Goal: Task Accomplishment & Management: Manage account settings

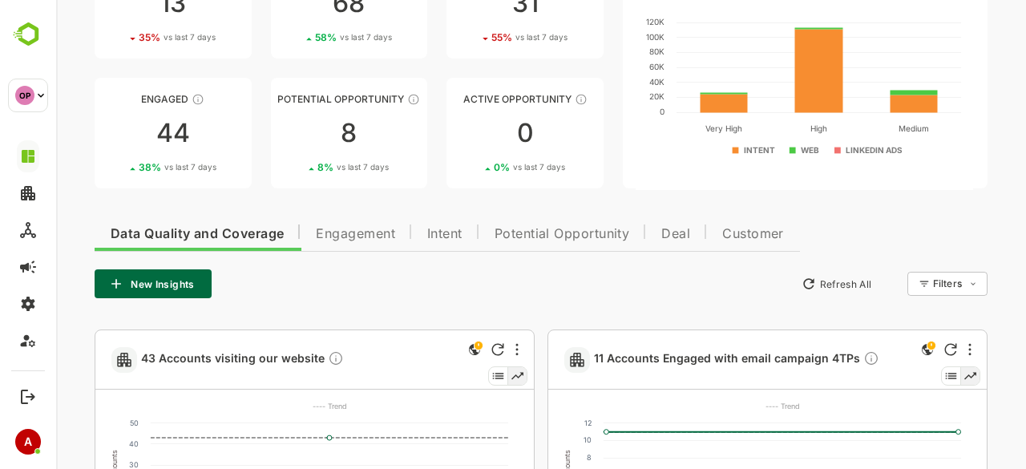
scroll to position [146, 0]
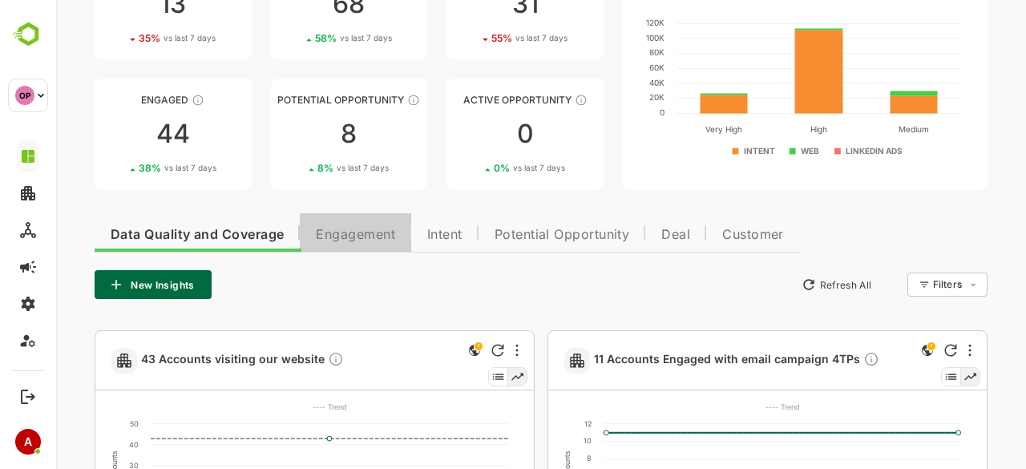
click at [369, 248] on button "Engagement" at bounding box center [355, 232] width 111 height 38
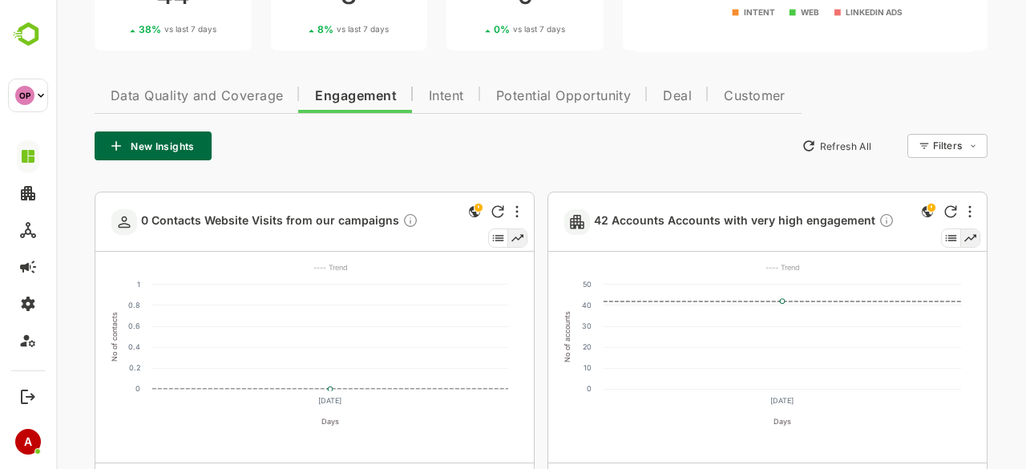
scroll to position [285, 0]
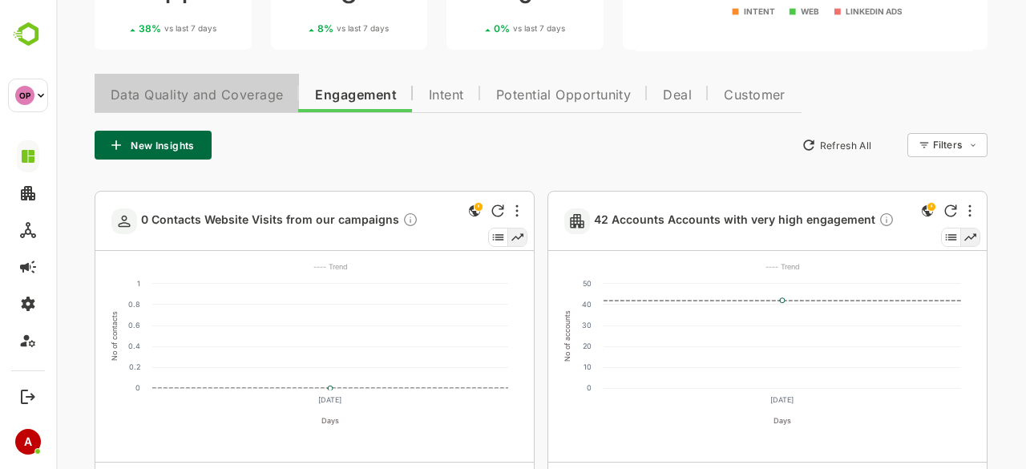
click at [253, 92] on span "Data Quality and Coverage" at bounding box center [197, 95] width 172 height 13
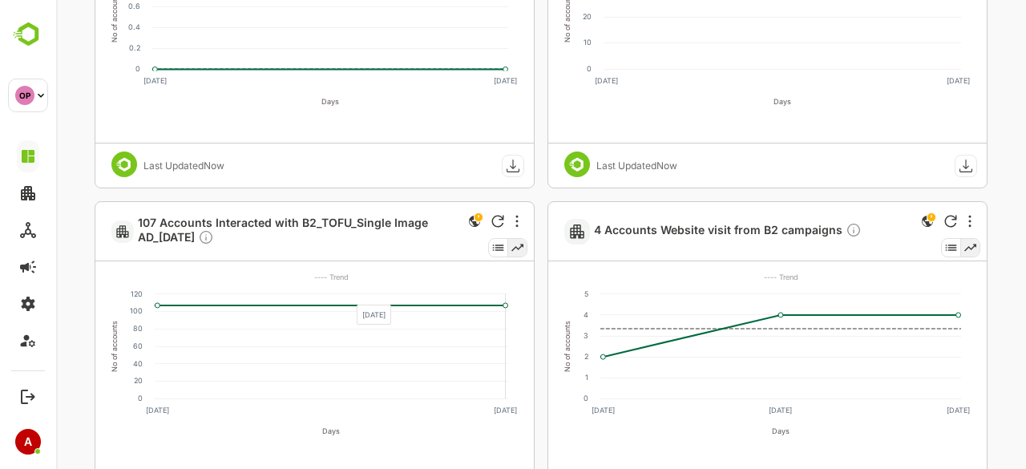
scroll to position [1600, 0]
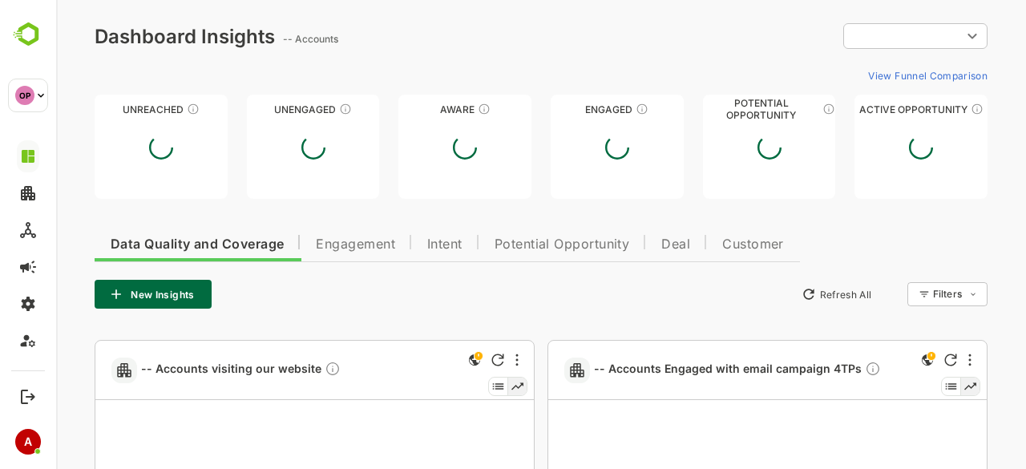
type input "**********"
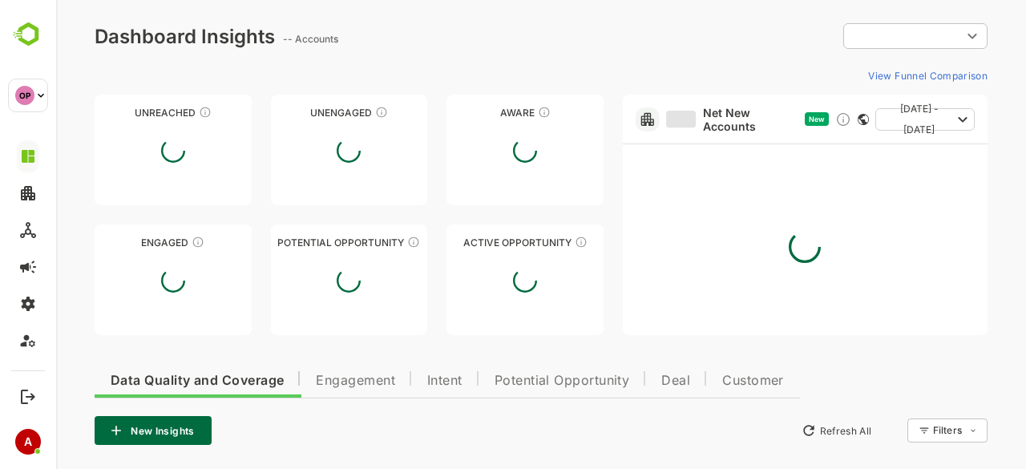
type input "**********"
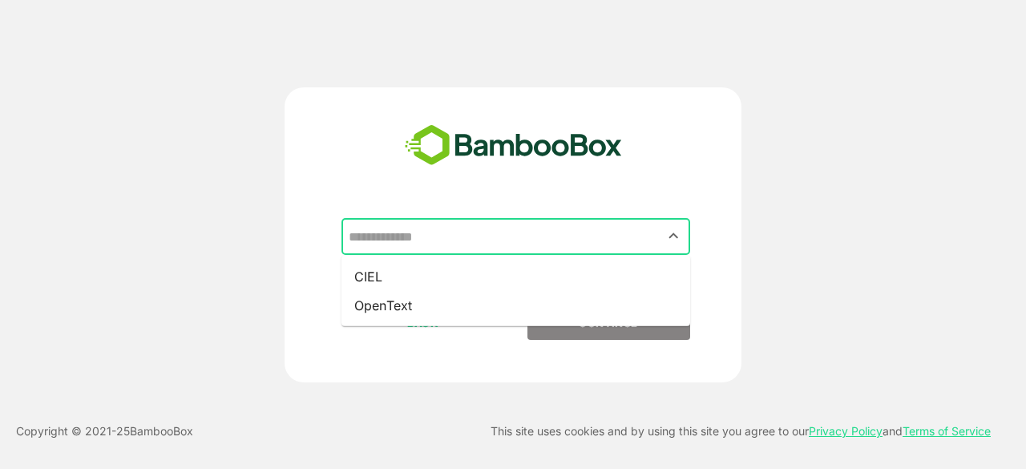
click at [551, 243] on input "text" at bounding box center [516, 236] width 342 height 30
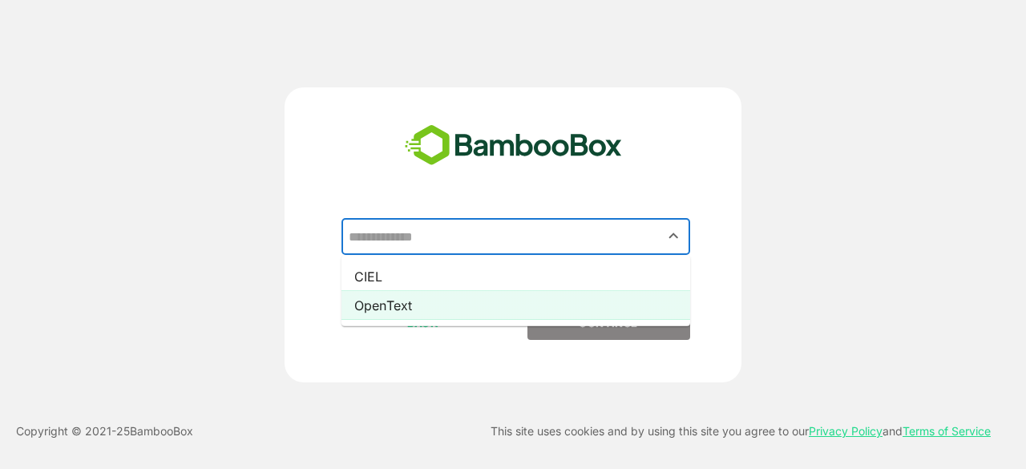
click at [520, 304] on li "OpenText" at bounding box center [515, 305] width 349 height 29
type input "********"
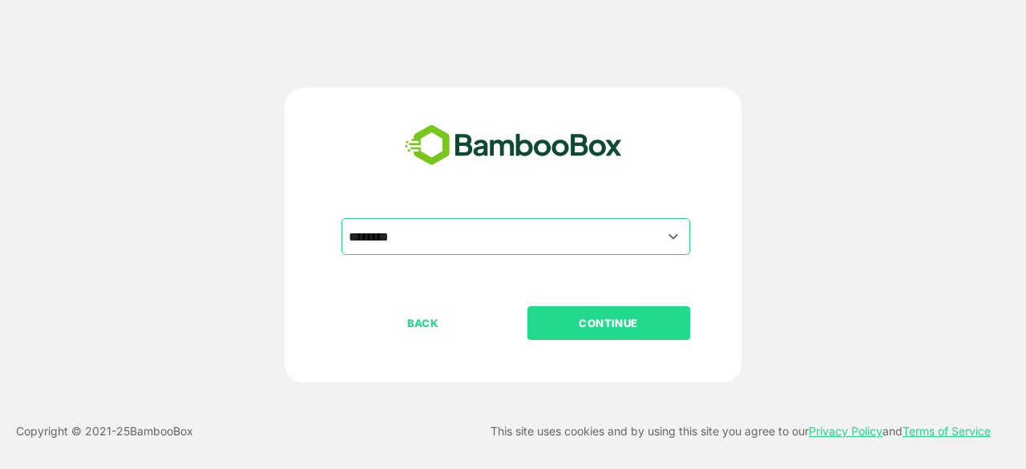
click at [593, 313] on button "CONTINUE" at bounding box center [608, 323] width 163 height 34
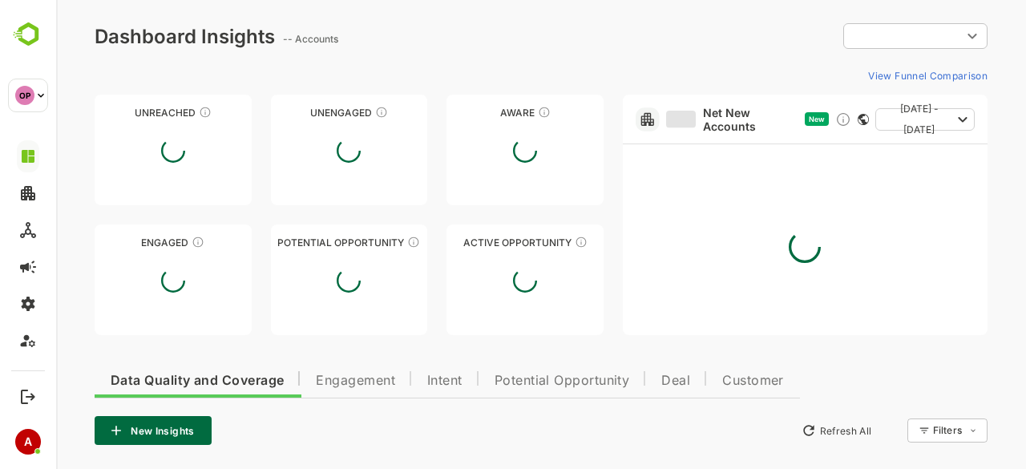
type input "**********"
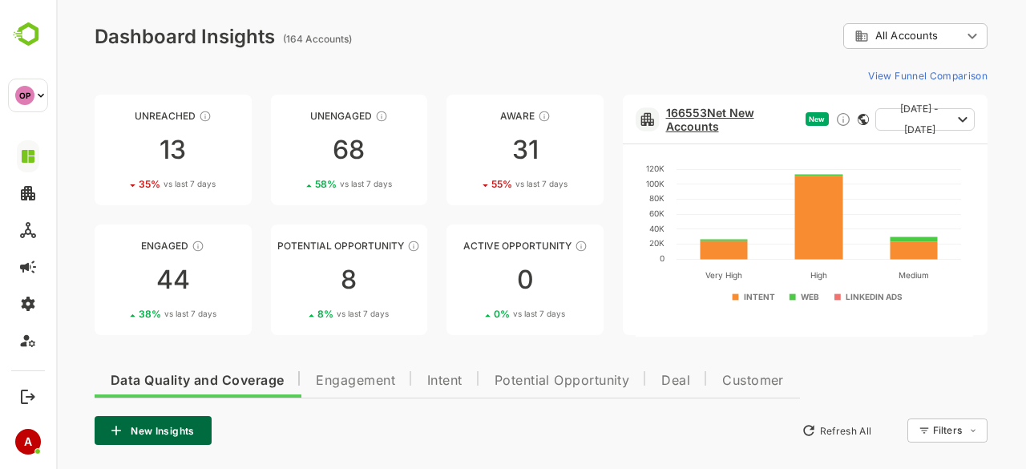
click at [694, 114] on link "166553 Net New Accounts" at bounding box center [732, 119] width 133 height 27
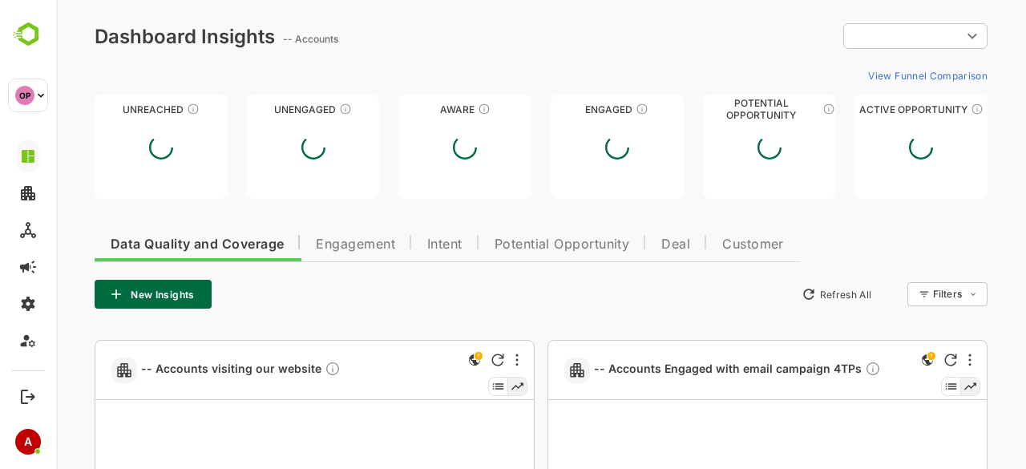
type input "**********"
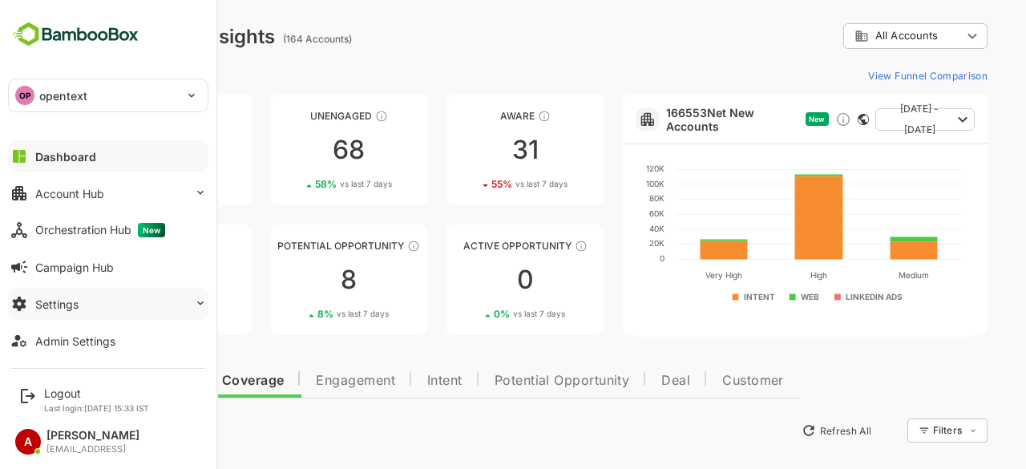
click at [76, 300] on div "Settings" at bounding box center [56, 304] width 43 height 14
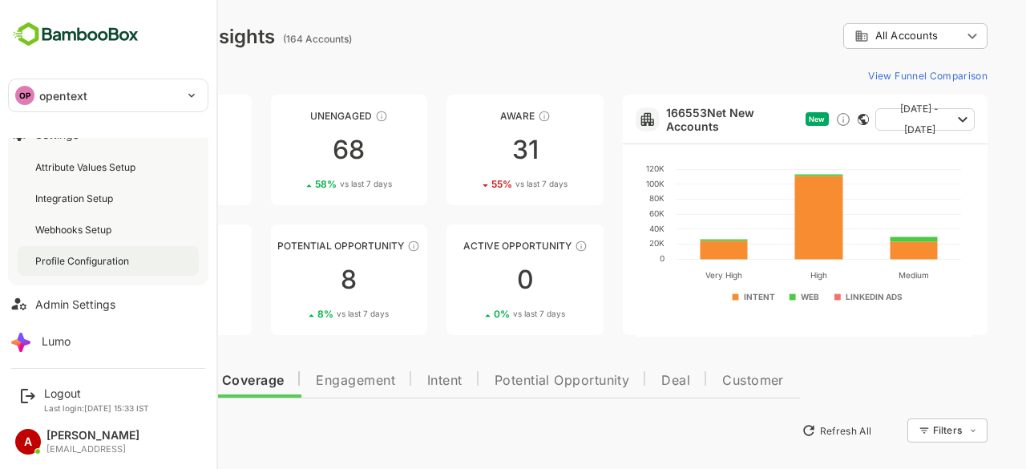
click at [98, 252] on div "Profile Configuration" at bounding box center [108, 261] width 181 height 30
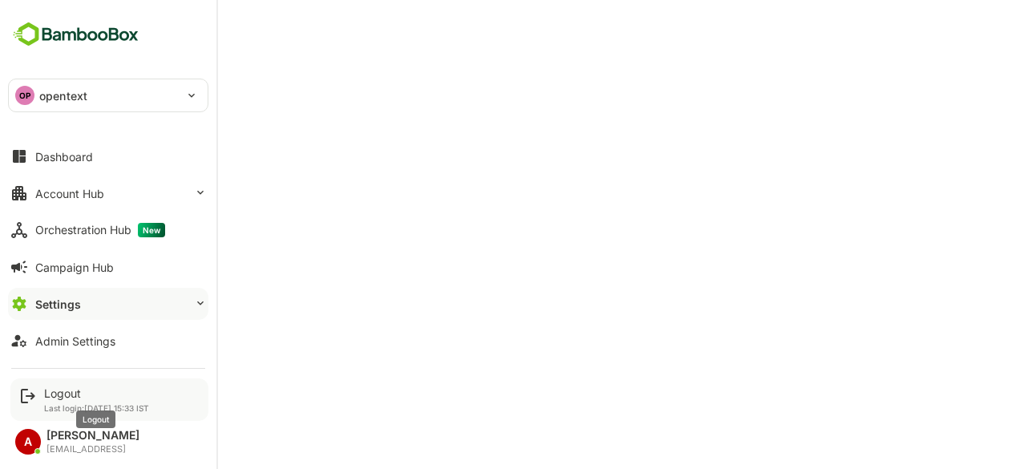
click at [46, 386] on div "Logout" at bounding box center [96, 393] width 105 height 14
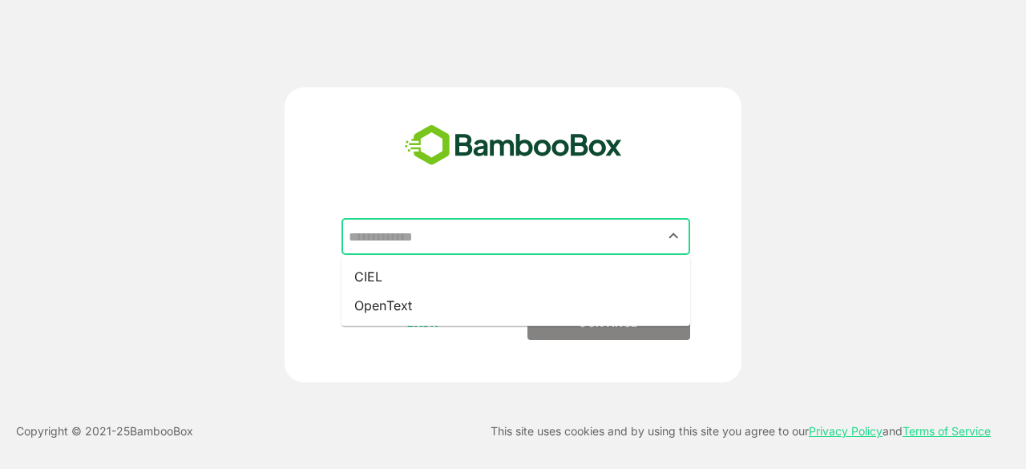
click at [519, 241] on input "text" at bounding box center [516, 236] width 342 height 30
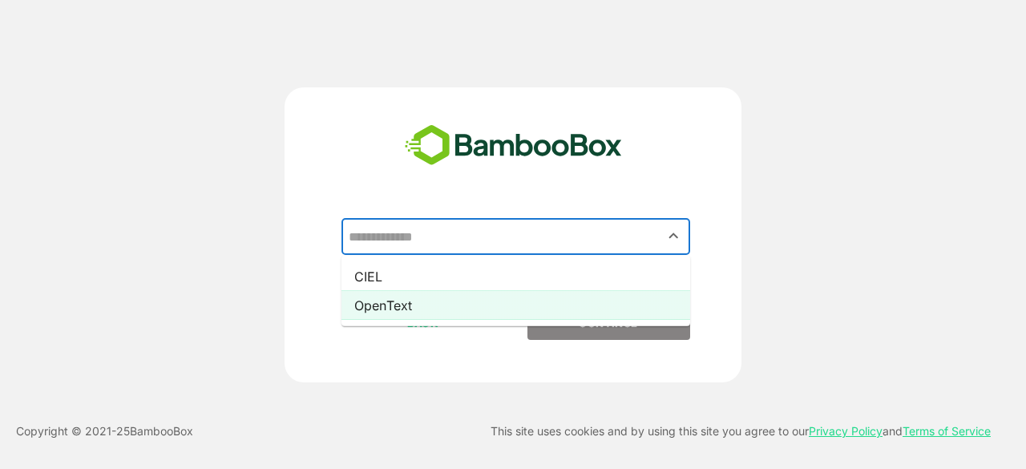
click at [516, 312] on li "OpenText" at bounding box center [515, 305] width 349 height 29
type input "********"
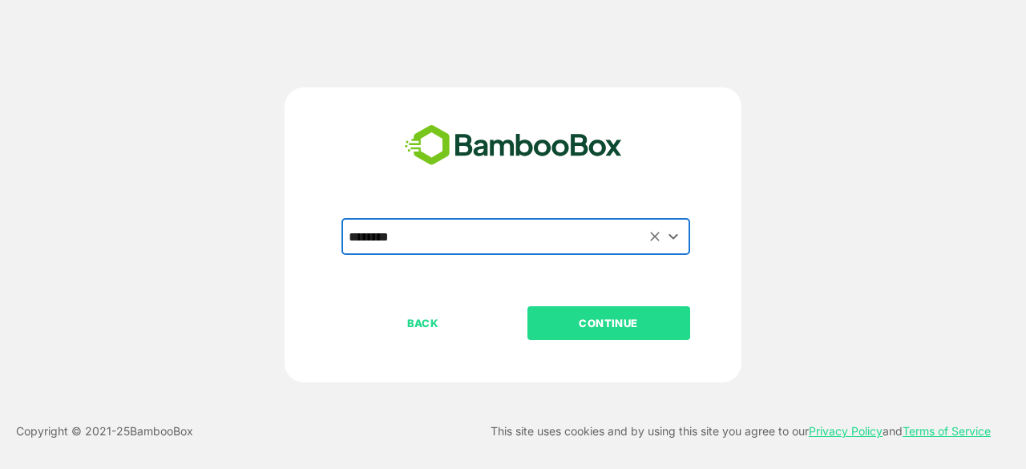
click at [575, 325] on p "CONTINUE" at bounding box center [608, 323] width 160 height 18
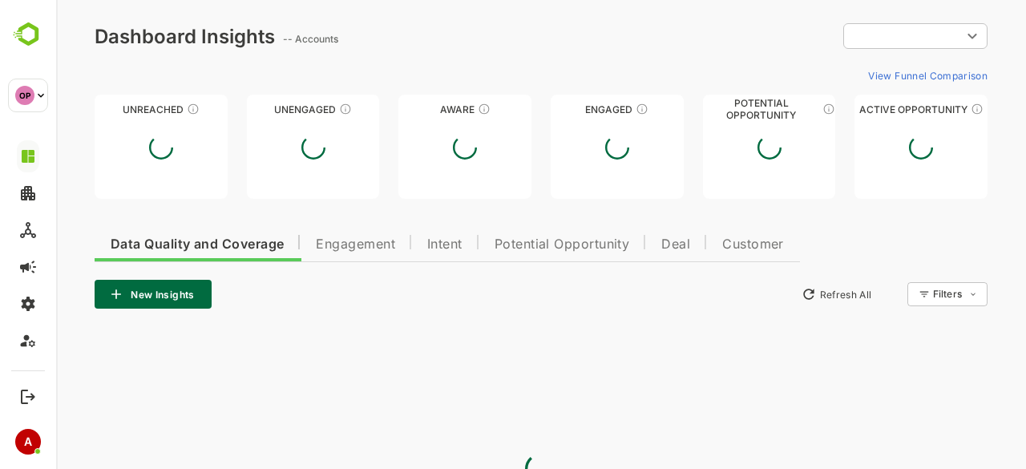
type input "**********"
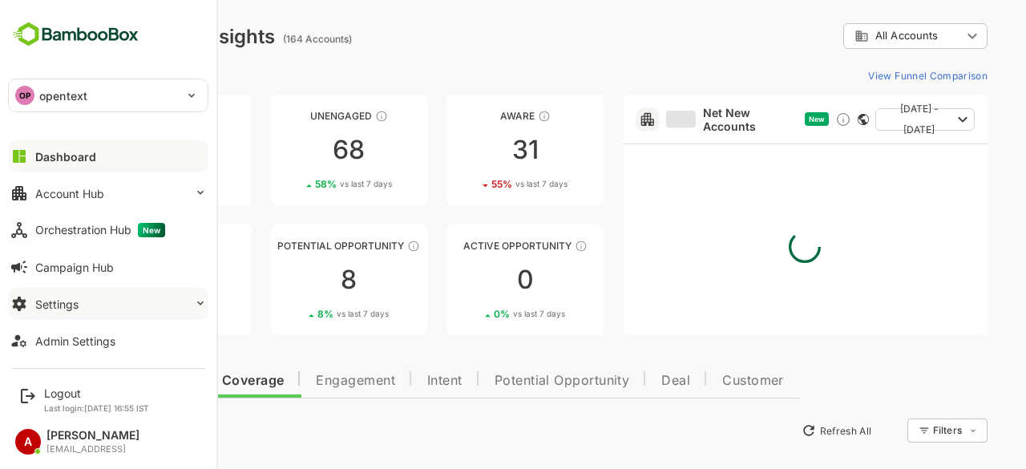
click at [136, 312] on button "Settings" at bounding box center [108, 304] width 200 height 32
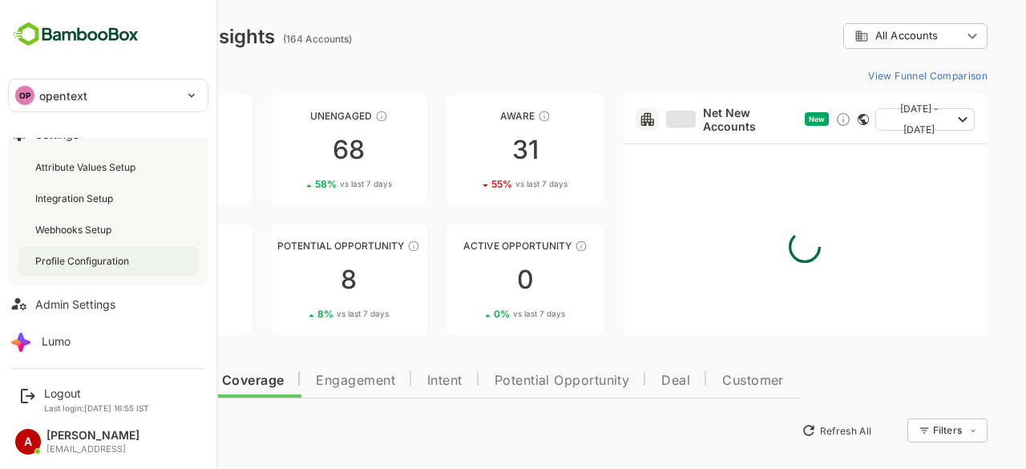
click at [103, 260] on div "Profile Configuration" at bounding box center [83, 261] width 97 height 14
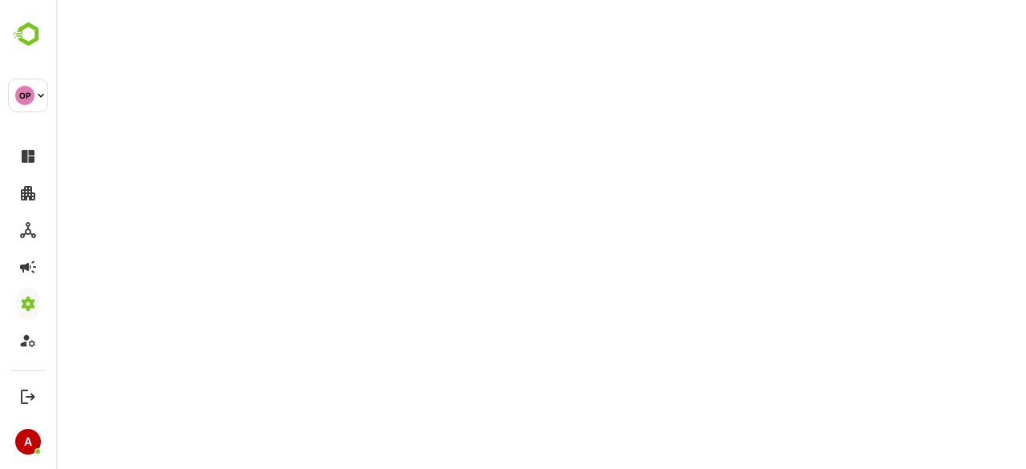
click at [474, 0] on html at bounding box center [541, 0] width 970 height 0
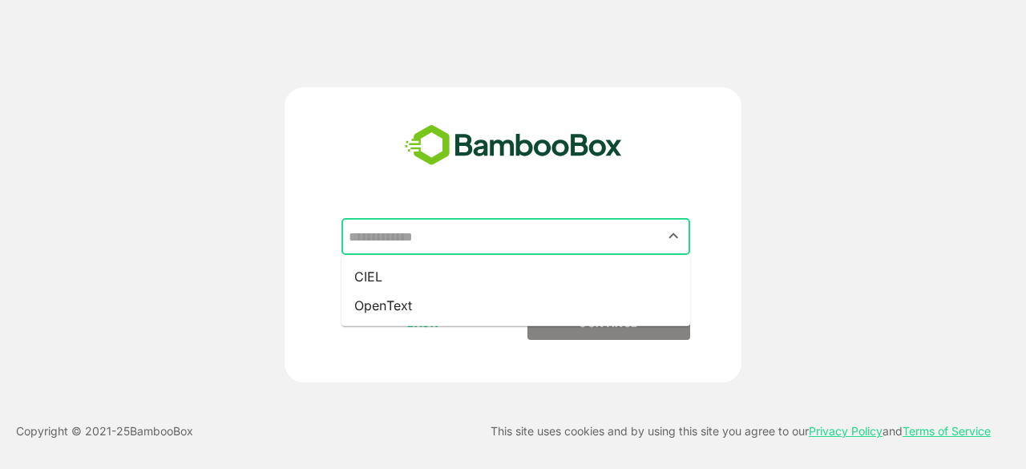
click at [604, 223] on input "text" at bounding box center [516, 236] width 342 height 30
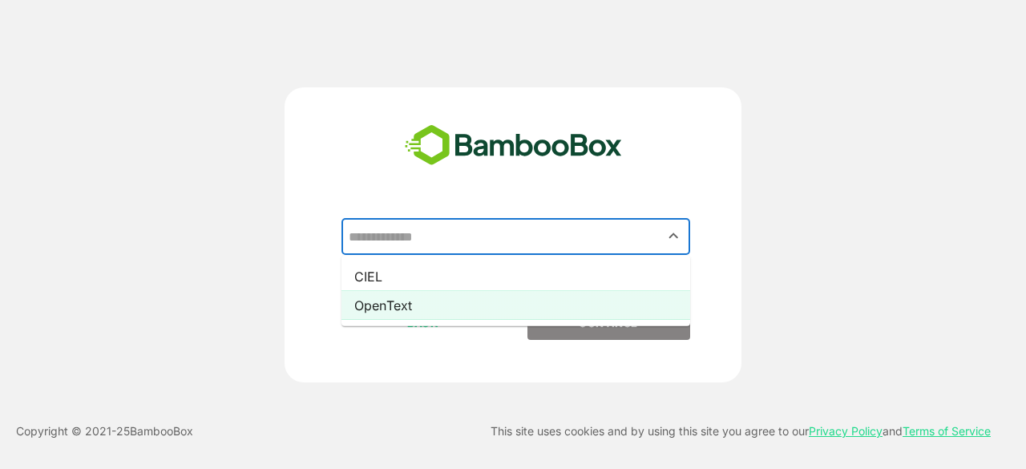
click at [590, 304] on li "OpenText" at bounding box center [515, 305] width 349 height 29
type input "********"
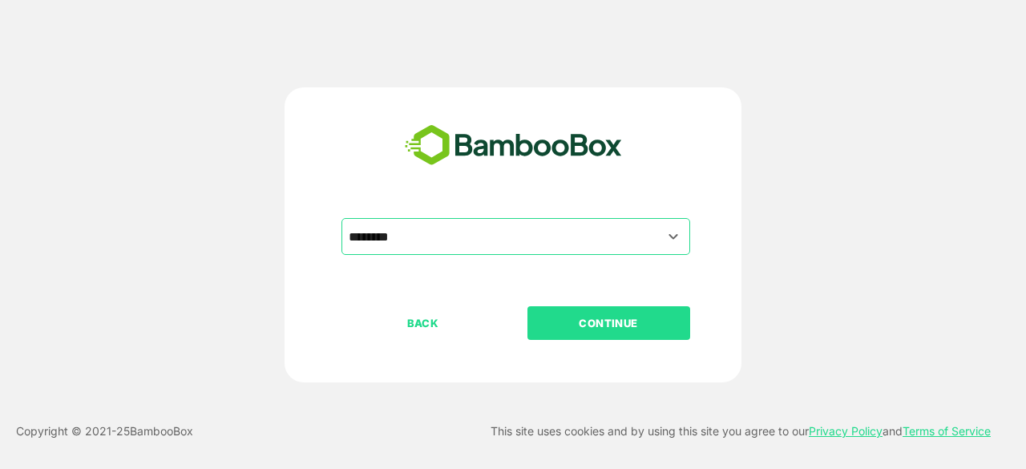
click at [561, 322] on p "CONTINUE" at bounding box center [608, 323] width 160 height 18
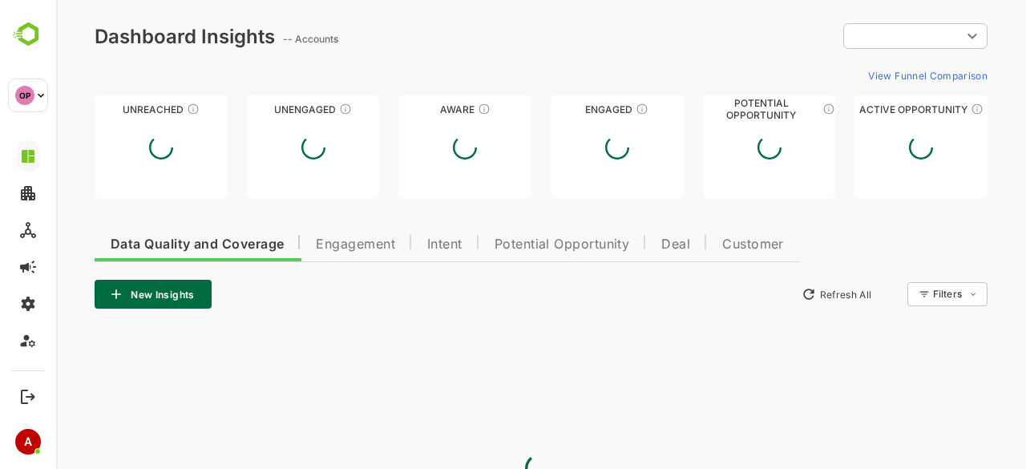
type input "**********"
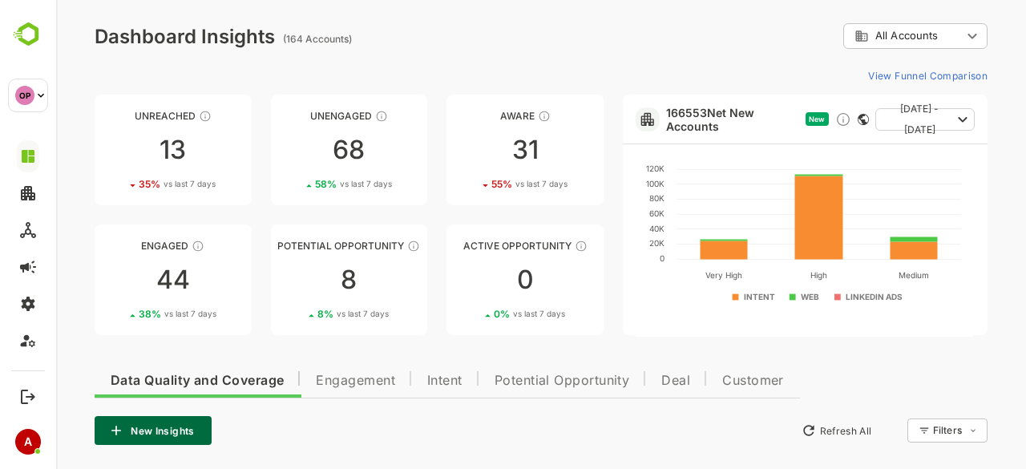
click at [835, 294] on rect at bounding box center [869, 297] width 76 height 14
click at [710, 110] on link "166553 Net New Accounts" at bounding box center [732, 119] width 133 height 27
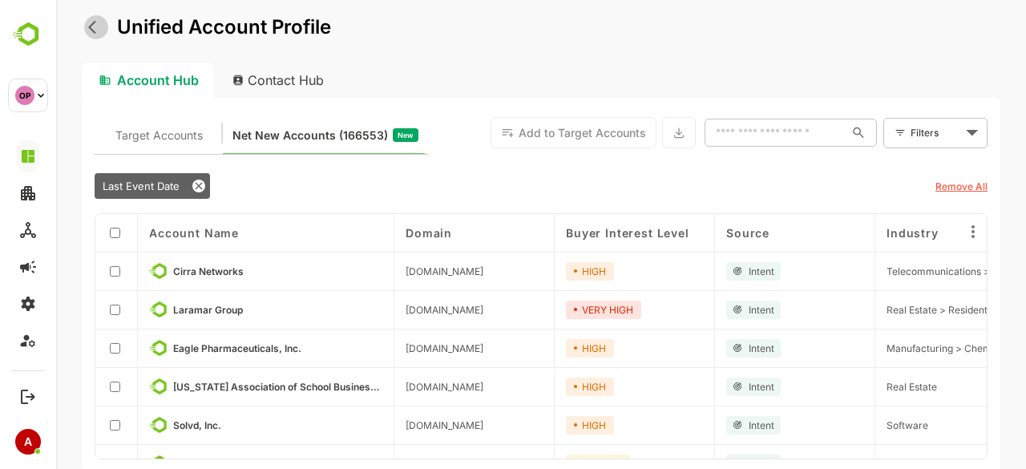
click at [93, 26] on icon "back" at bounding box center [96, 27] width 16 height 16
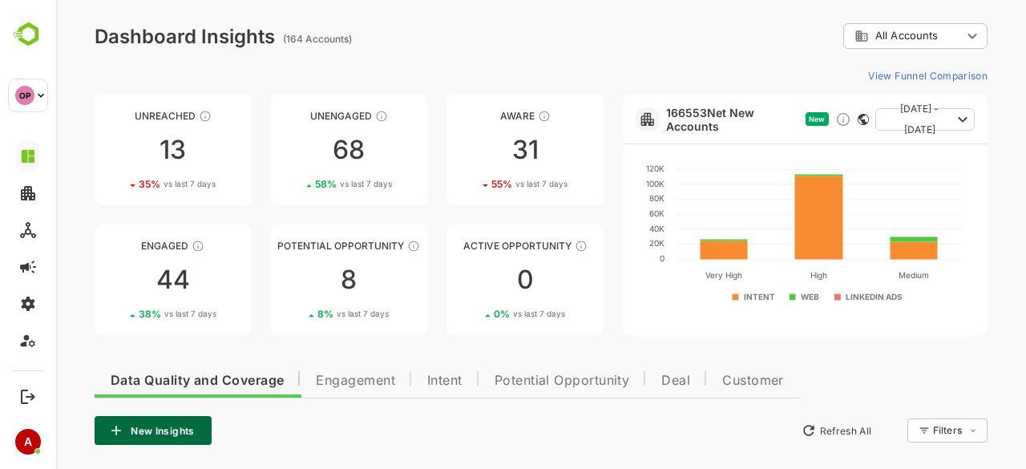
scroll to position [185, 0]
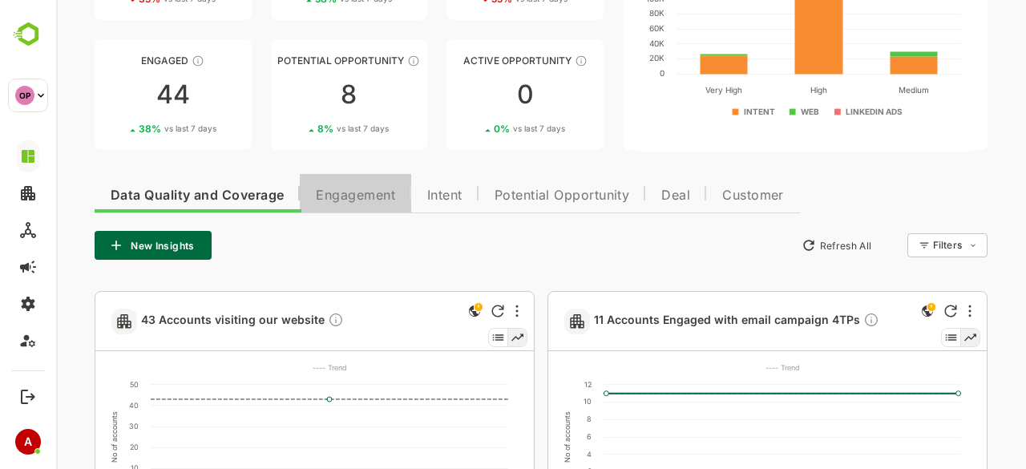
click at [370, 178] on button "Engagement" at bounding box center [355, 193] width 111 height 38
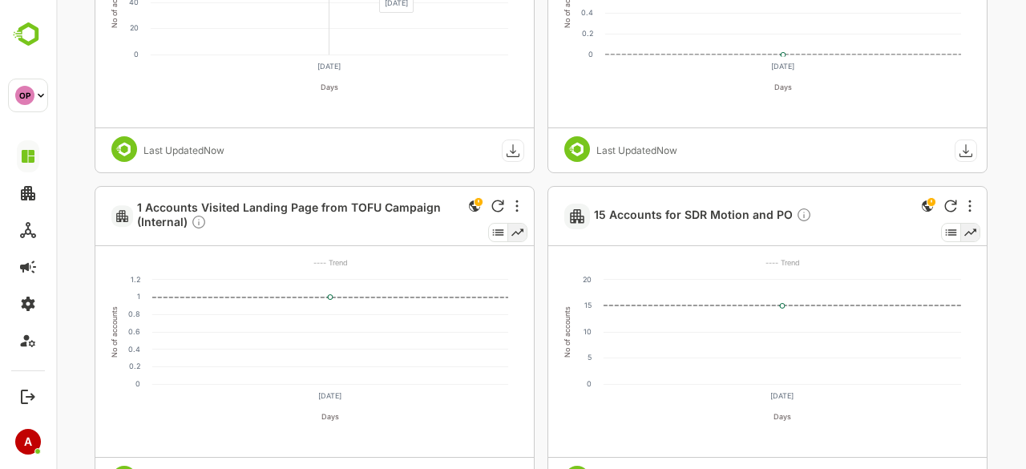
scroll to position [636, 0]
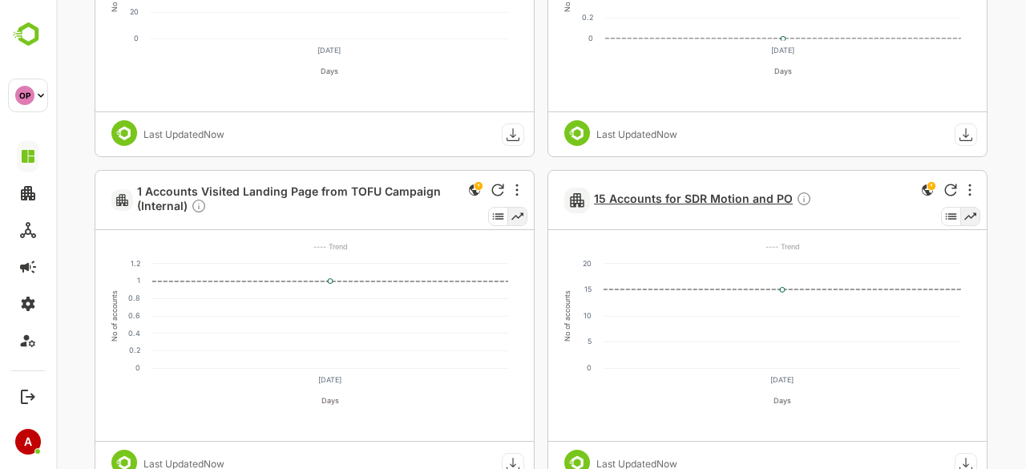
click at [628, 201] on span "15 Accounts for SDR Motion and PO" at bounding box center [703, 200] width 218 height 18
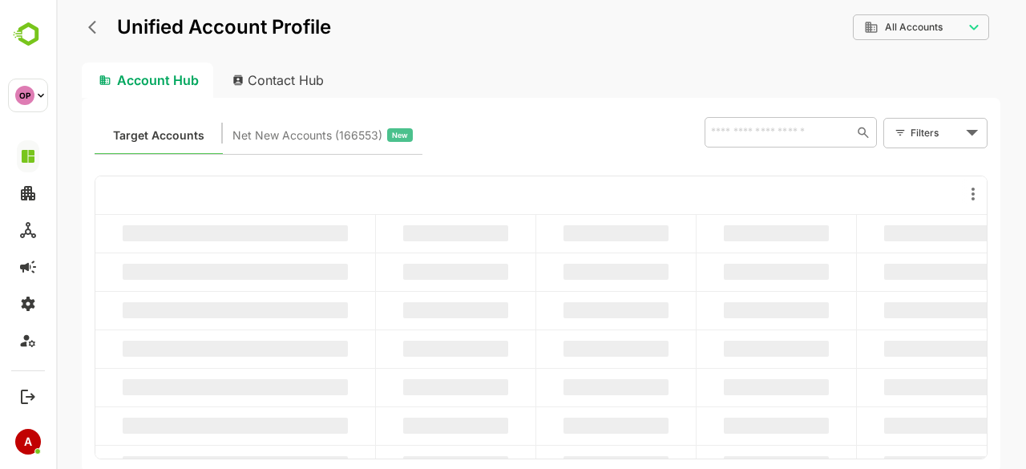
scroll to position [0, 0]
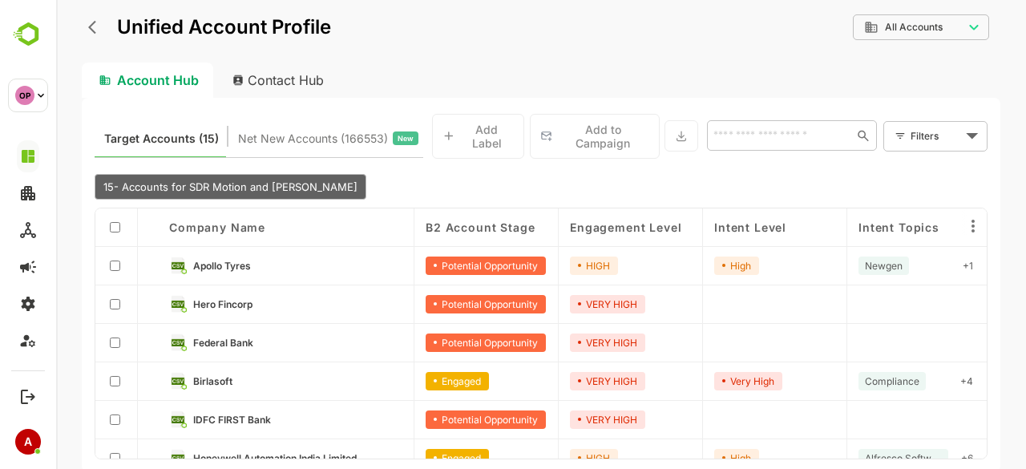
click at [625, 225] on span "Engagement Level" at bounding box center [625, 227] width 111 height 14
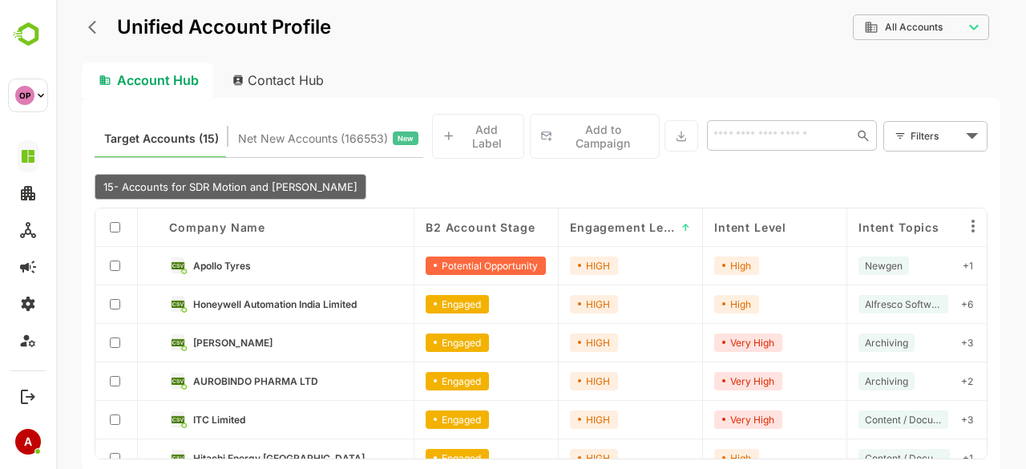
click at [625, 225] on span "Engagement Level" at bounding box center [623, 227] width 106 height 14
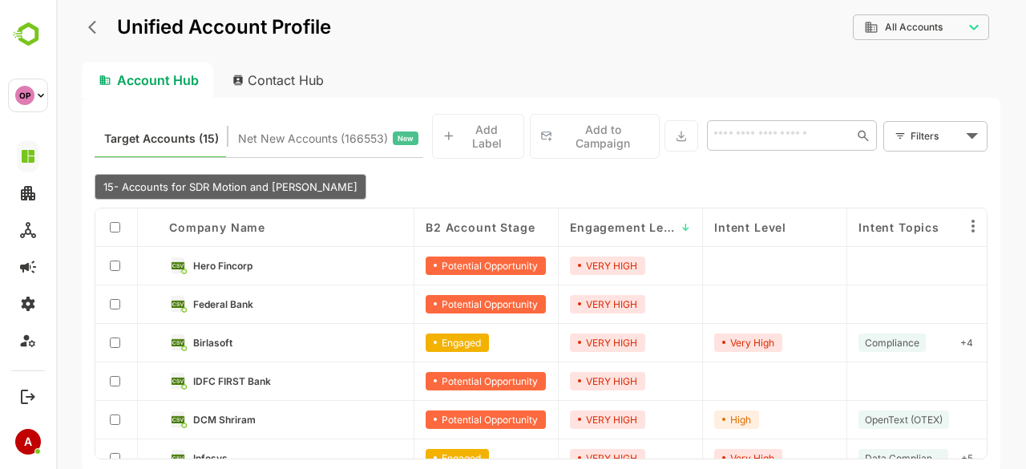
click at [524, 229] on span "B2 Account Stage" at bounding box center [480, 227] width 109 height 14
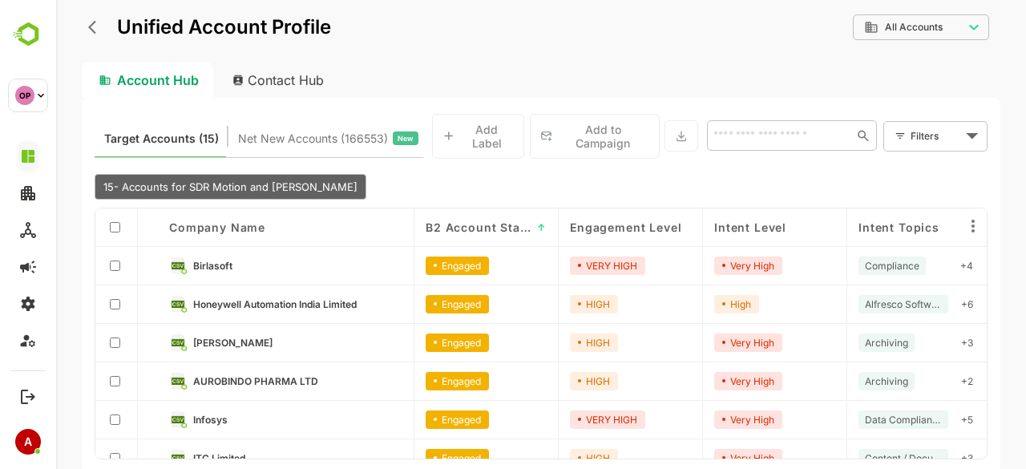
click at [524, 229] on span "B2 Account Stage" at bounding box center [479, 227] width 106 height 14
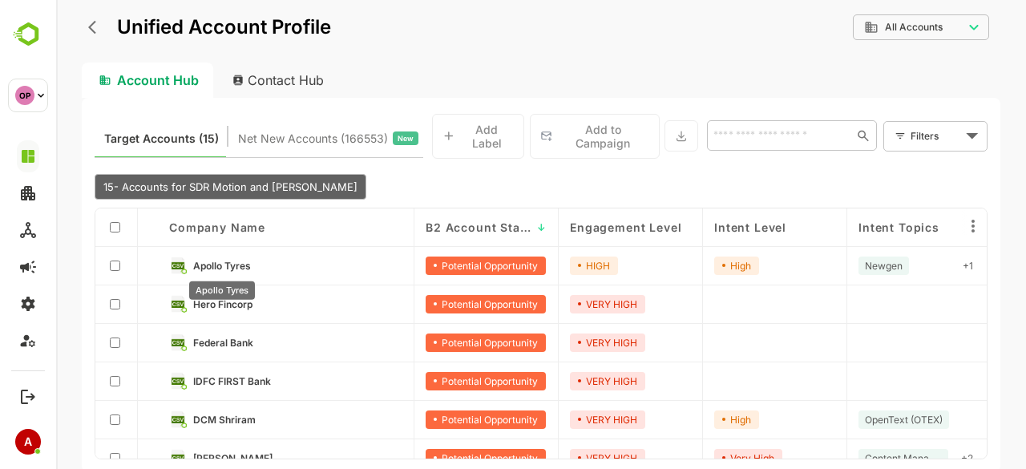
click at [223, 265] on span "Apollo Tyres" at bounding box center [222, 266] width 58 height 12
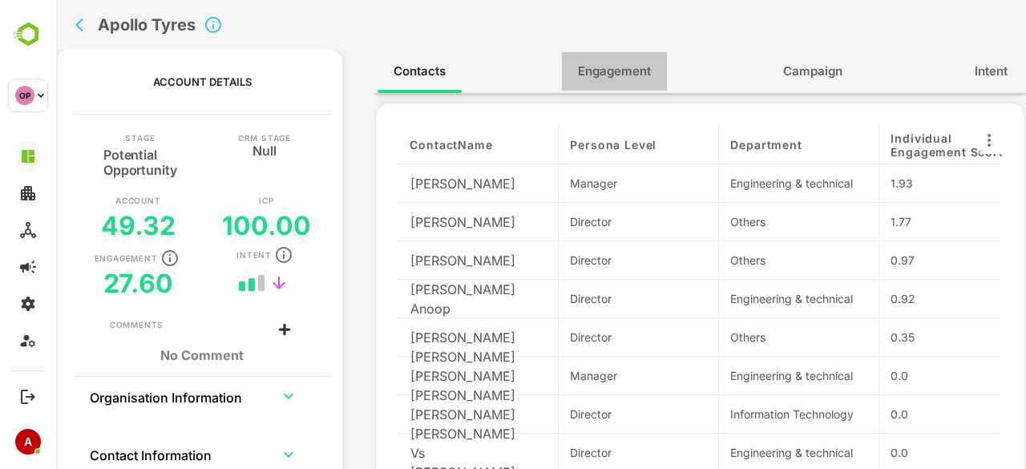
click at [636, 65] on span "Engagement" at bounding box center [614, 71] width 73 height 21
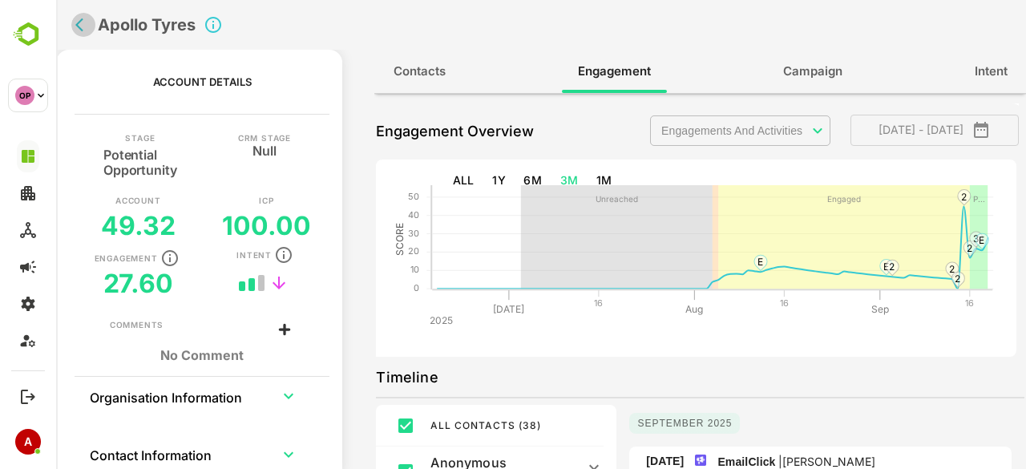
click at [84, 20] on icon "back" at bounding box center [83, 25] width 16 height 16
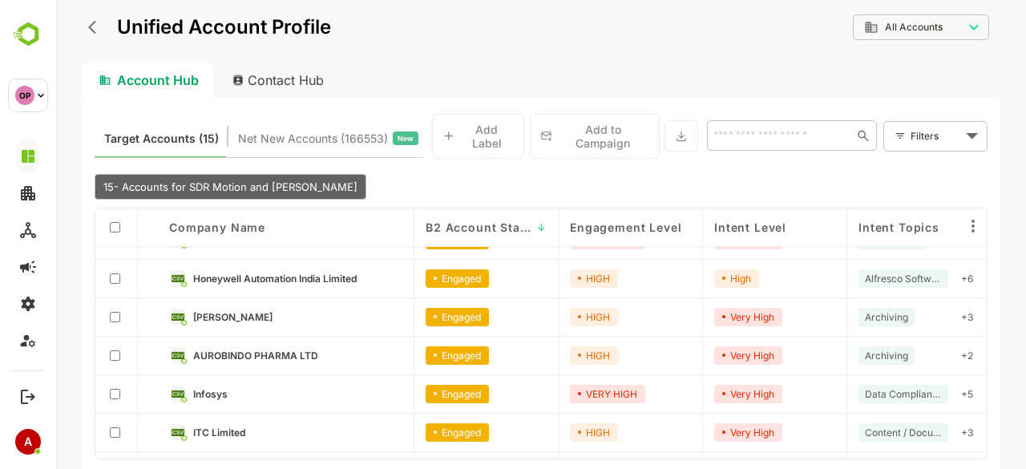
scroll to position [337, 0]
click at [224, 427] on span "ITC Limited" at bounding box center [219, 432] width 52 height 12
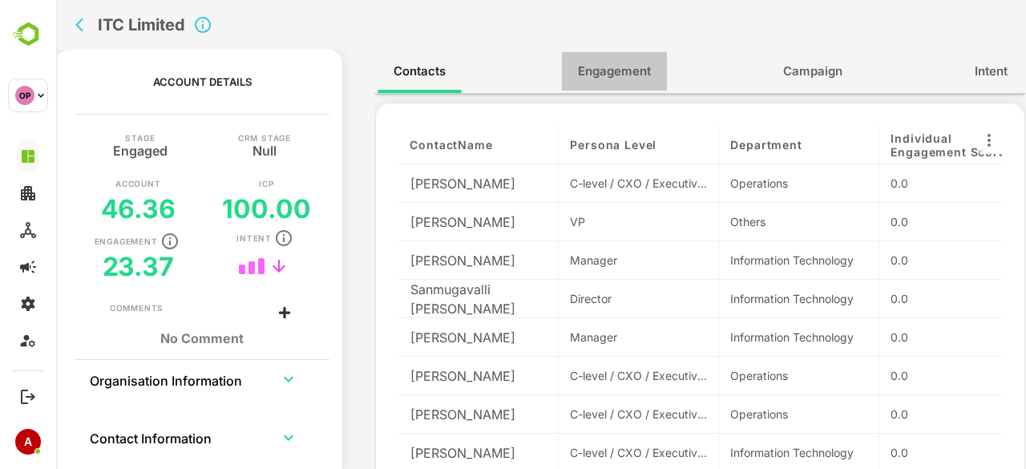
click at [616, 70] on span "Engagement" at bounding box center [614, 71] width 73 height 21
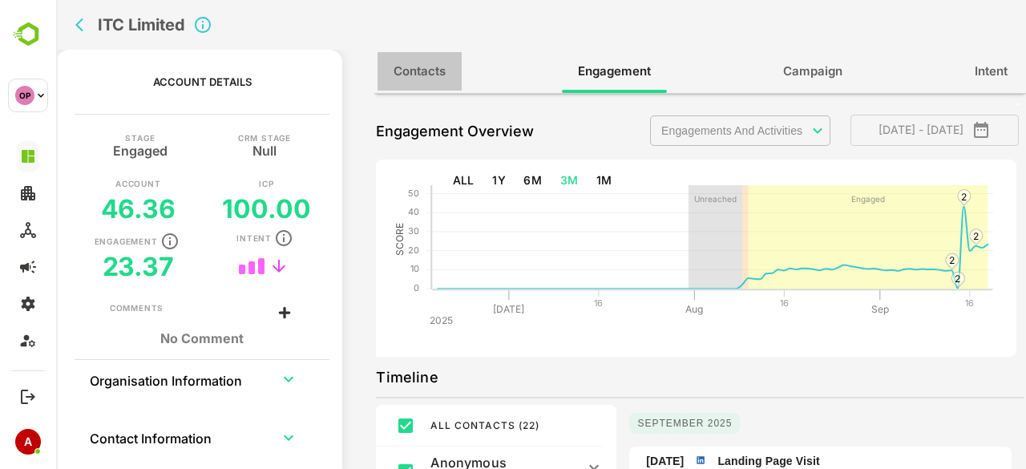
click at [450, 85] on button "Contacts" at bounding box center [420, 71] width 84 height 38
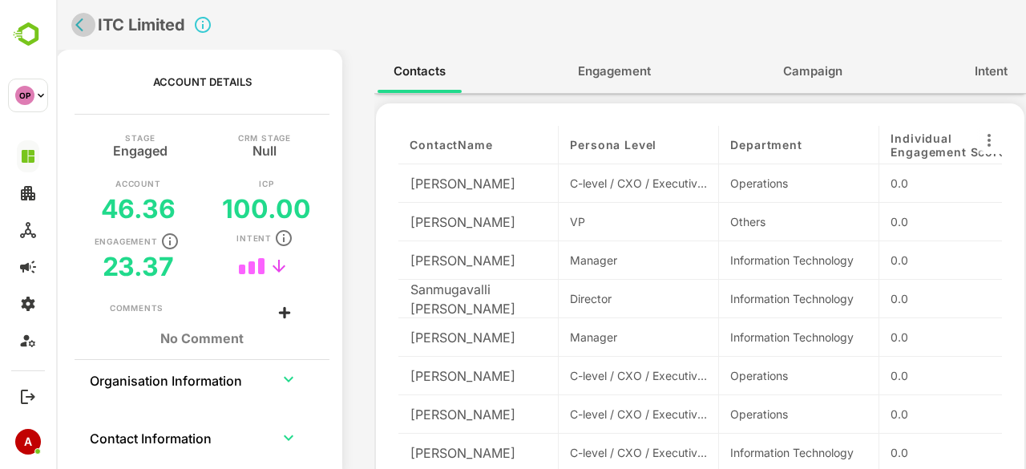
click at [84, 33] on button "back" at bounding box center [83, 25] width 24 height 24
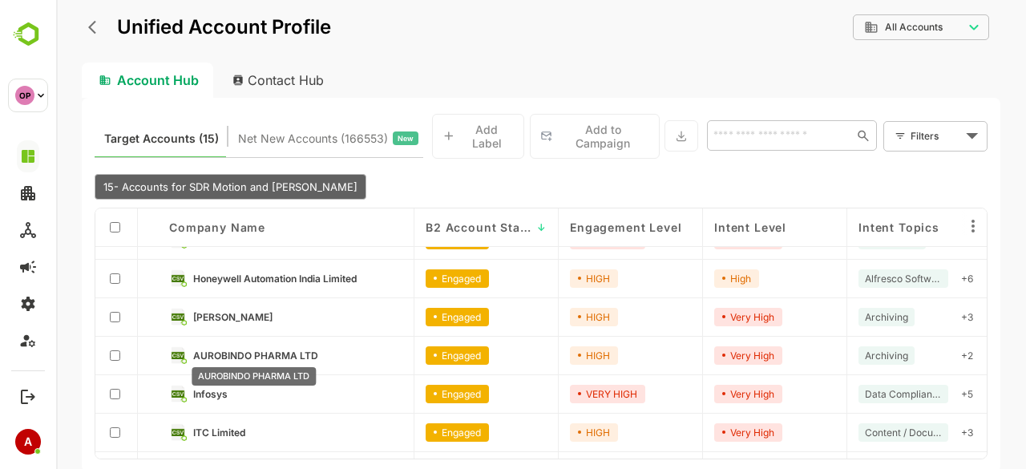
scroll to position [0, 0]
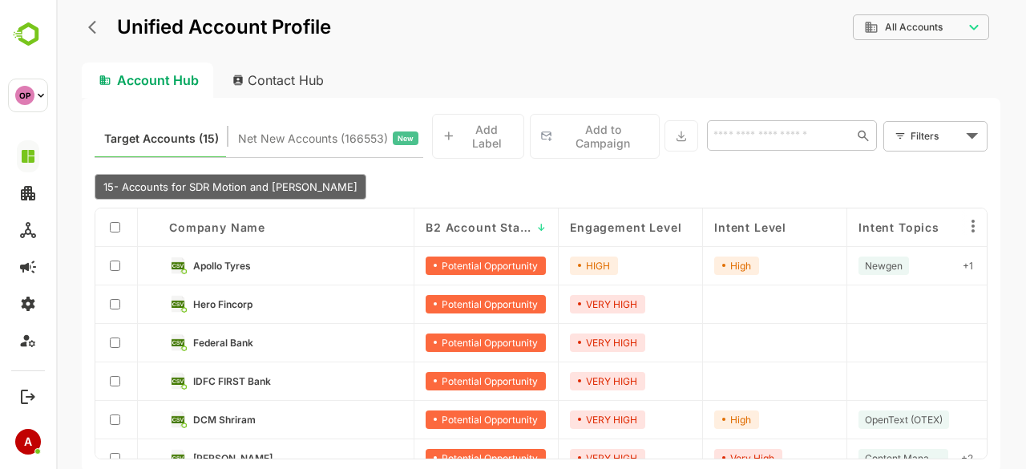
click at [254, 258] on link "Apollo Tyres" at bounding box center [297, 265] width 209 height 18
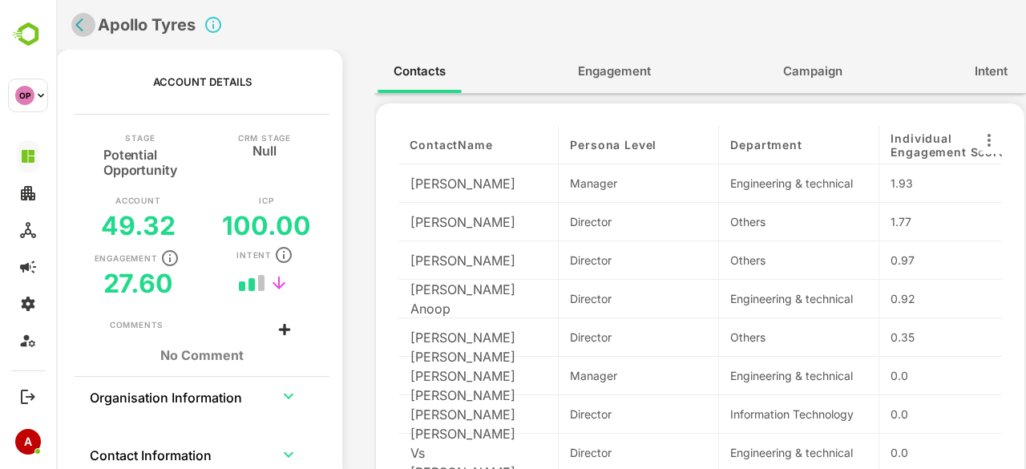
click at [91, 26] on icon "back" at bounding box center [83, 25] width 16 height 16
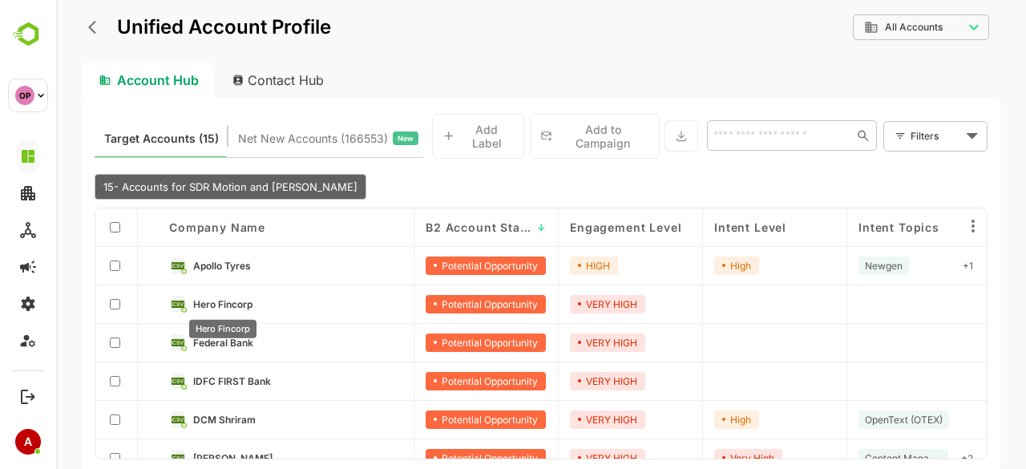
click at [232, 300] on span "Hero Fincorp" at bounding box center [222, 304] width 59 height 12
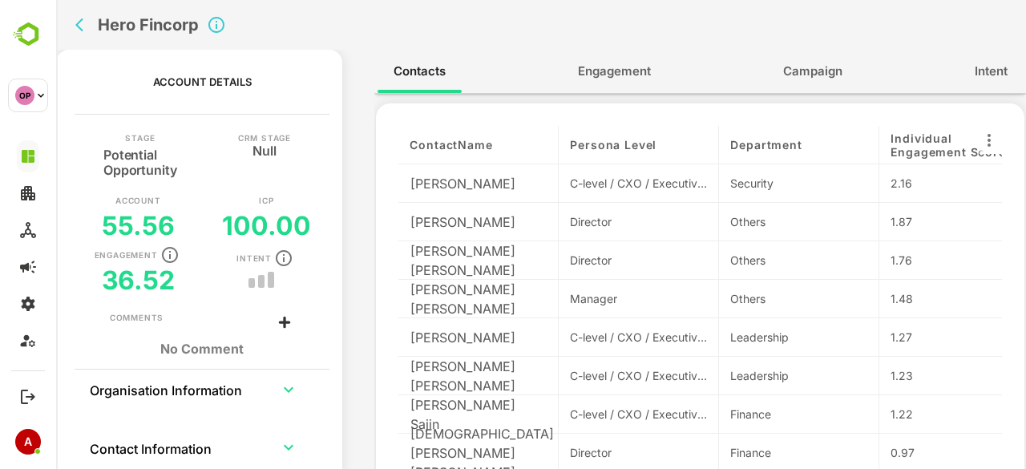
click at [79, 26] on icon "back" at bounding box center [79, 25] width 8 height 14
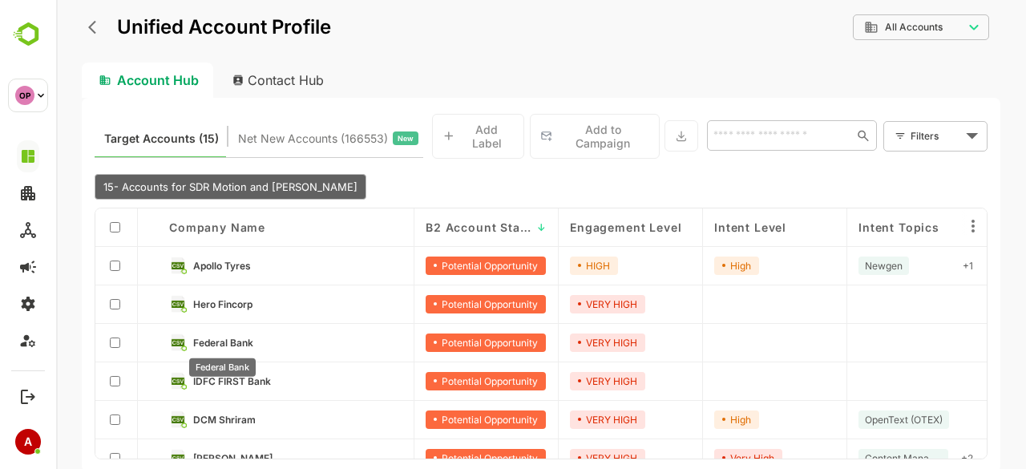
click at [232, 341] on span "Federal Bank" at bounding box center [223, 343] width 60 height 12
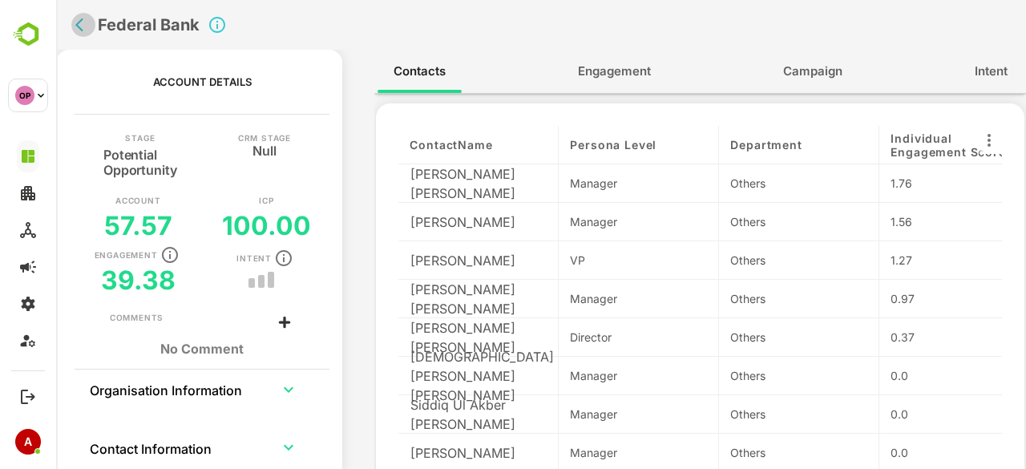
click at [90, 26] on icon "back" at bounding box center [83, 25] width 16 height 16
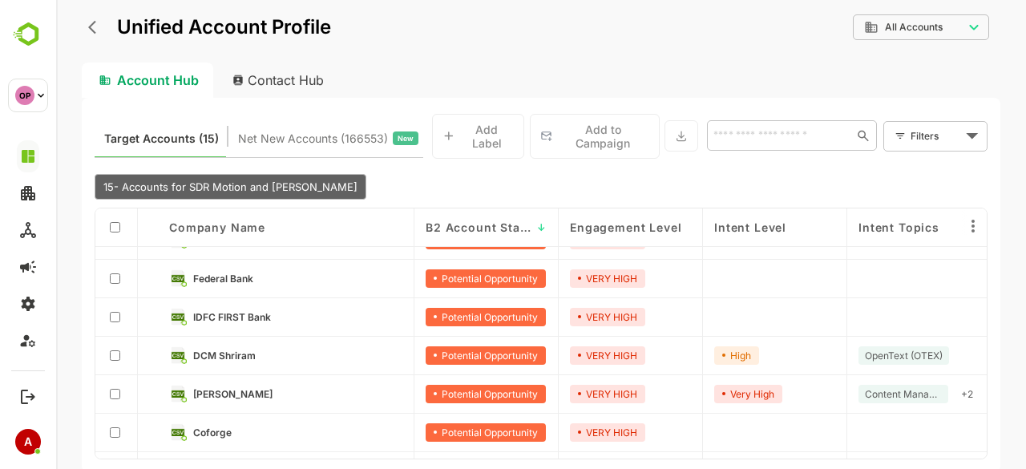
scroll to position [67, 0]
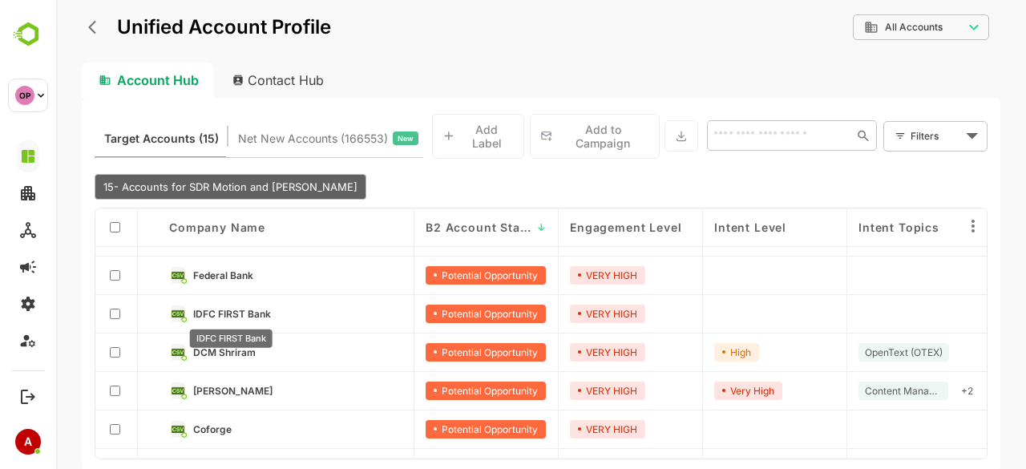
click at [269, 308] on span "IDFC FIRST Bank" at bounding box center [232, 314] width 78 height 12
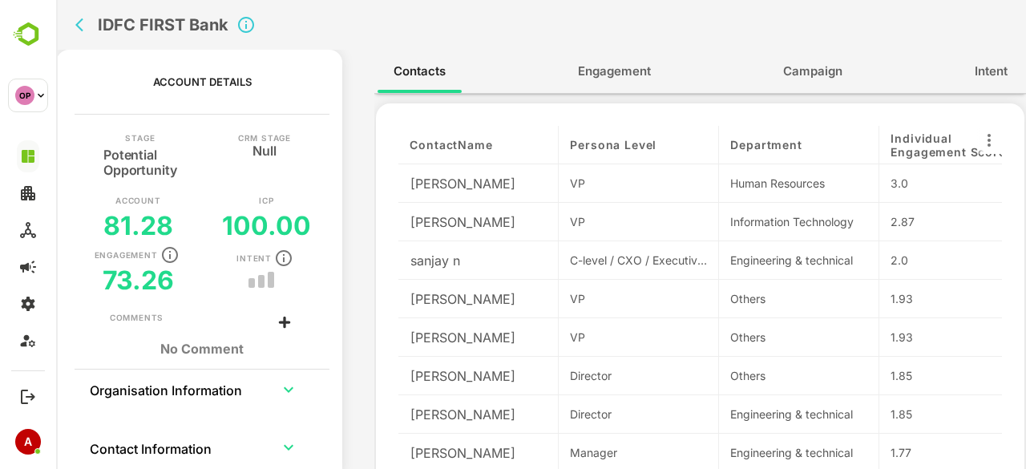
scroll to position [21, 0]
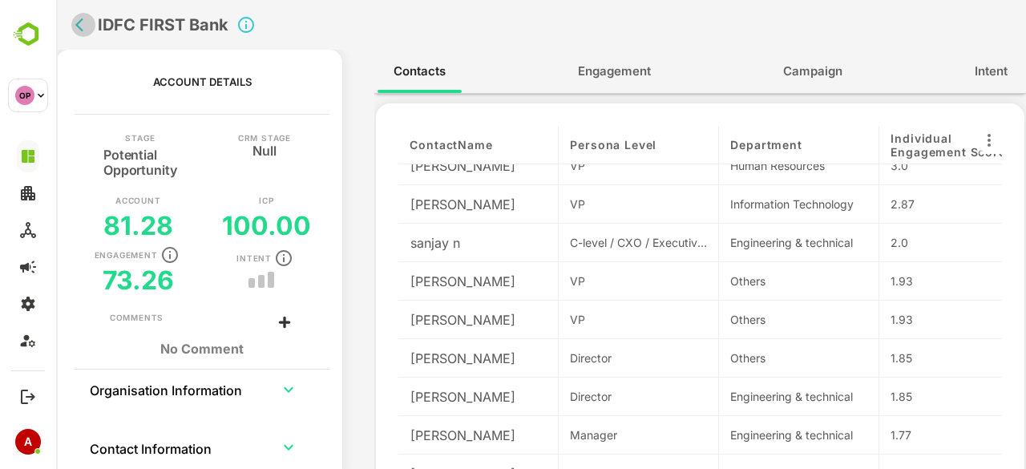
click at [88, 27] on icon "back" at bounding box center [83, 25] width 16 height 16
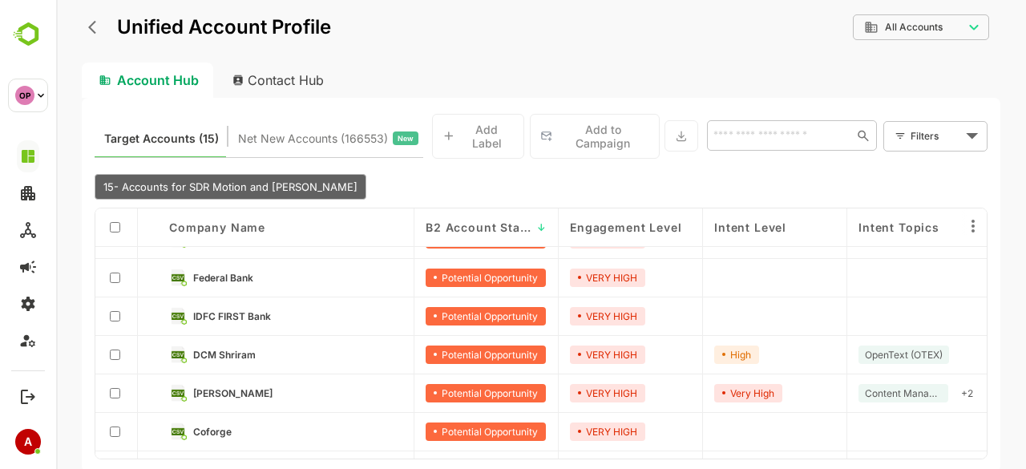
scroll to position [69, 0]
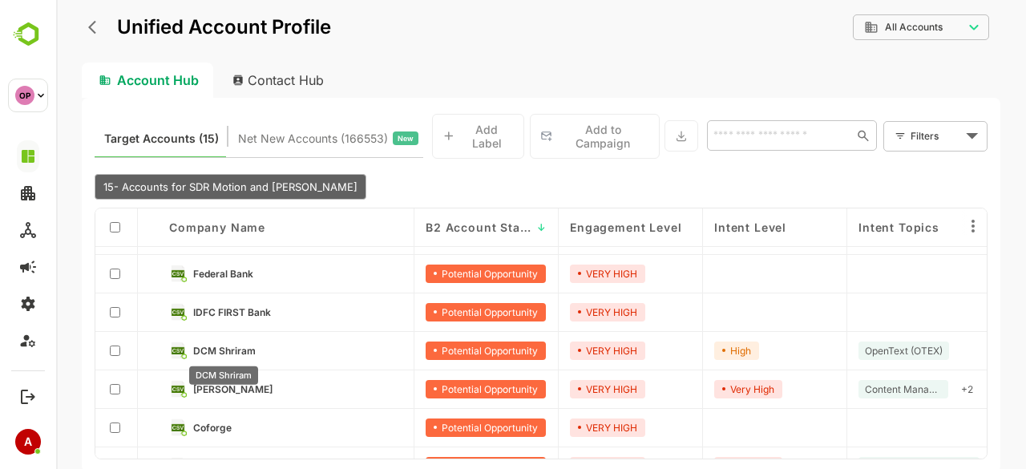
click at [235, 353] on span "DCM Shriram" at bounding box center [224, 351] width 63 height 12
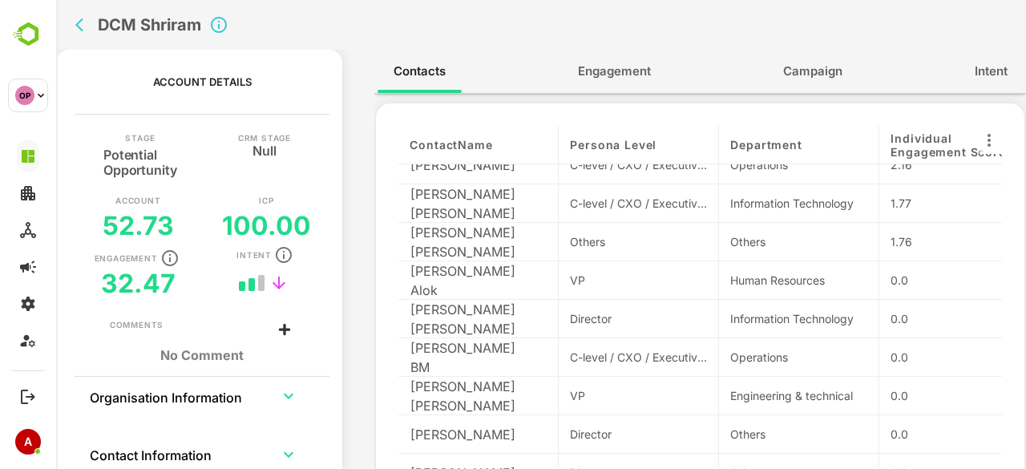
scroll to position [0, 0]
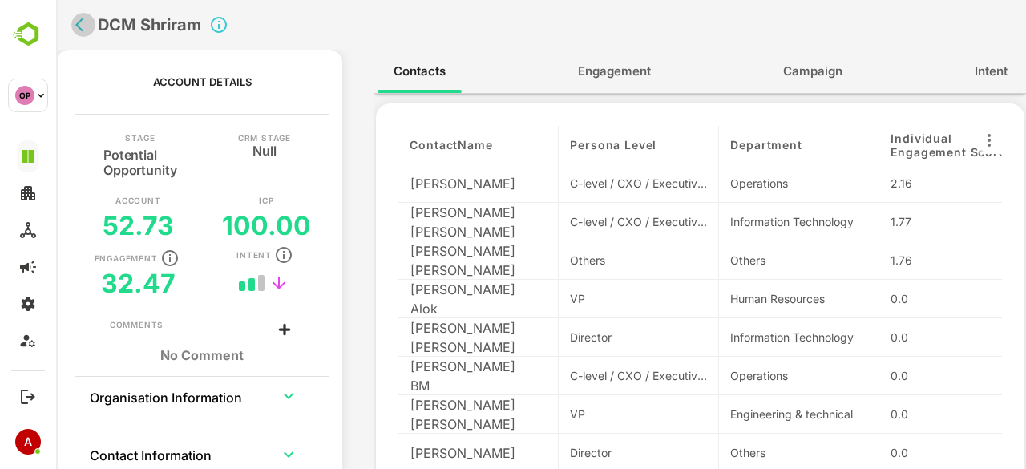
click at [79, 30] on icon "back" at bounding box center [83, 25] width 16 height 16
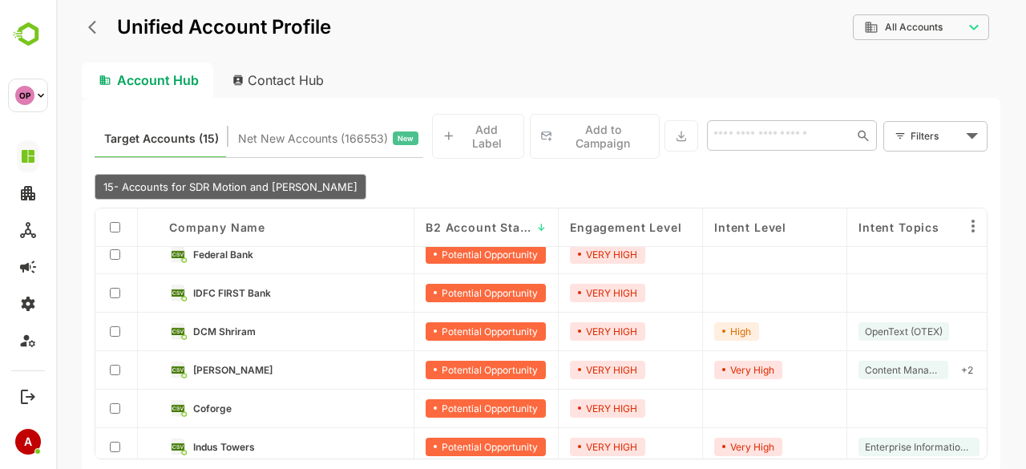
scroll to position [89, 0]
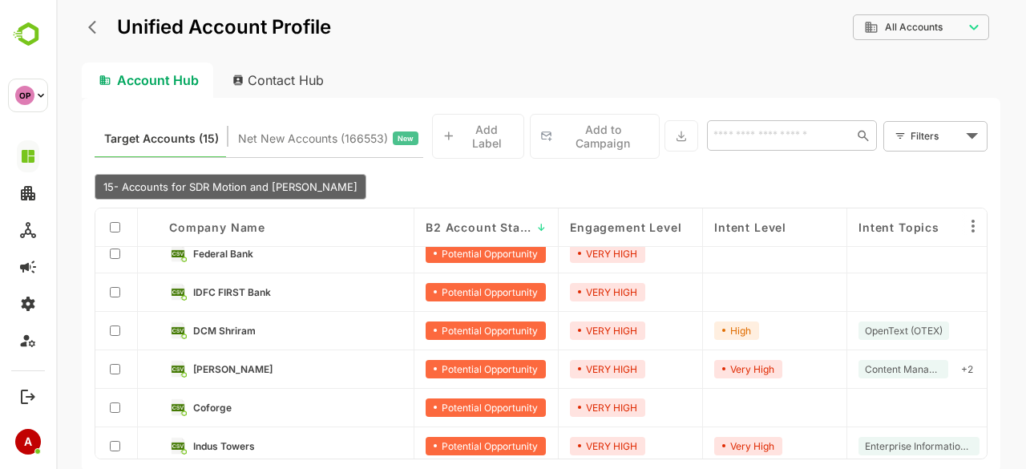
click at [240, 357] on div "[PERSON_NAME]" at bounding box center [286, 369] width 256 height 38
click at [236, 368] on span "[PERSON_NAME]" at bounding box center [232, 369] width 79 height 12
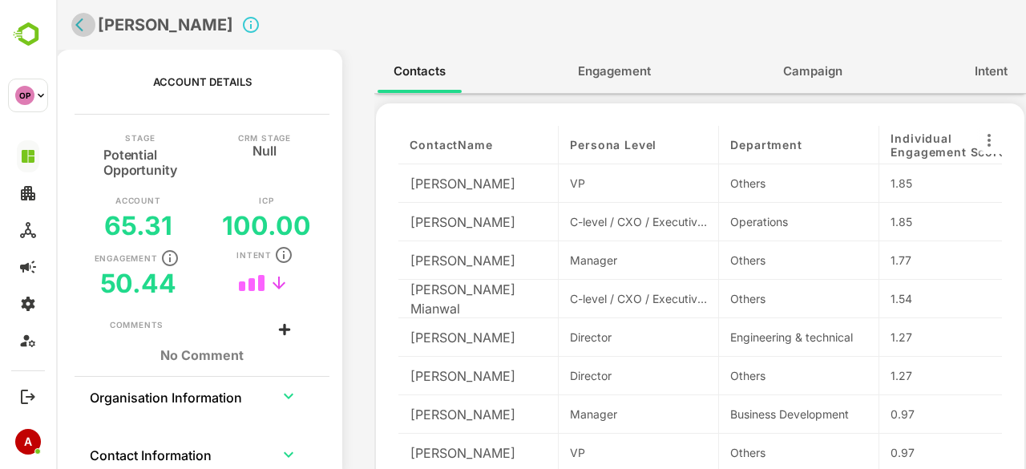
click at [71, 25] on button "back" at bounding box center [83, 25] width 24 height 24
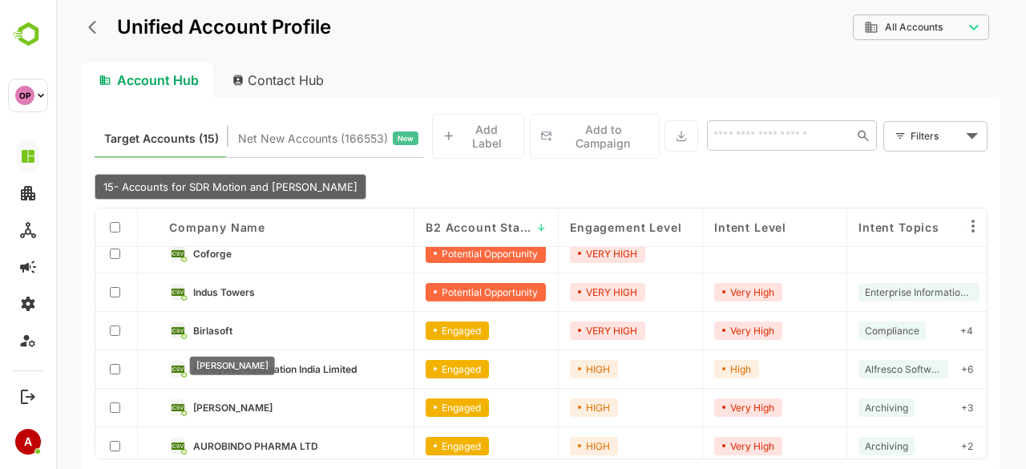
scroll to position [337, 0]
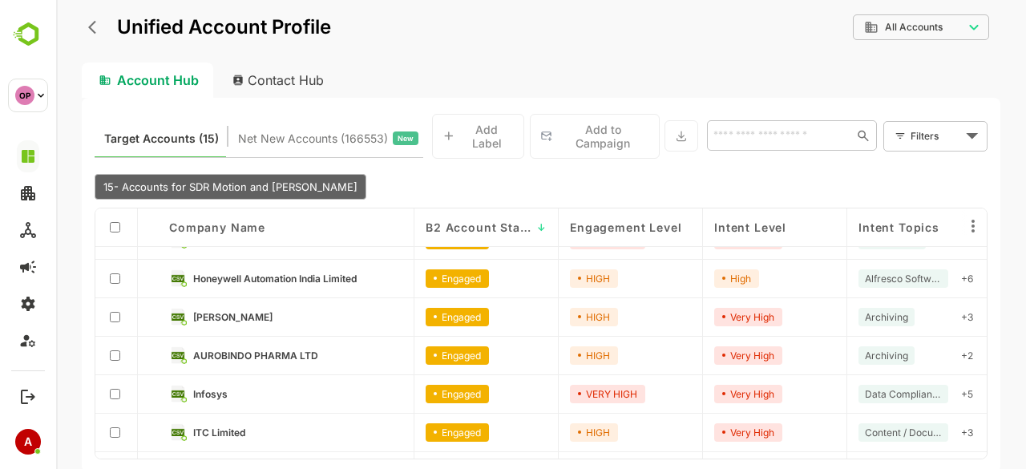
click at [265, 308] on link "[PERSON_NAME]" at bounding box center [297, 317] width 209 height 18
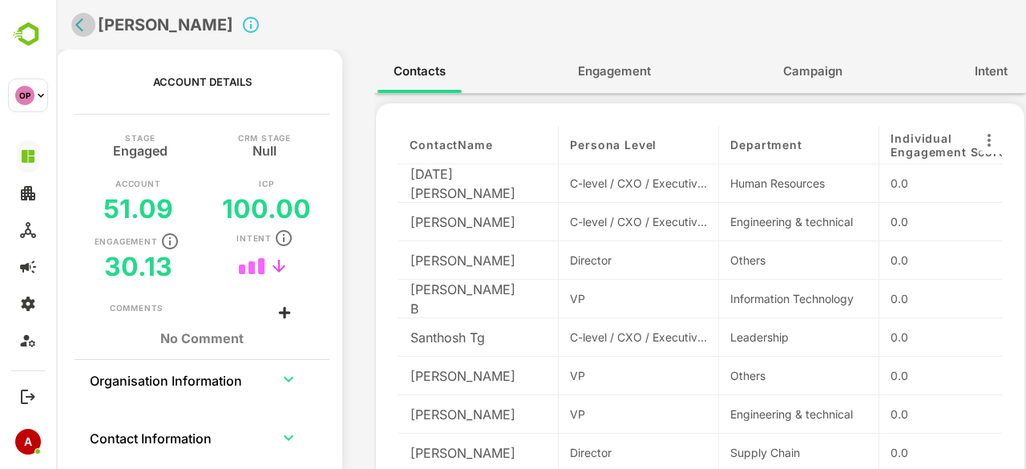
click at [86, 31] on icon "back" at bounding box center [83, 25] width 16 height 16
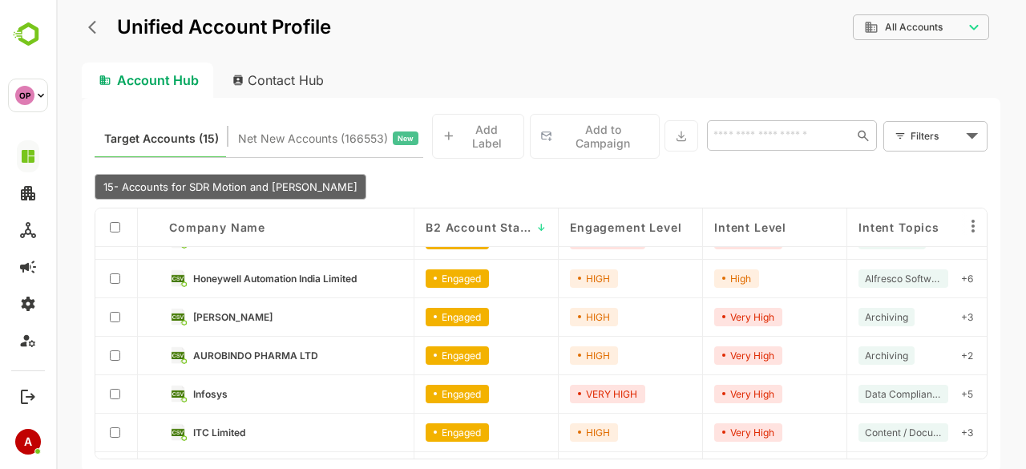
click at [230, 435] on link "ITC Limited" at bounding box center [297, 432] width 209 height 18
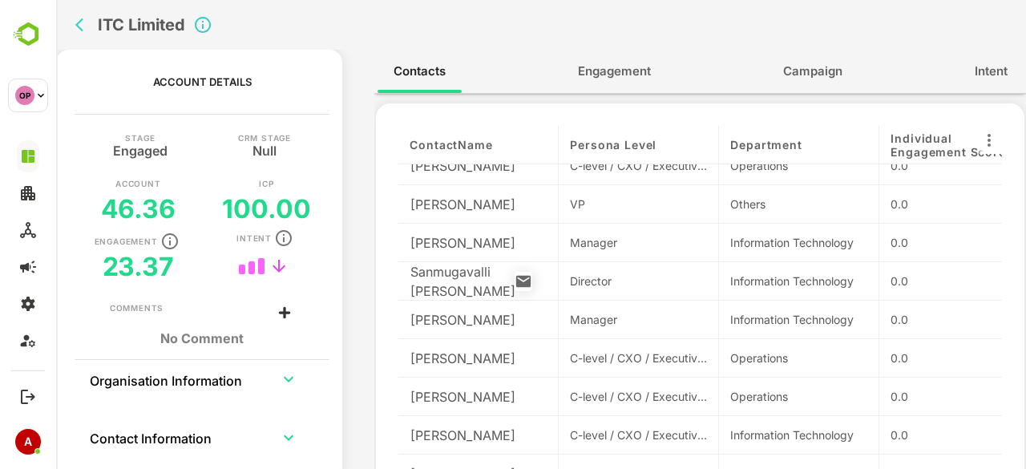
scroll to position [0, 0]
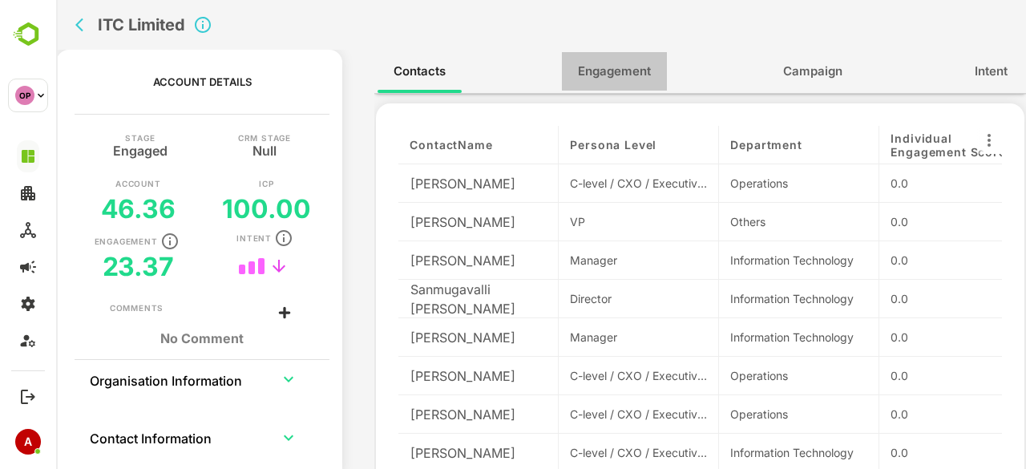
click at [621, 65] on span "Engagement" at bounding box center [614, 71] width 73 height 21
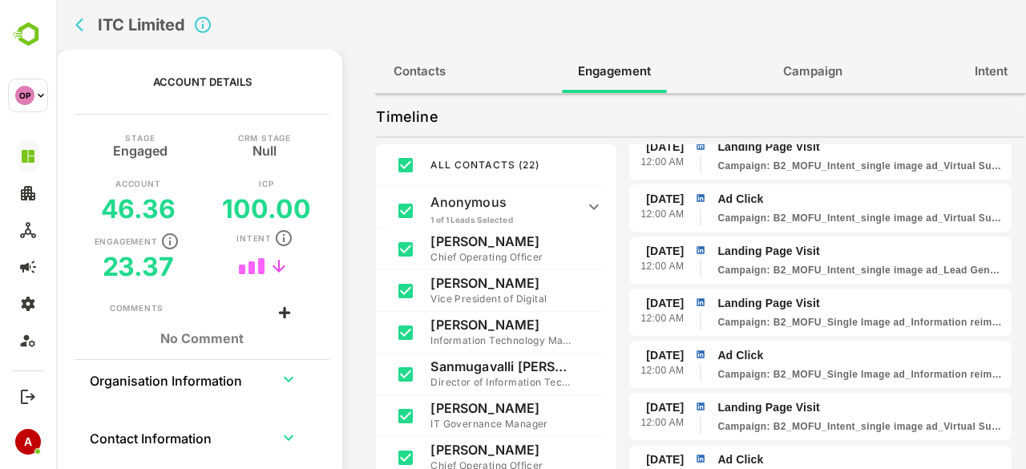
scroll to position [1, 0]
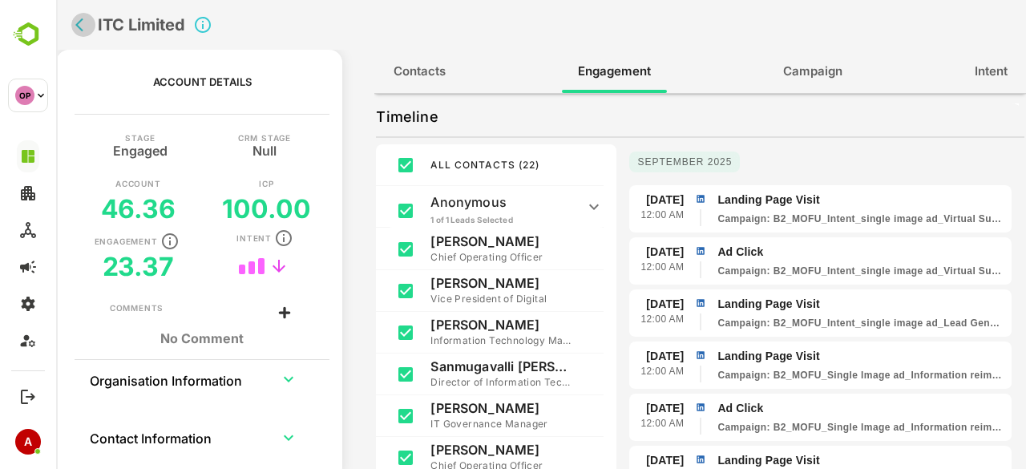
click at [77, 34] on button "back" at bounding box center [83, 25] width 24 height 24
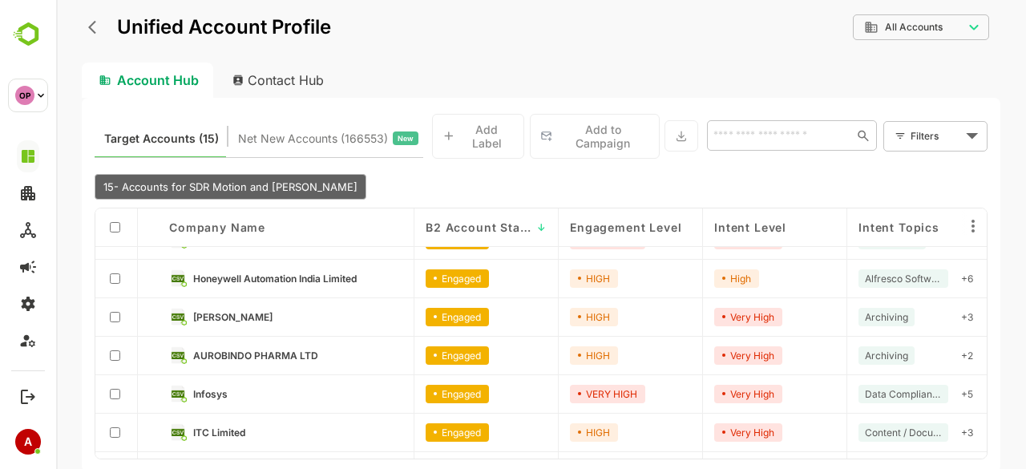
scroll to position [0, 0]
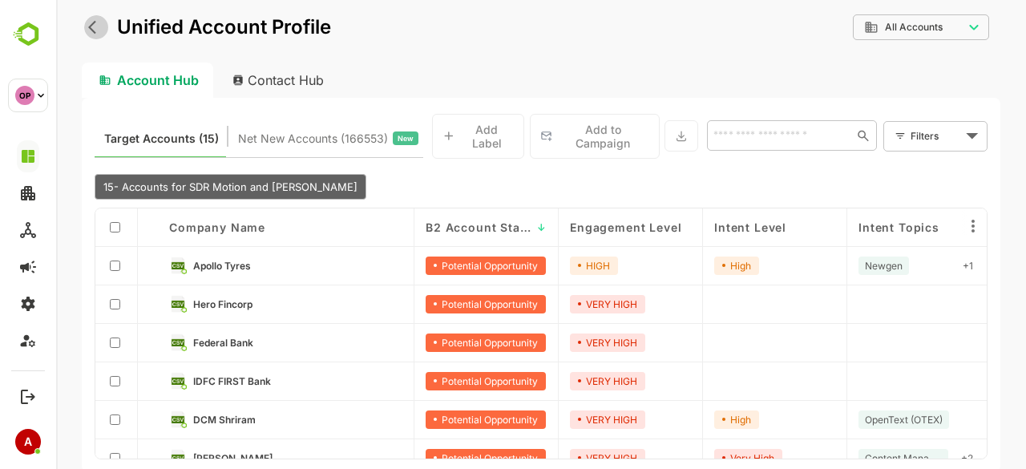
click at [98, 31] on icon "back" at bounding box center [96, 27] width 16 height 16
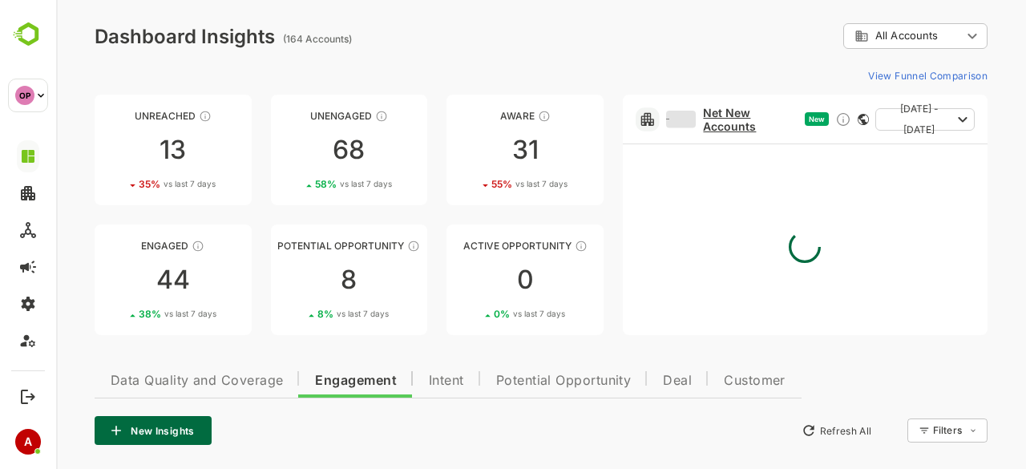
click at [737, 119] on link "Net New Accounts" at bounding box center [732, 119] width 133 height 27
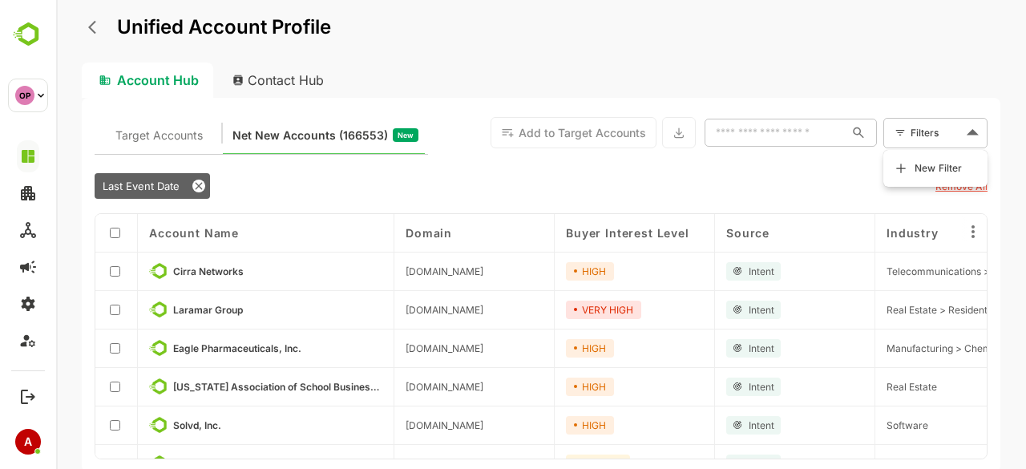
click at [914, 136] on body "Unified Account Profile Account Hub Contact Hub Target Accounts Net New Account…" at bounding box center [541, 234] width 970 height 469
click at [917, 168] on span "New Filter" at bounding box center [939, 168] width 48 height 19
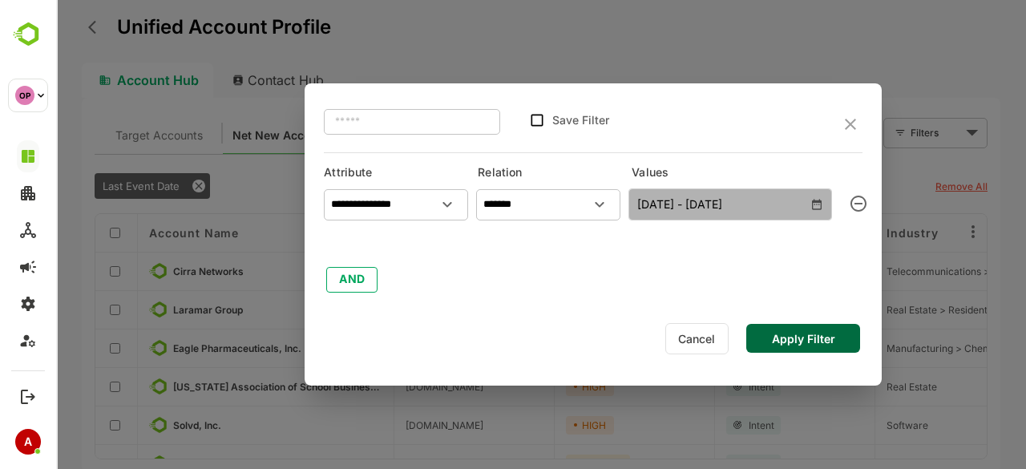
click at [699, 204] on span "[DATE] - [DATE]" at bounding box center [730, 204] width 186 height 21
click at [819, 200] on icon "button" at bounding box center [816, 204] width 13 height 13
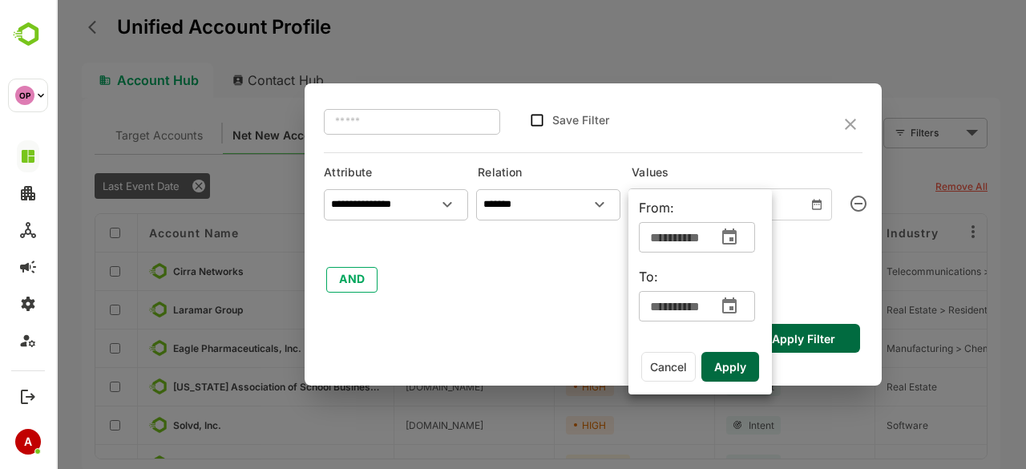
click at [737, 240] on icon "change date" at bounding box center [729, 237] width 19 height 19
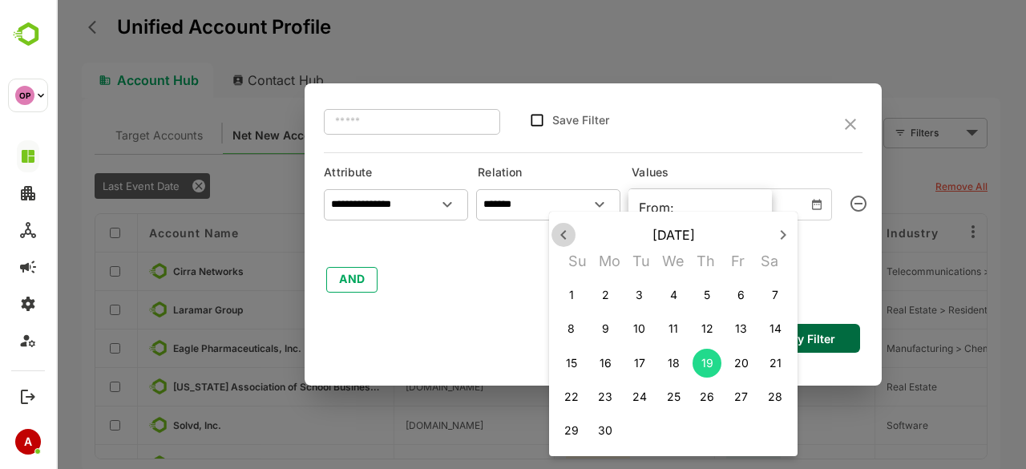
click at [567, 244] on button "button" at bounding box center [563, 235] width 24 height 24
click at [778, 244] on button "button" at bounding box center [783, 235] width 24 height 24
click at [632, 325] on span "5" at bounding box center [639, 329] width 29 height 16
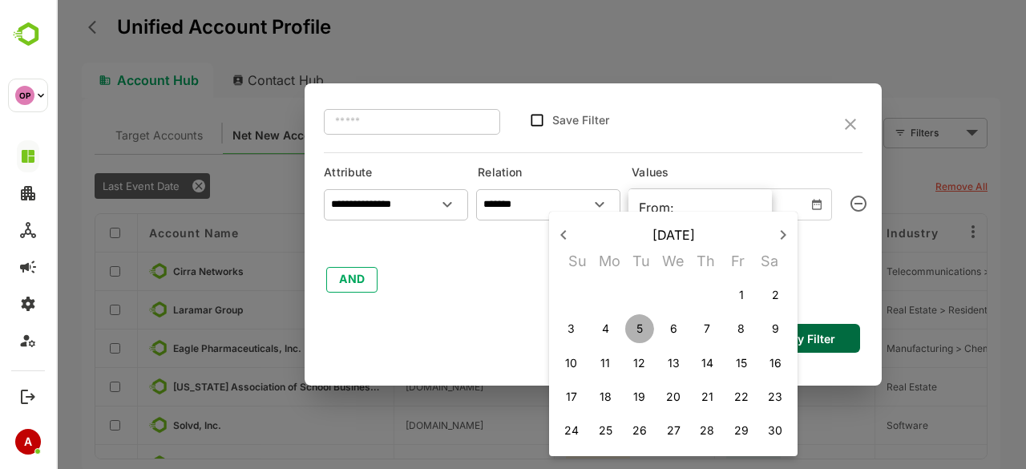
type input "**********"
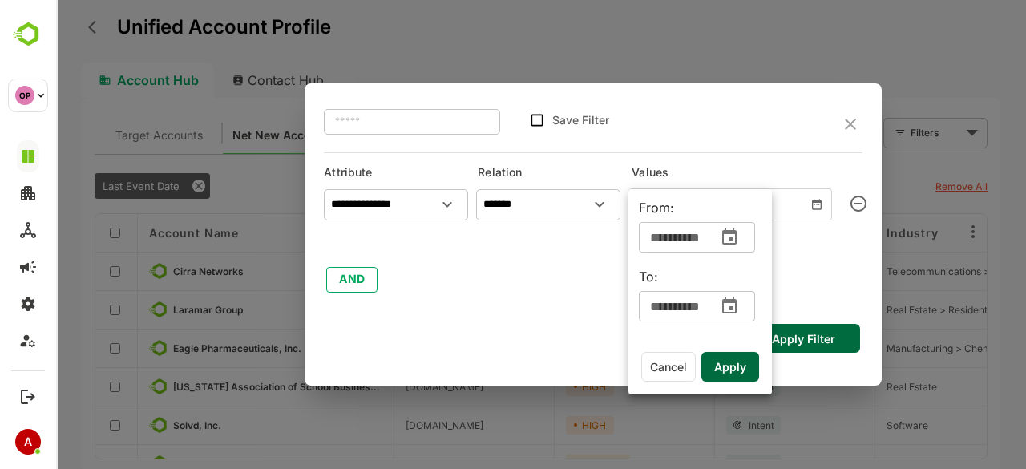
click at [721, 363] on span "Apply" at bounding box center [730, 367] width 32 height 21
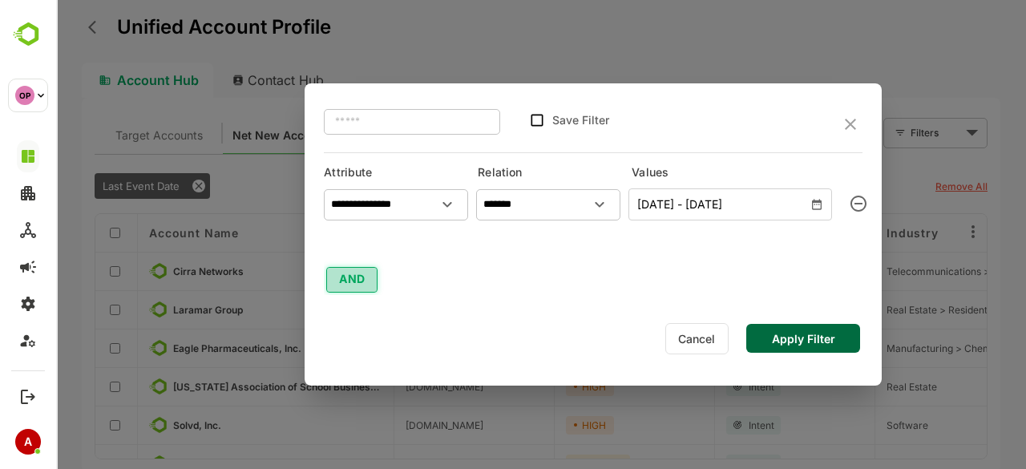
click at [365, 275] on button "AND" at bounding box center [351, 280] width 51 height 26
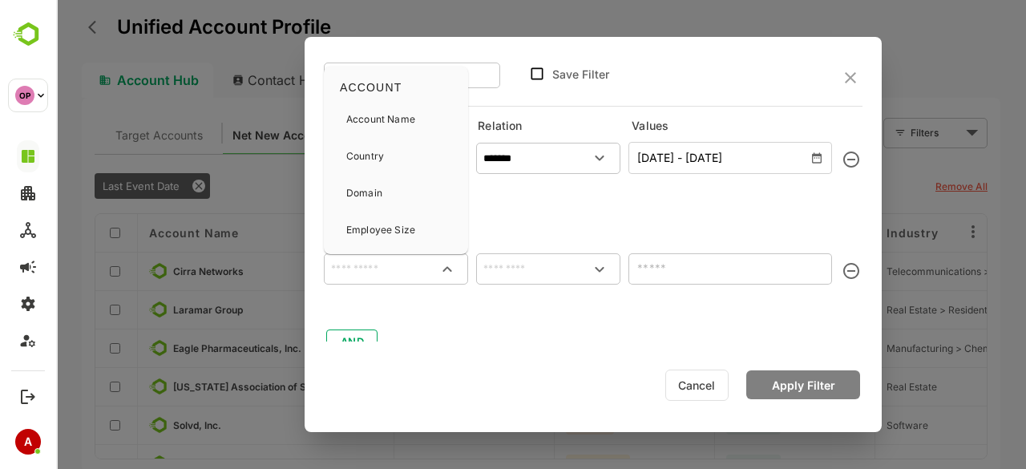
click at [365, 275] on input "text" at bounding box center [396, 269] width 138 height 24
click at [382, 142] on div "Source" at bounding box center [395, 154] width 131 height 34
type input "******"
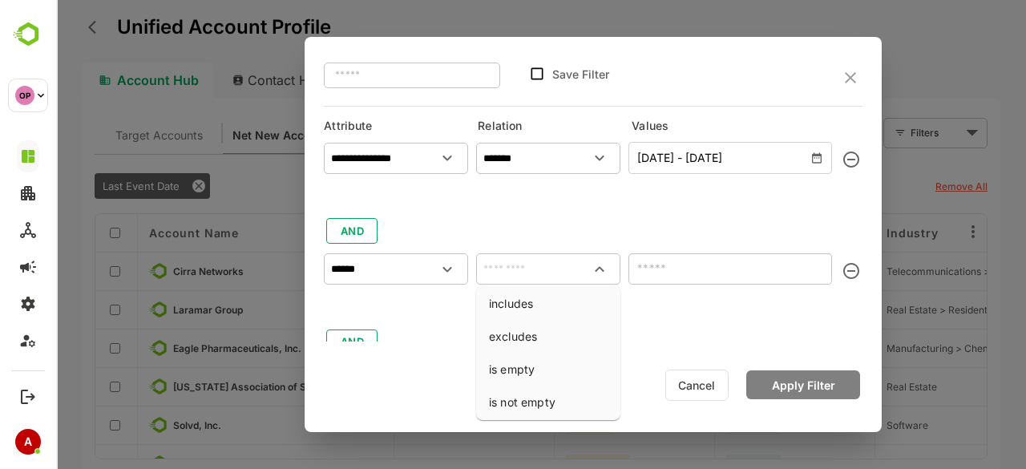
click at [534, 266] on input "text" at bounding box center [548, 269] width 138 height 24
click at [530, 298] on li "includes" at bounding box center [548, 304] width 138 height 30
type input "********"
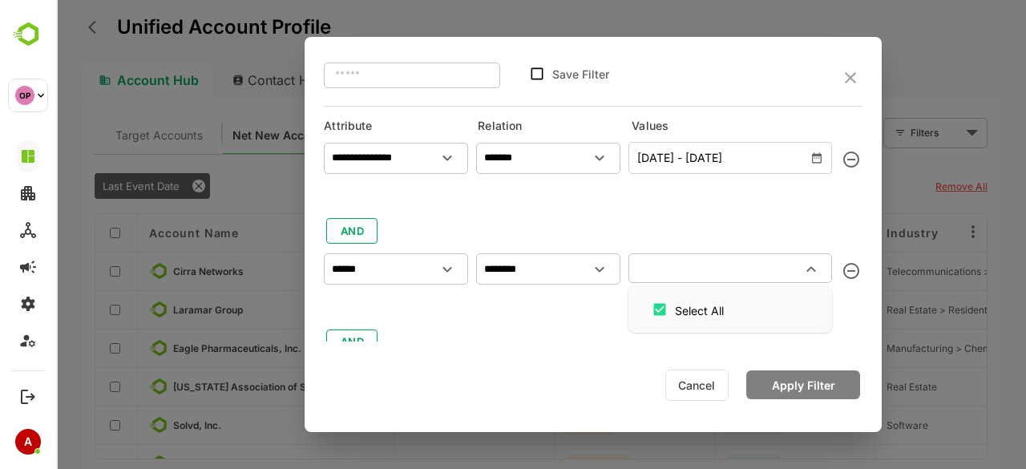
click at [668, 273] on input "text" at bounding box center [717, 267] width 168 height 19
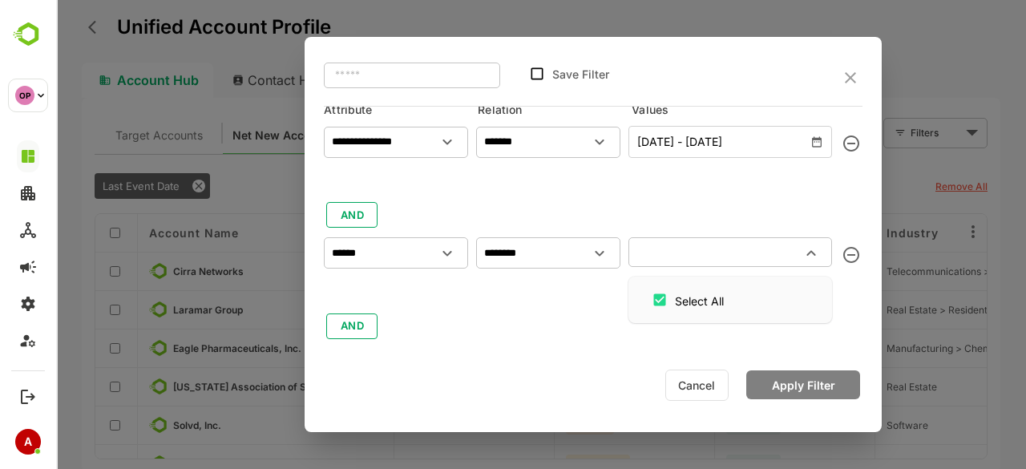
scroll to position [0, 0]
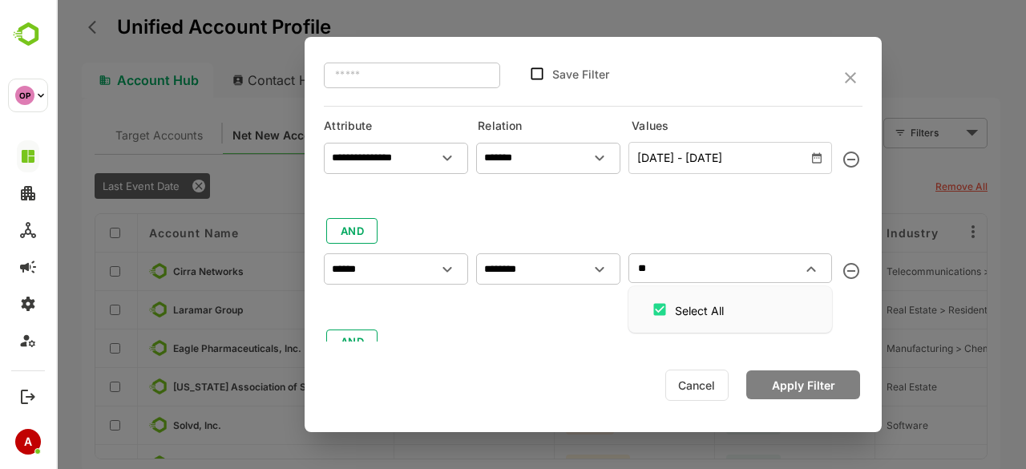
type input "*"
click at [442, 277] on icon "Open" at bounding box center [447, 269] width 19 height 19
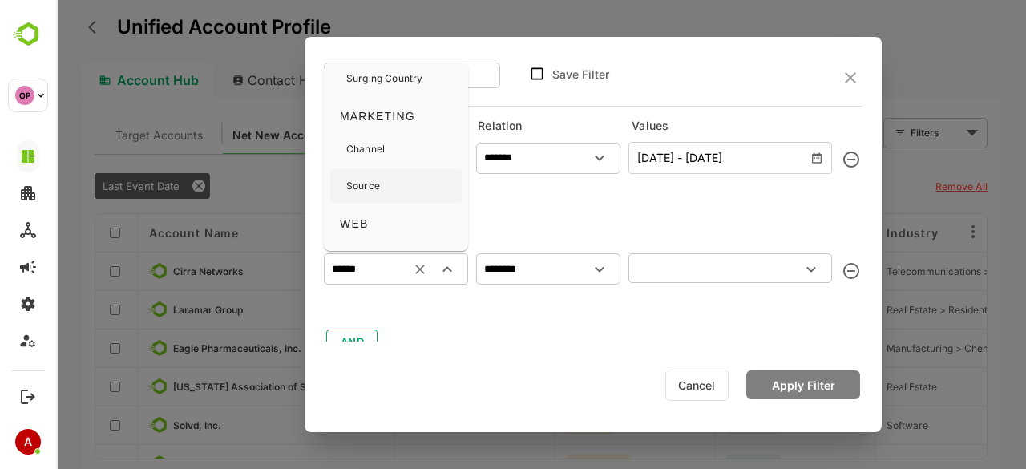
scroll to position [433, 0]
click at [383, 142] on div "Channel" at bounding box center [365, 156] width 38 height 34
type input "*******"
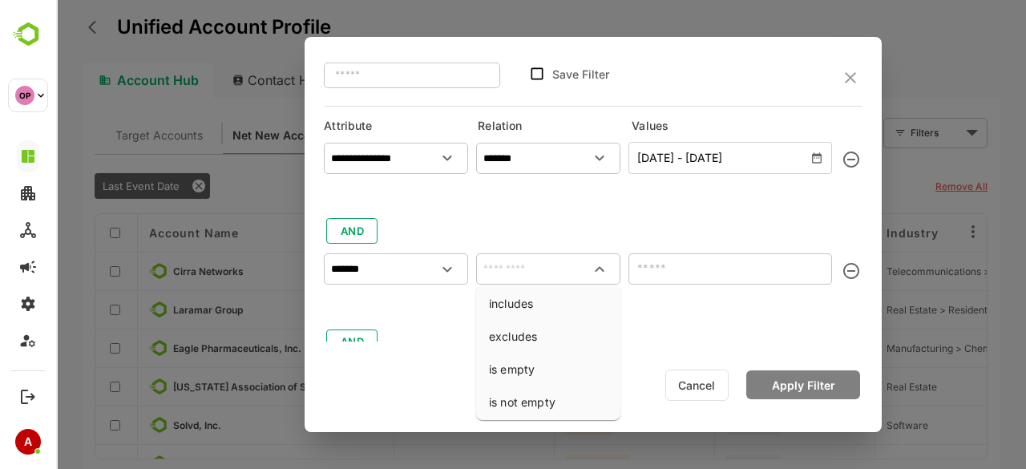
click at [519, 274] on input "text" at bounding box center [548, 269] width 138 height 24
click at [522, 297] on li "includes" at bounding box center [548, 304] width 138 height 30
type input "********"
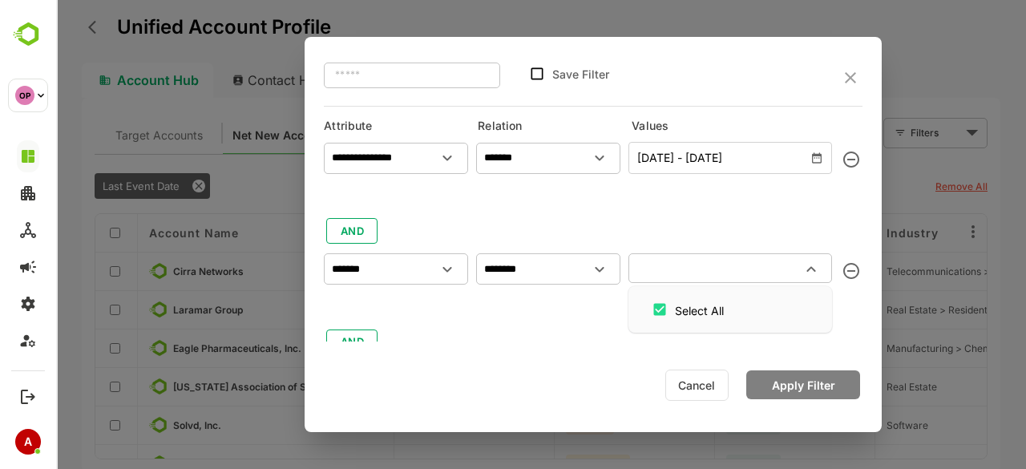
click at [656, 259] on input "text" at bounding box center [717, 267] width 168 height 19
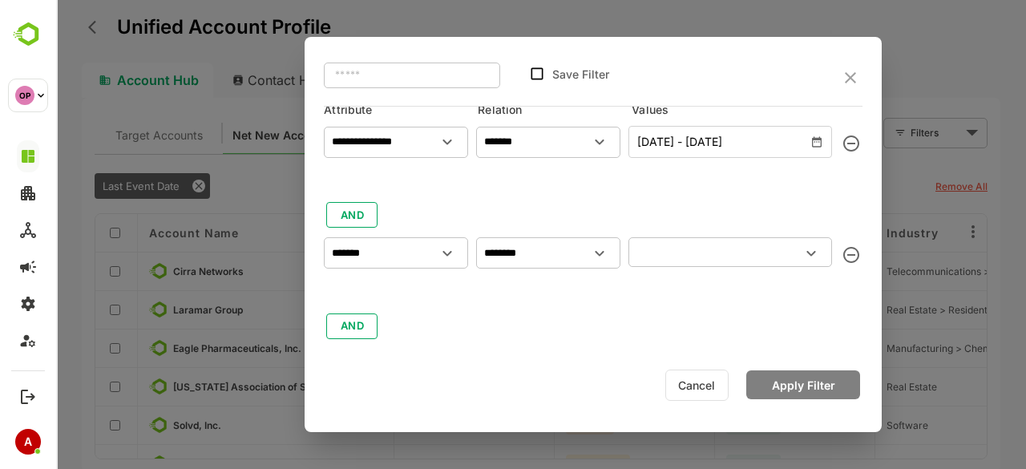
click at [507, 293] on div at bounding box center [593, 290] width 539 height 24
click at [439, 255] on icon "Open" at bounding box center [447, 253] width 19 height 19
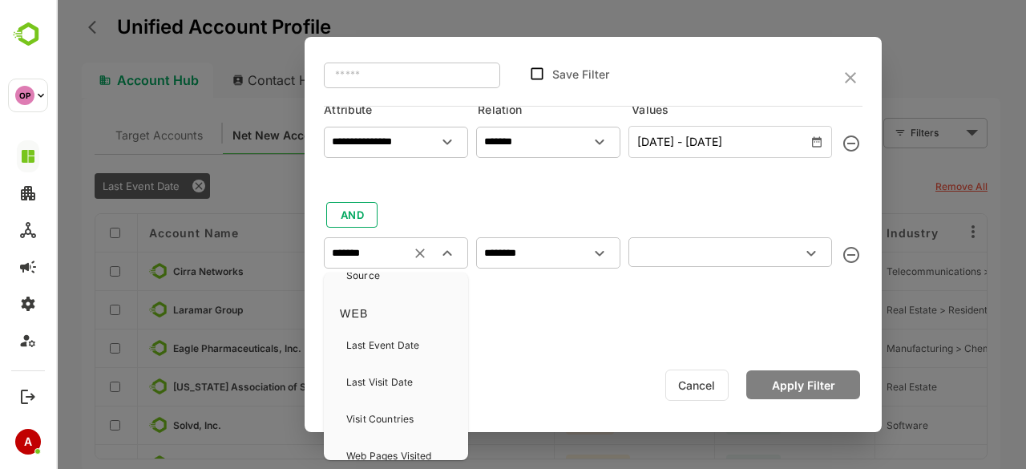
scroll to position [577, 0]
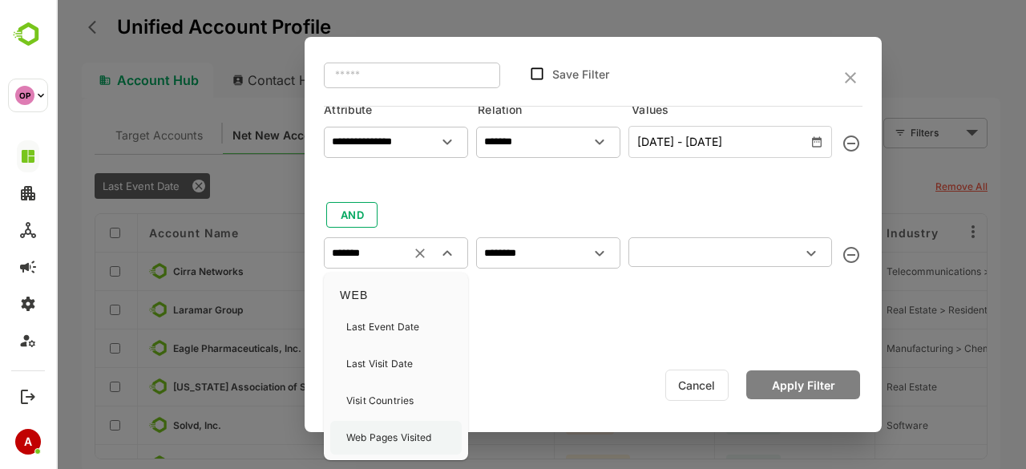
click at [391, 434] on p "Web Pages Visited" at bounding box center [389, 437] width 86 height 14
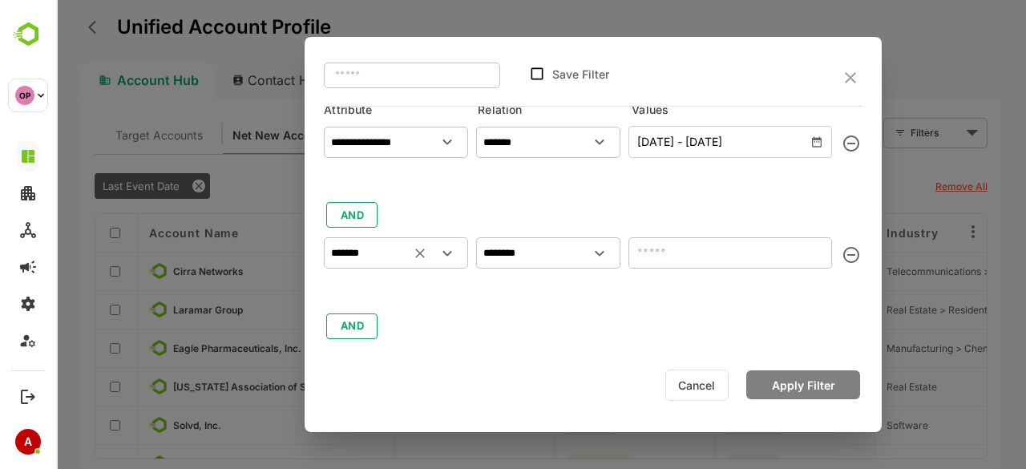
type input "**********"
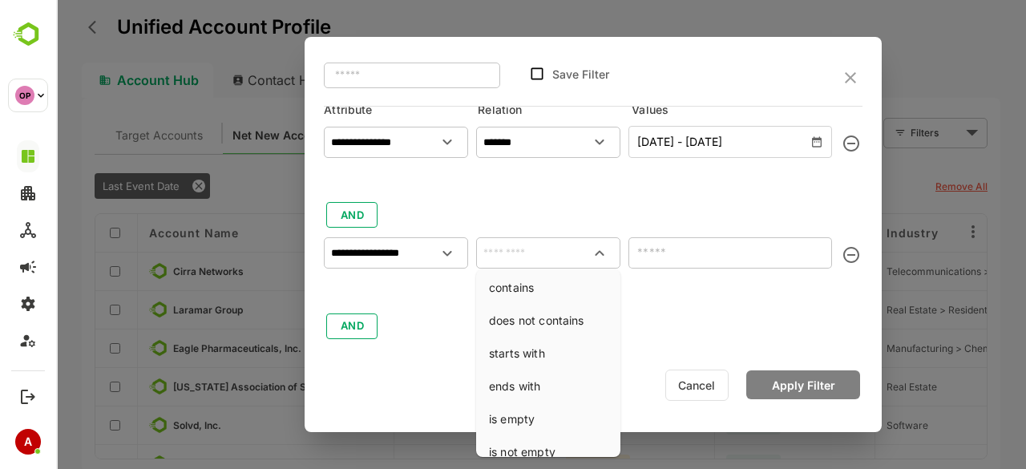
click at [527, 254] on input "text" at bounding box center [548, 253] width 138 height 24
click at [529, 285] on li "contains" at bounding box center [548, 288] width 138 height 30
type input "********"
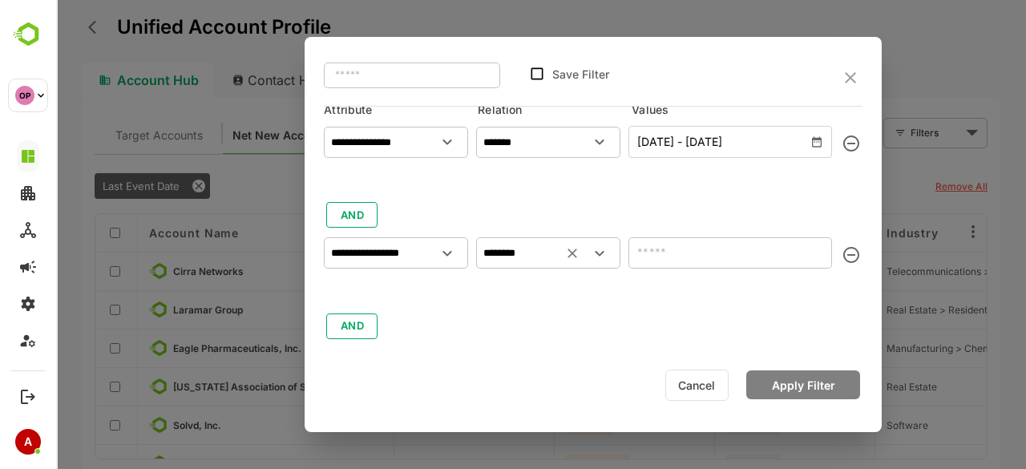
click at [647, 251] on input "text" at bounding box center [730, 252] width 204 height 31
click at [689, 263] on input "text" at bounding box center [730, 252] width 204 height 31
paste input "**********"
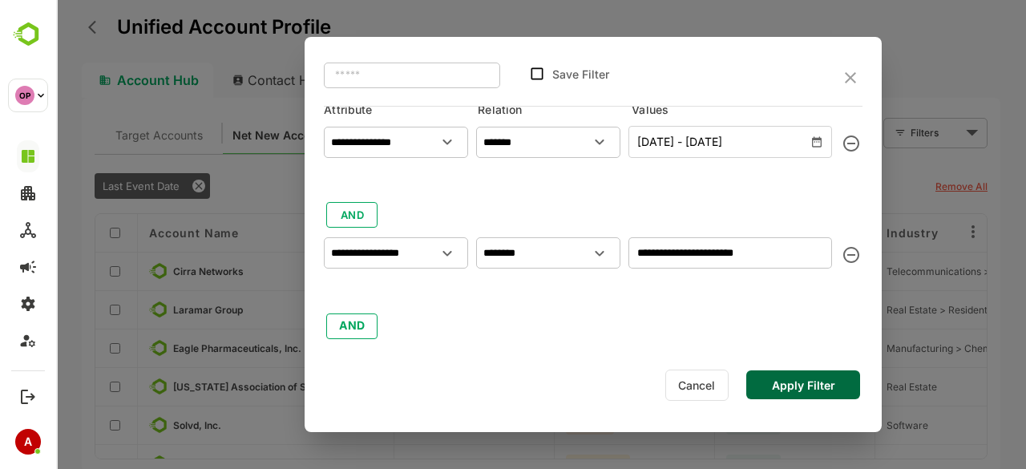
type input "**********"
click at [776, 386] on button "Apply Filter" at bounding box center [803, 384] width 114 height 29
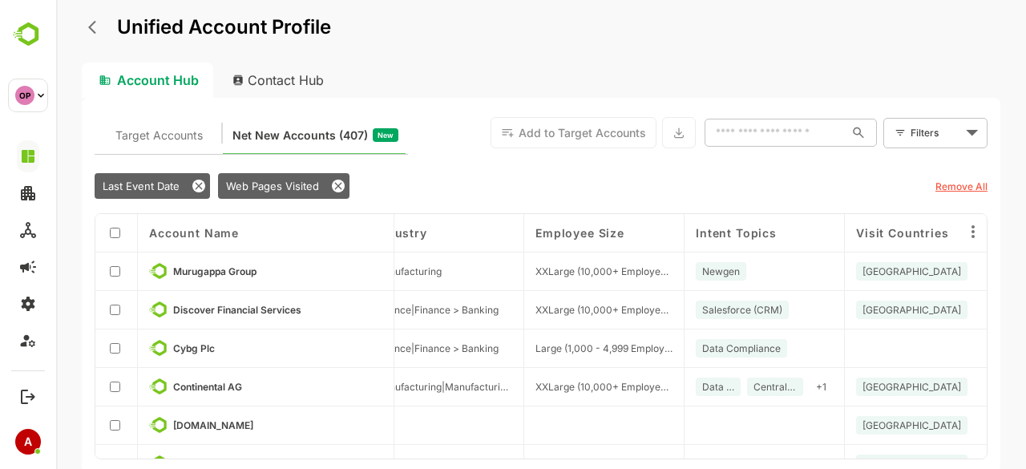
scroll to position [0, 512]
click at [907, 137] on div "Filters ​" at bounding box center [935, 133] width 104 height 30
click at [942, 131] on body "Unified Account Profile Account Hub Contact Hub Target Accounts Net New Account…" at bounding box center [541, 234] width 970 height 469
click at [937, 163] on span "New Filter" at bounding box center [939, 168] width 48 height 19
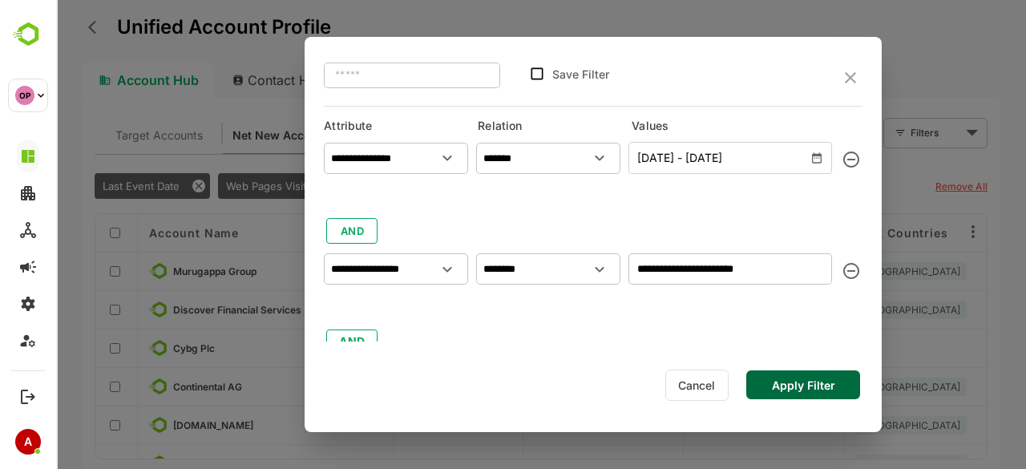
scroll to position [16, 0]
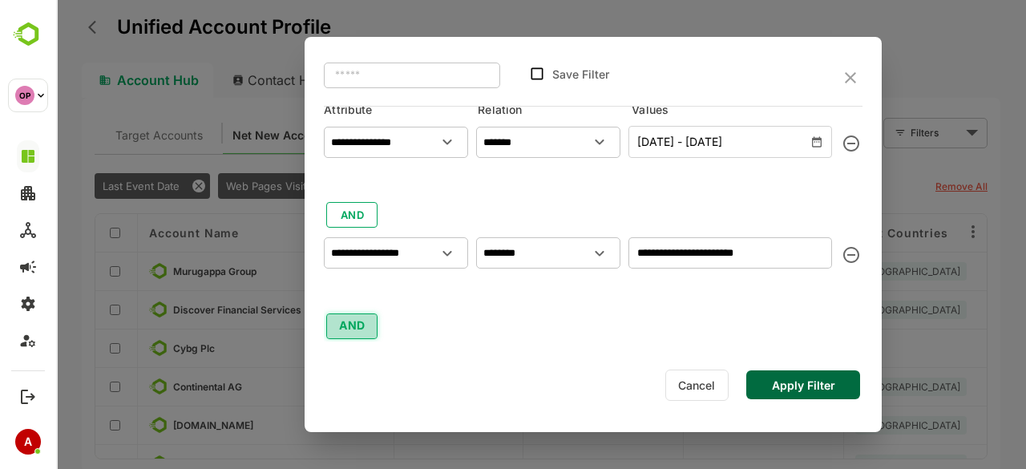
click at [348, 325] on button "AND" at bounding box center [351, 326] width 51 height 26
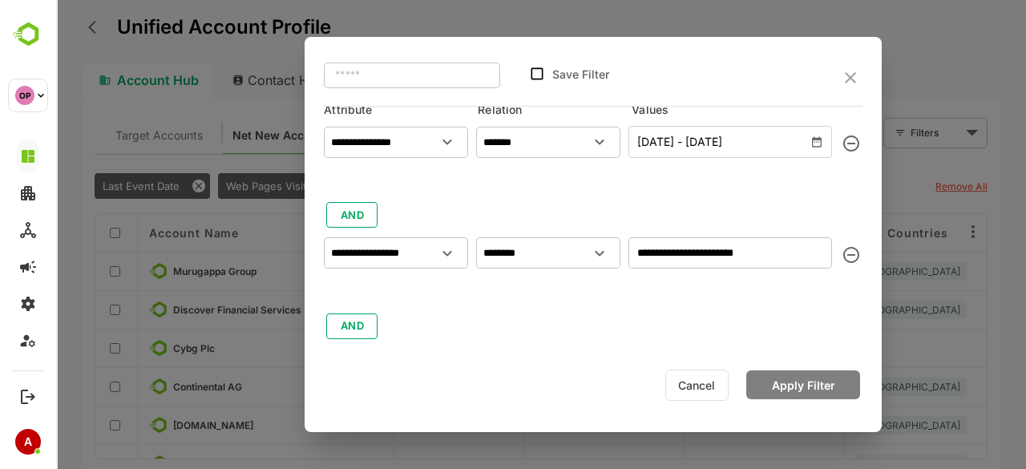
scroll to position [127, 0]
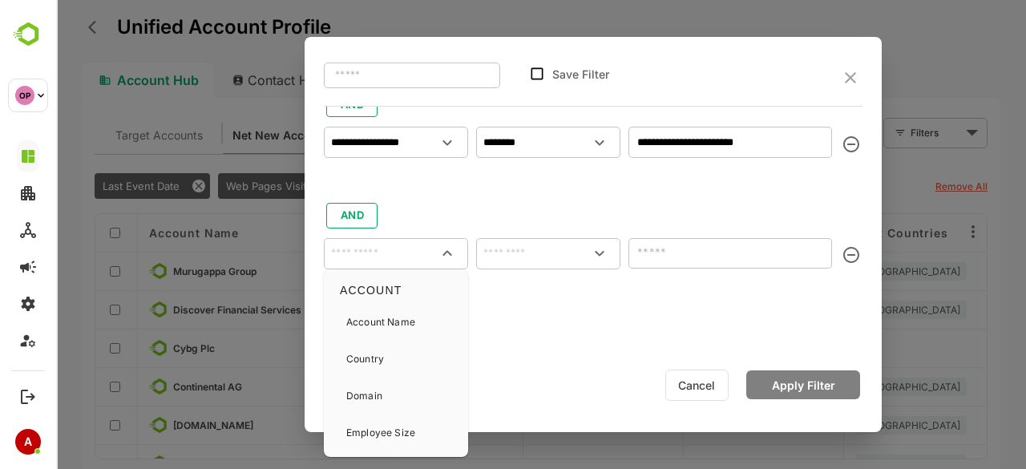
click at [416, 254] on input "text" at bounding box center [396, 253] width 138 height 24
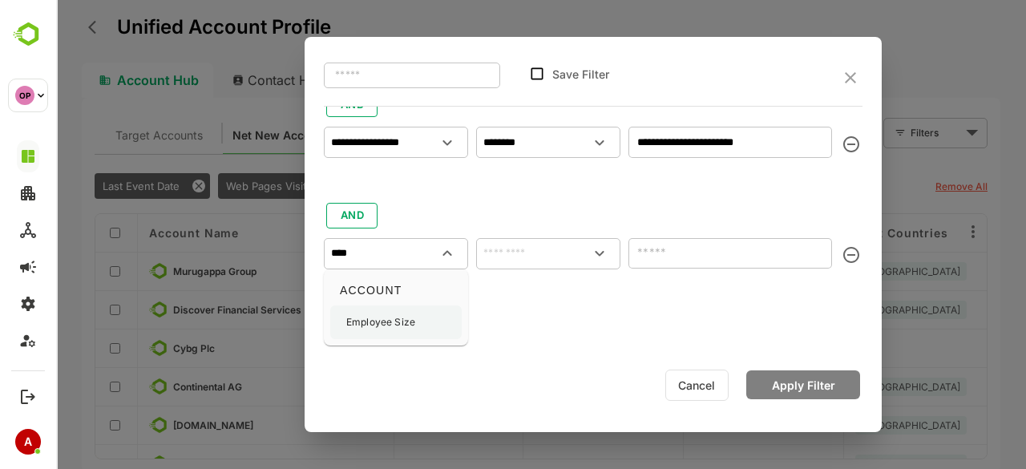
click at [397, 318] on p "Employee Size" at bounding box center [380, 322] width 69 height 14
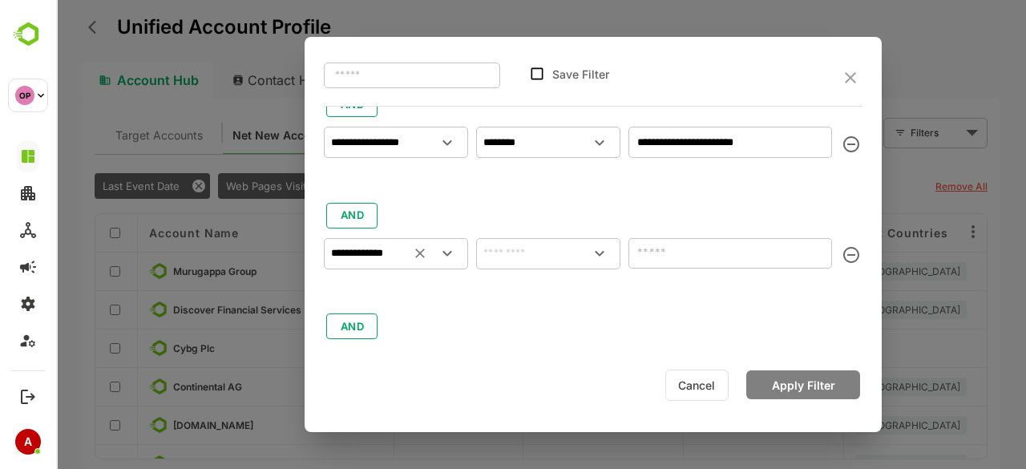
type input "**********"
click at [523, 250] on input "text" at bounding box center [548, 253] width 138 height 24
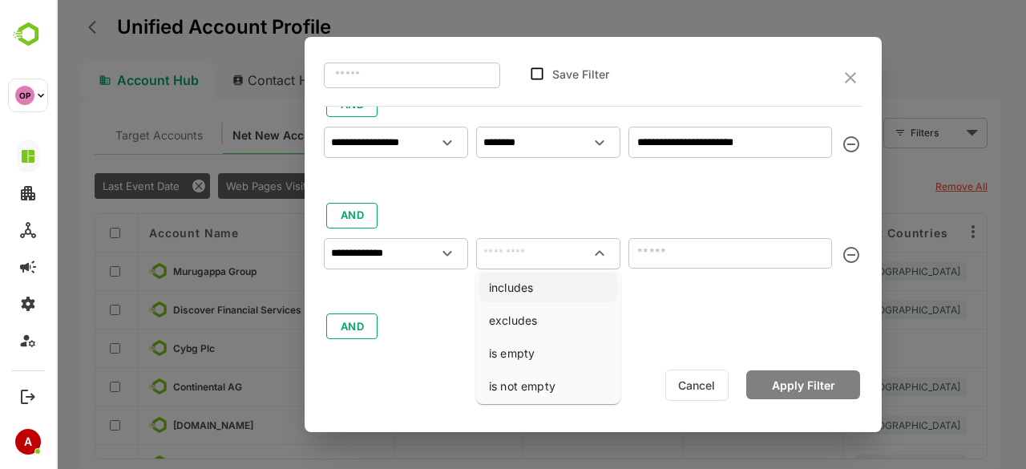
click at [526, 289] on li "includes" at bounding box center [548, 288] width 138 height 30
type input "********"
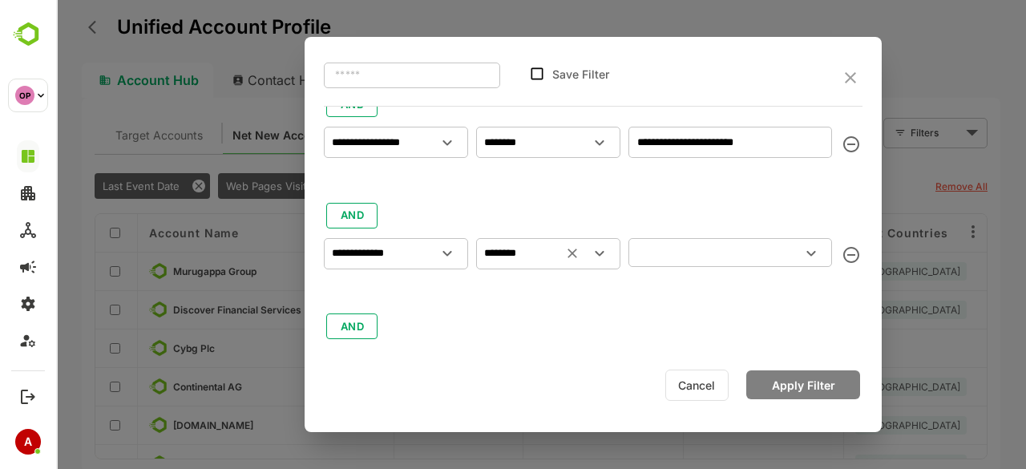
click at [690, 248] on input "text" at bounding box center [717, 252] width 168 height 19
click at [610, 309] on div "**********" at bounding box center [593, 175] width 539 height 333
click at [848, 252] on icon "delete" at bounding box center [851, 254] width 19 height 19
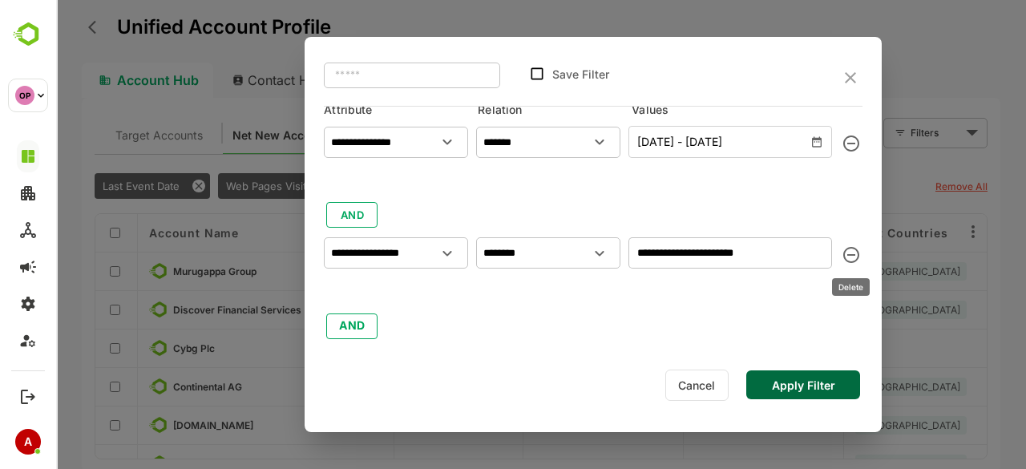
scroll to position [16, 0]
click at [793, 382] on button "Apply Filter" at bounding box center [803, 384] width 114 height 29
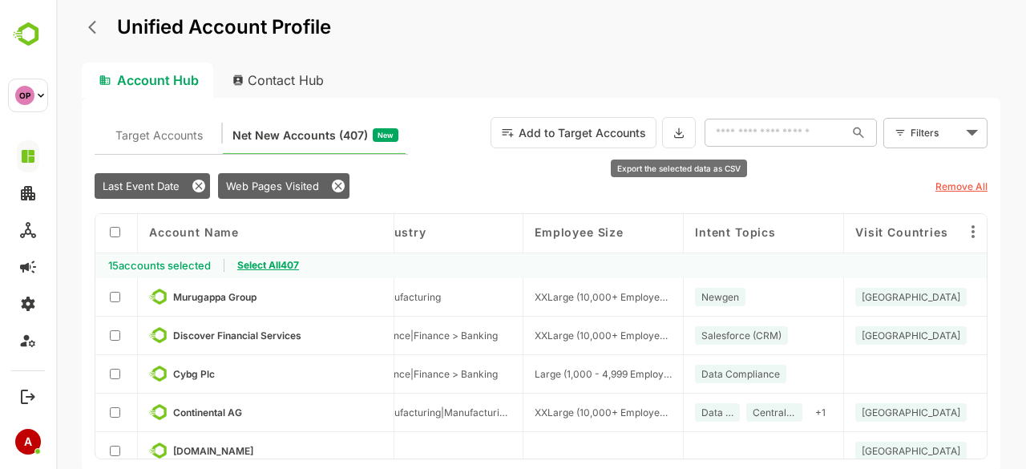
click at [674, 139] on icon at bounding box center [678, 133] width 13 height 14
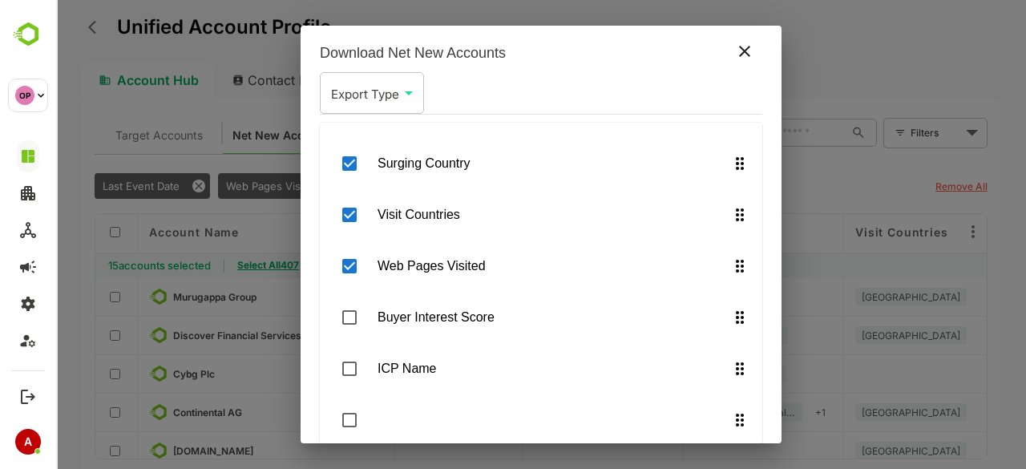
scroll to position [74, 0]
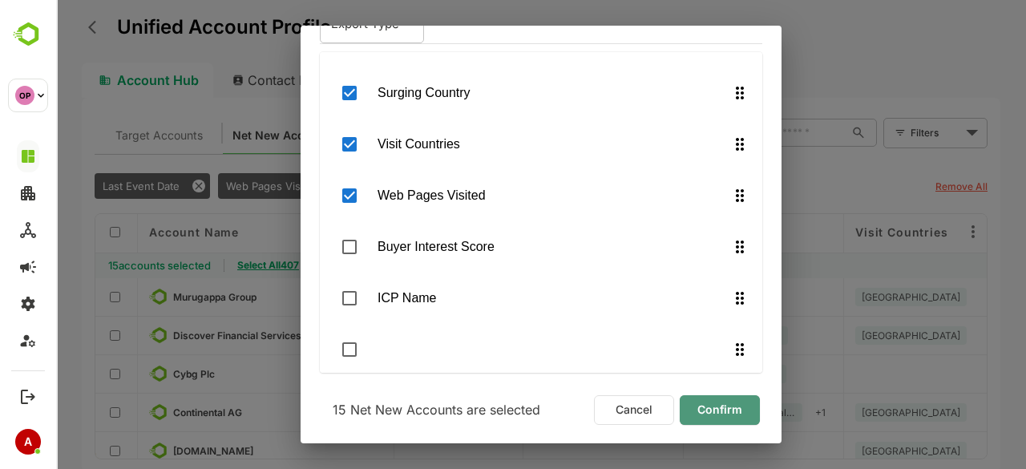
click at [713, 407] on span "Confirm" at bounding box center [719, 409] width 55 height 21
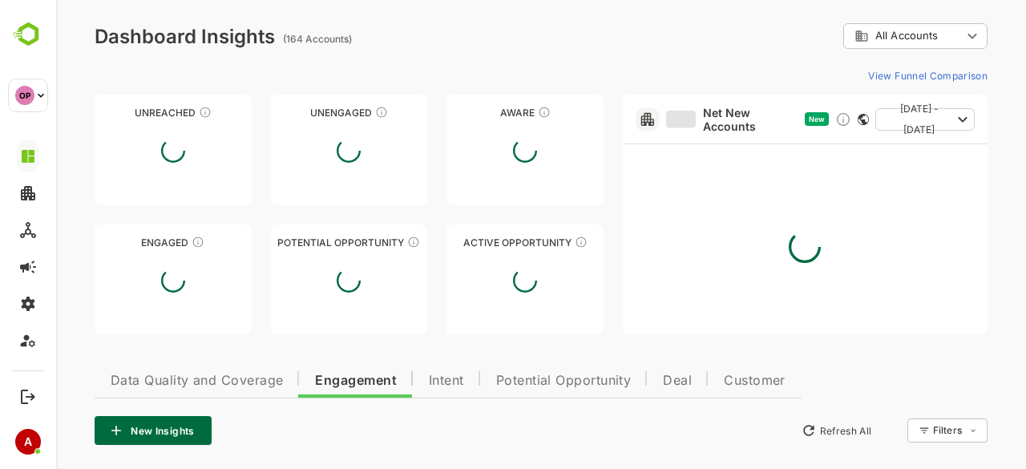
scroll to position [0, 0]
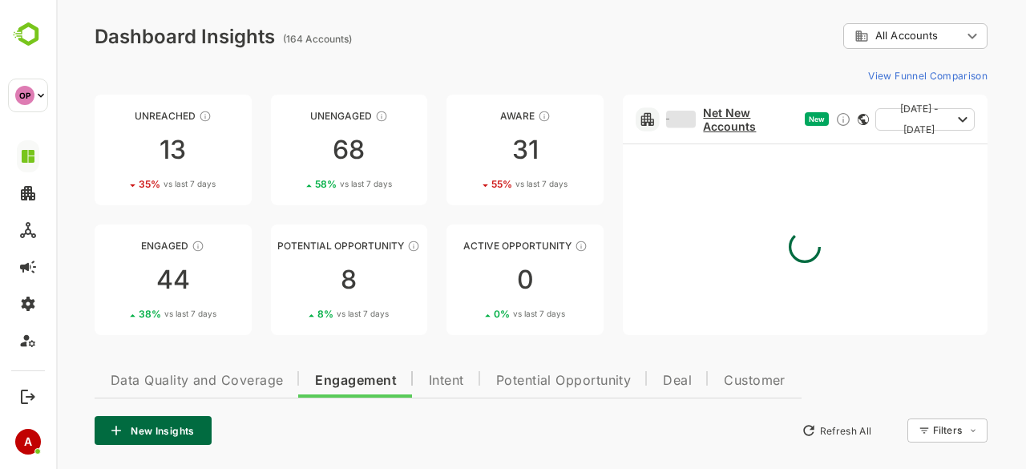
click at [721, 110] on link "Net New Accounts" at bounding box center [732, 119] width 133 height 27
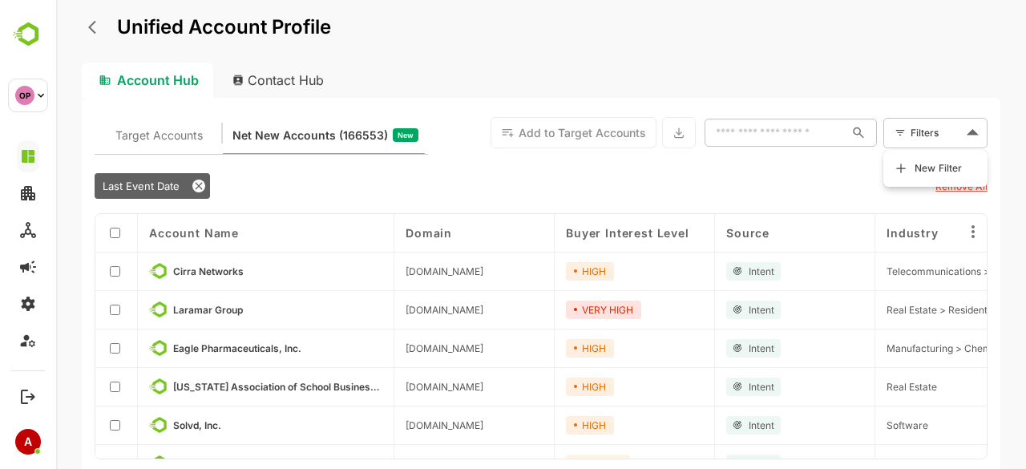
click at [958, 141] on body "Unified Account Profile Account Hub Contact Hub Target Accounts Net New Account…" at bounding box center [541, 234] width 970 height 469
click at [934, 174] on span "New Filter" at bounding box center [939, 168] width 48 height 19
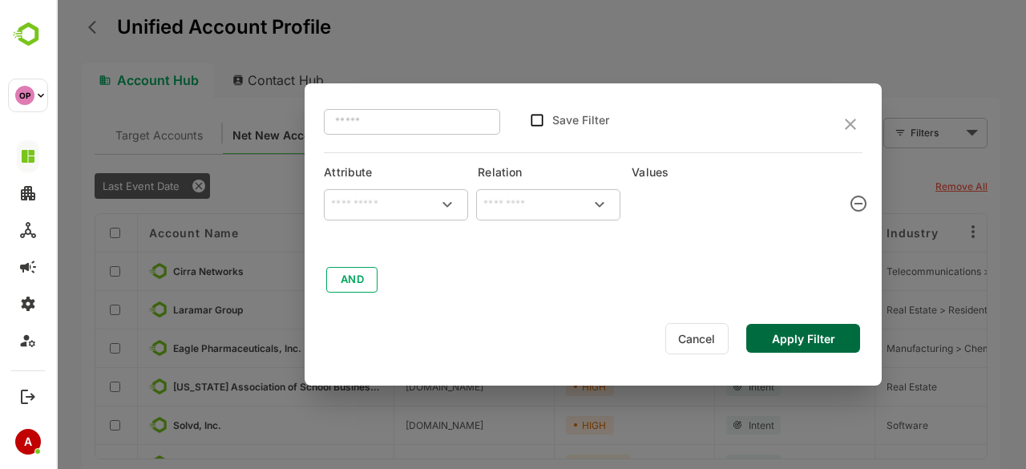
type input "**********"
type input "*******"
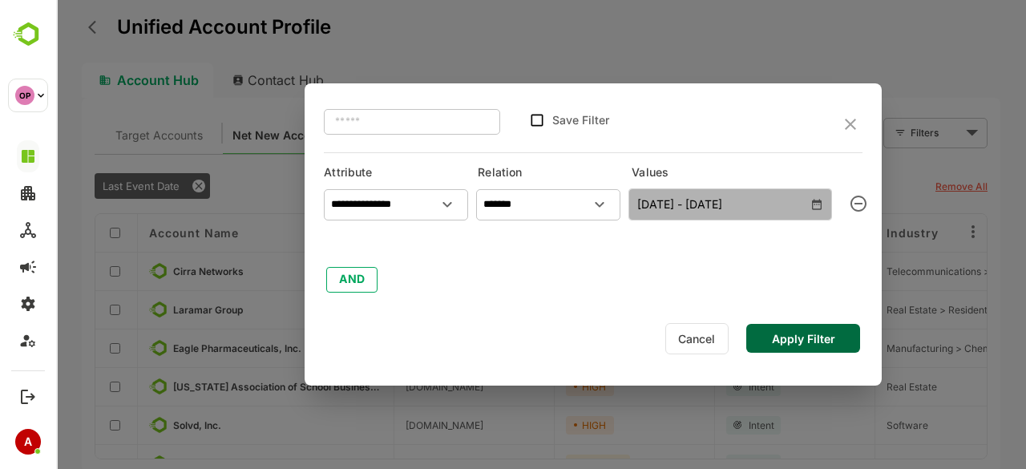
click at [806, 202] on span "[DATE] - [DATE]" at bounding box center [730, 204] width 186 height 21
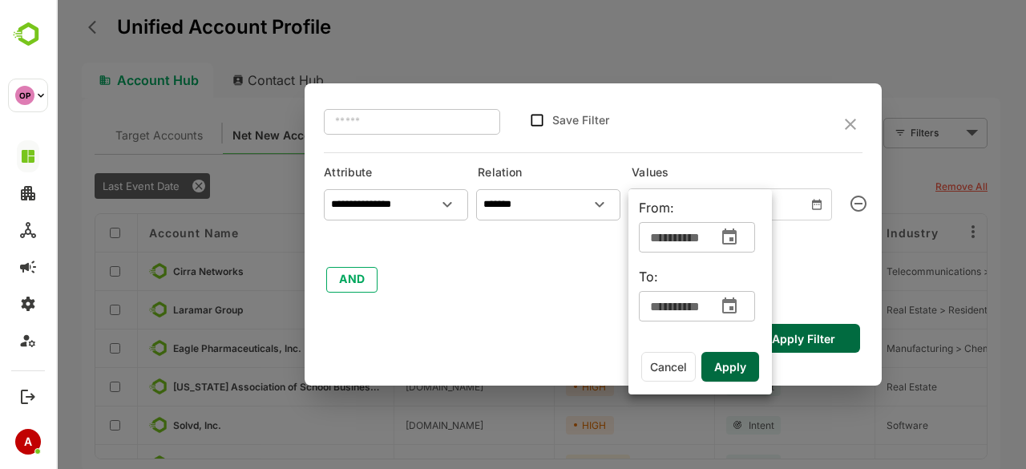
click at [731, 240] on icon "change date" at bounding box center [729, 236] width 14 height 16
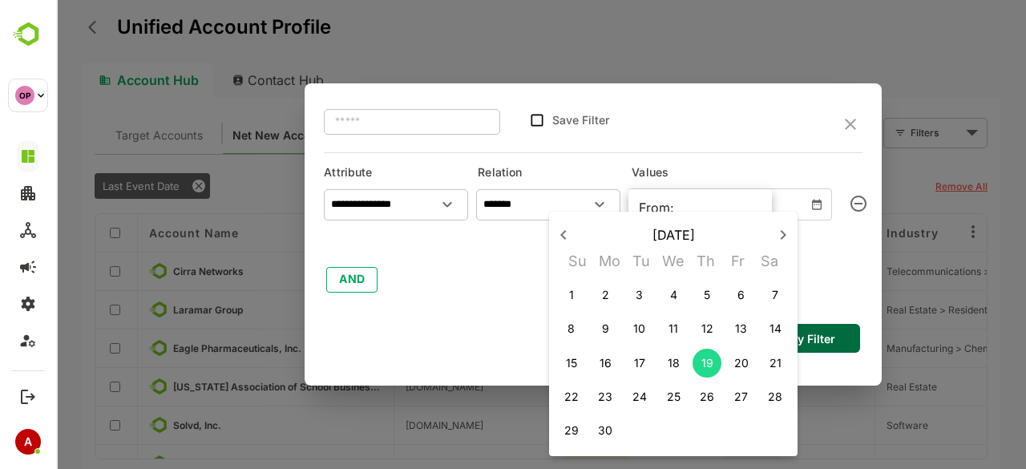
click at [779, 234] on icon "button" at bounding box center [782, 234] width 19 height 19
click at [648, 329] on span "5" at bounding box center [639, 329] width 29 height 16
type input "**********"
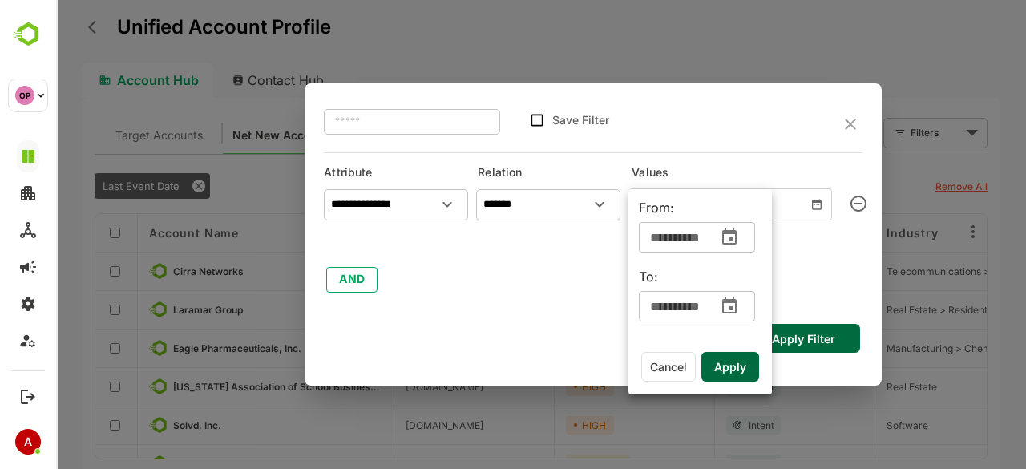
click at [741, 372] on span "Apply" at bounding box center [730, 367] width 32 height 21
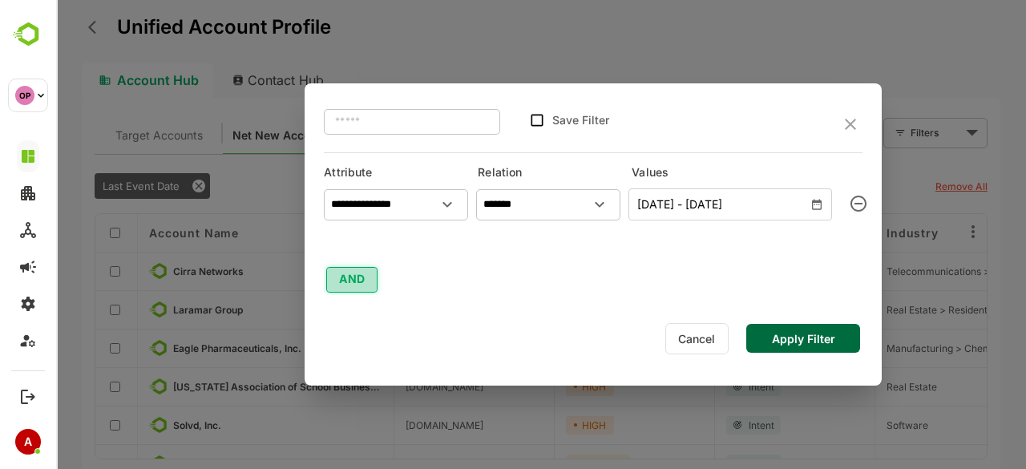
click at [349, 285] on button "AND" at bounding box center [351, 280] width 51 height 26
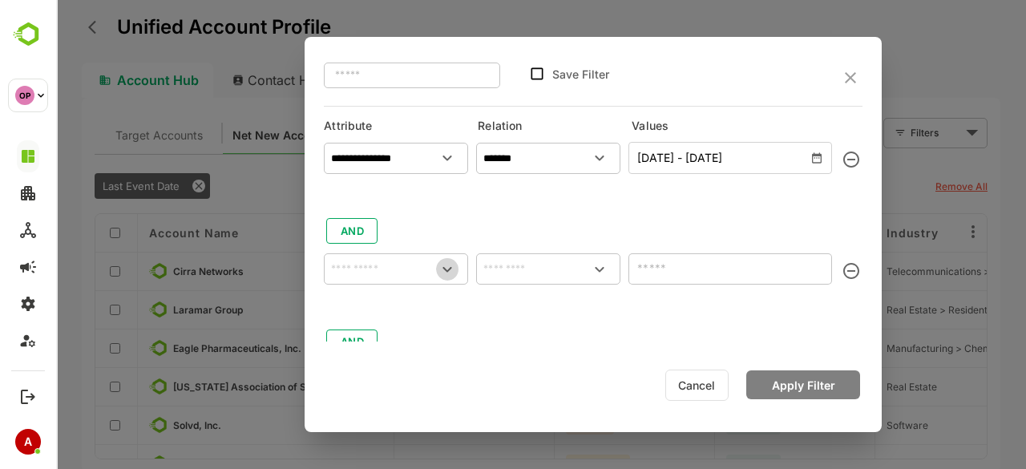
click at [454, 273] on icon "Open" at bounding box center [447, 269] width 19 height 19
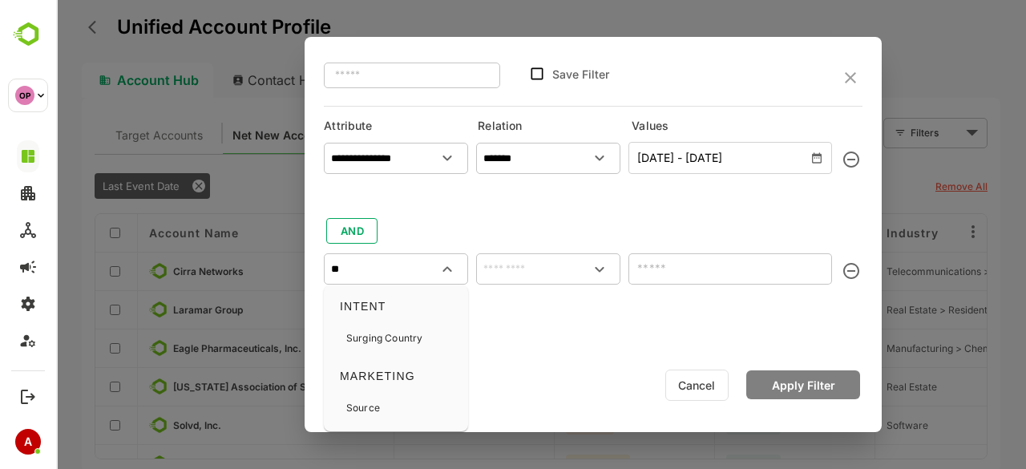
type input "*"
click at [398, 332] on p "Web Pages Visited" at bounding box center [389, 338] width 86 height 14
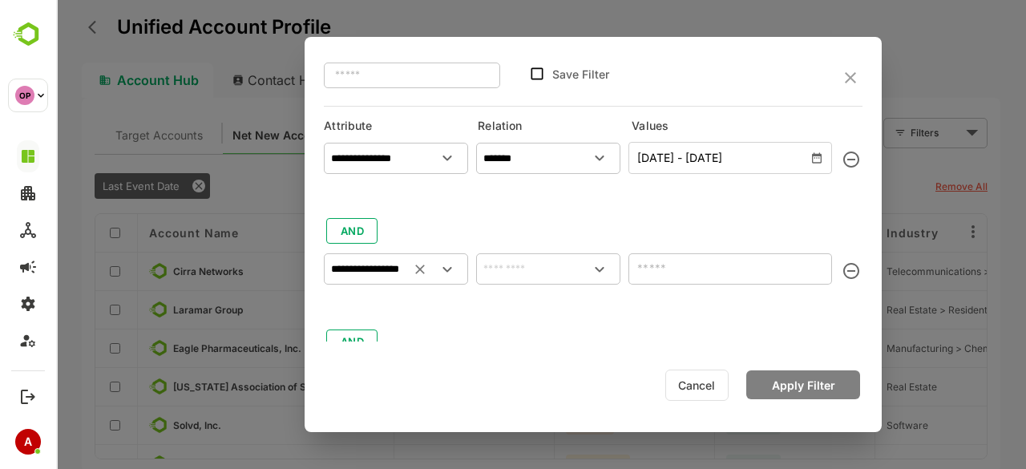
type input "**********"
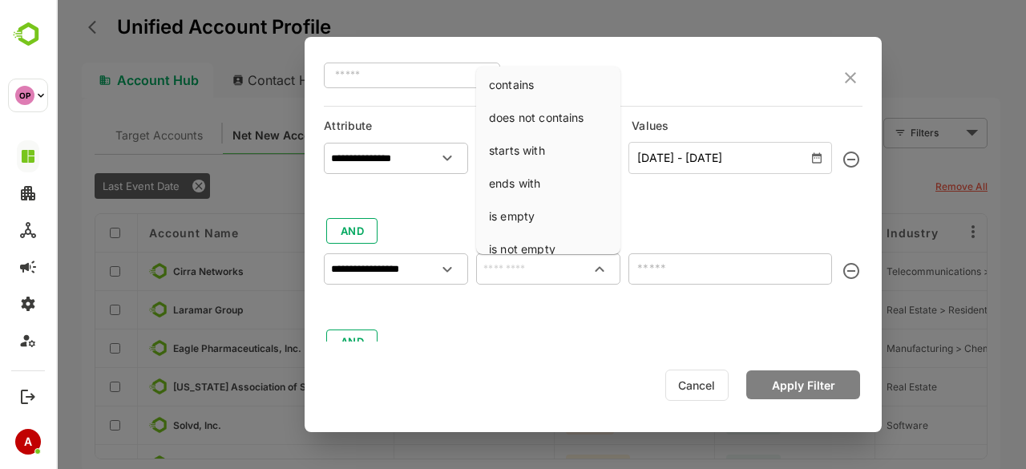
click at [511, 274] on input "text" at bounding box center [548, 269] width 138 height 24
click at [544, 78] on li "contains" at bounding box center [548, 85] width 138 height 30
type input "********"
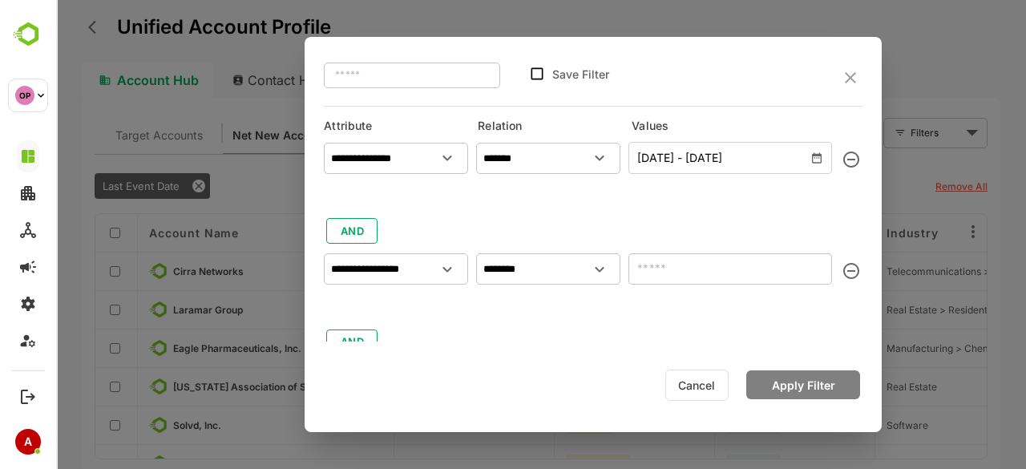
click at [667, 273] on input "text" at bounding box center [730, 268] width 204 height 31
paste input "**********"
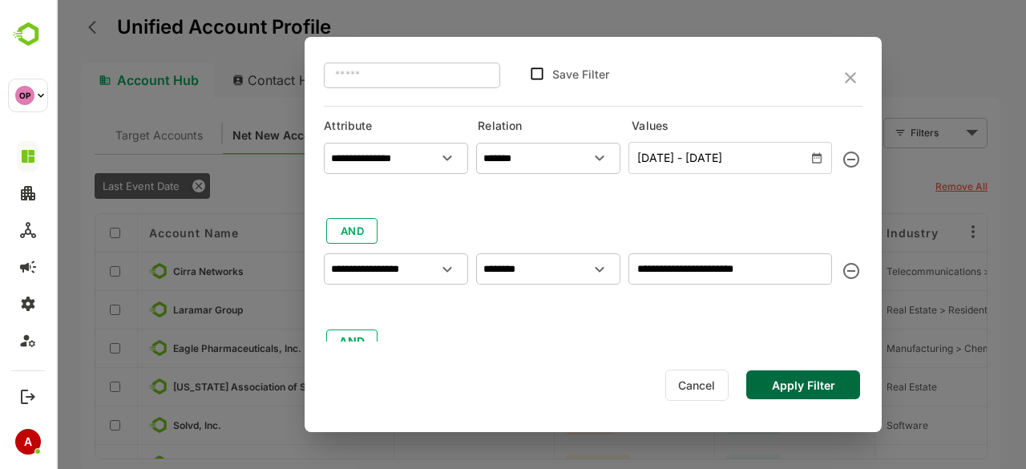
scroll to position [16, 0]
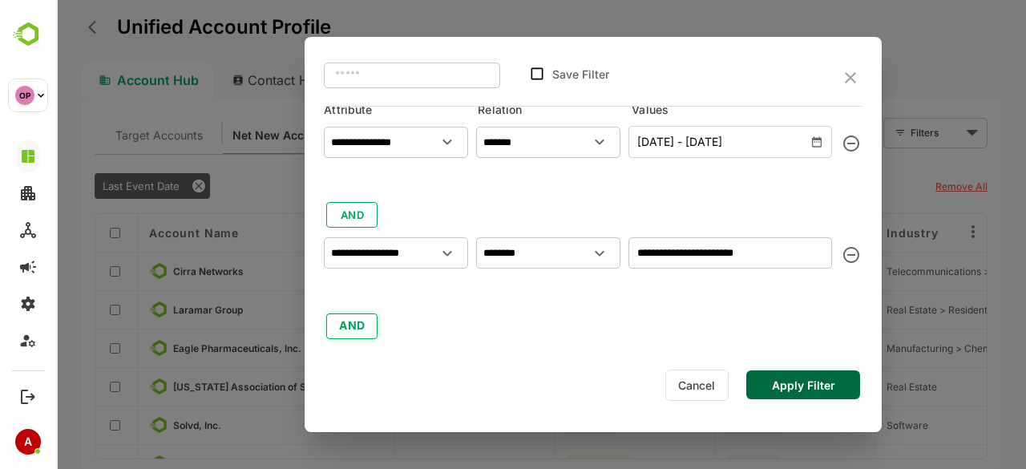
type input "**********"
click at [353, 325] on button "AND" at bounding box center [351, 326] width 51 height 26
click at [585, 333] on div "**********" at bounding box center [593, 285] width 539 height 333
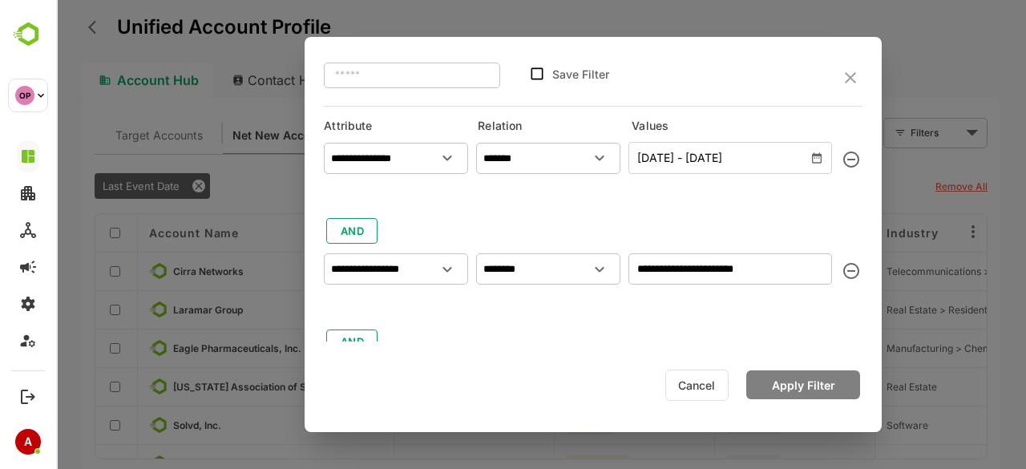
scroll to position [127, 0]
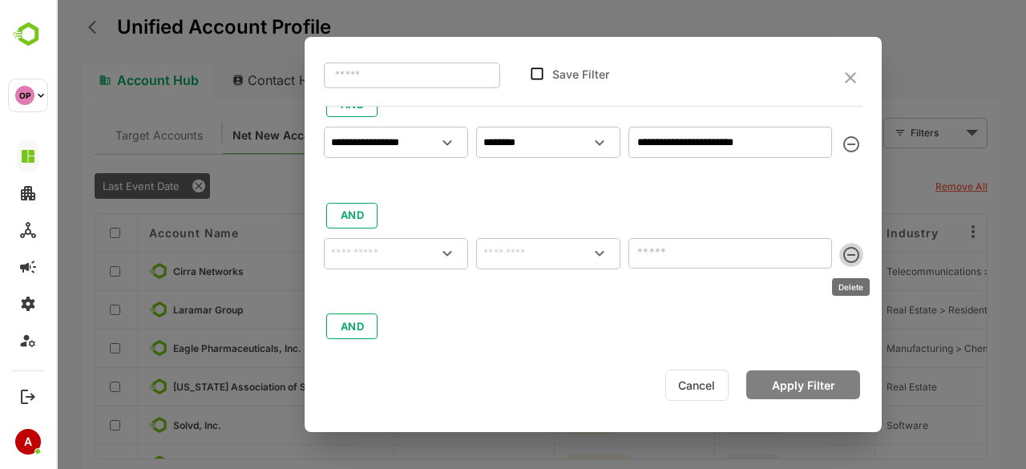
click at [850, 260] on icon "delete" at bounding box center [851, 254] width 19 height 19
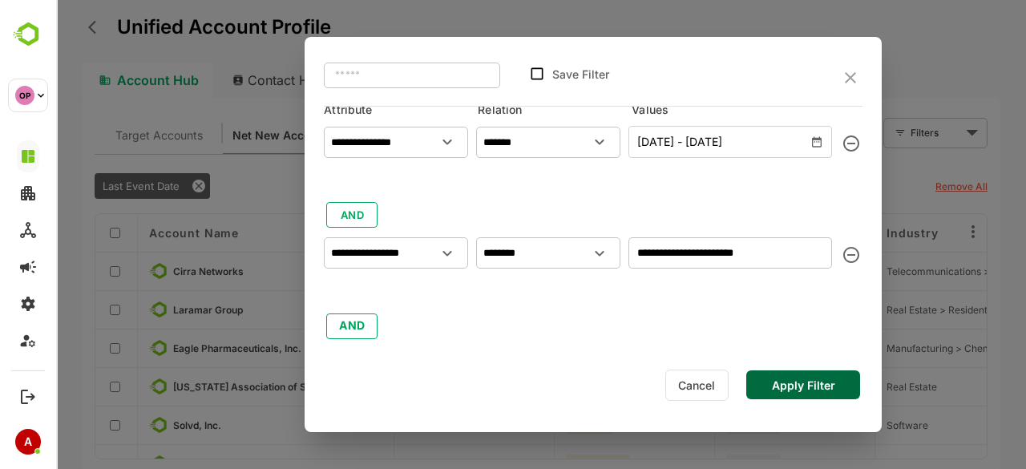
click at [796, 387] on button "Apply Filter" at bounding box center [803, 384] width 114 height 29
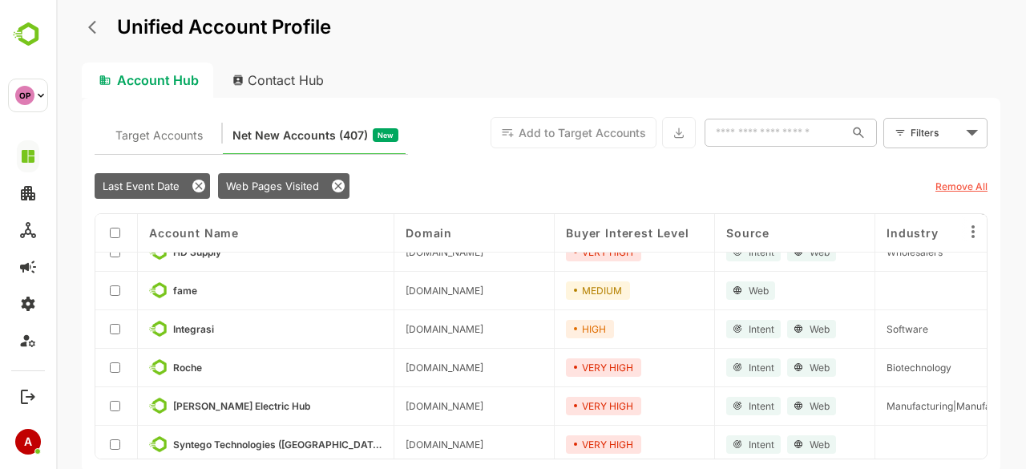
scroll to position [0, 0]
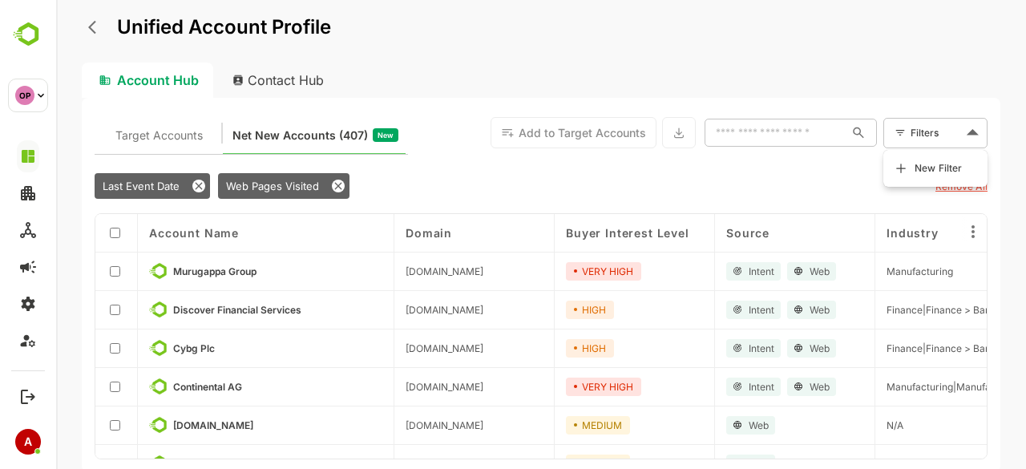
click at [968, 131] on body "Unified Account Profile Account Hub Contact Hub Target Accounts Net New Account…" at bounding box center [541, 234] width 970 height 469
click at [684, 169] on div at bounding box center [541, 234] width 970 height 469
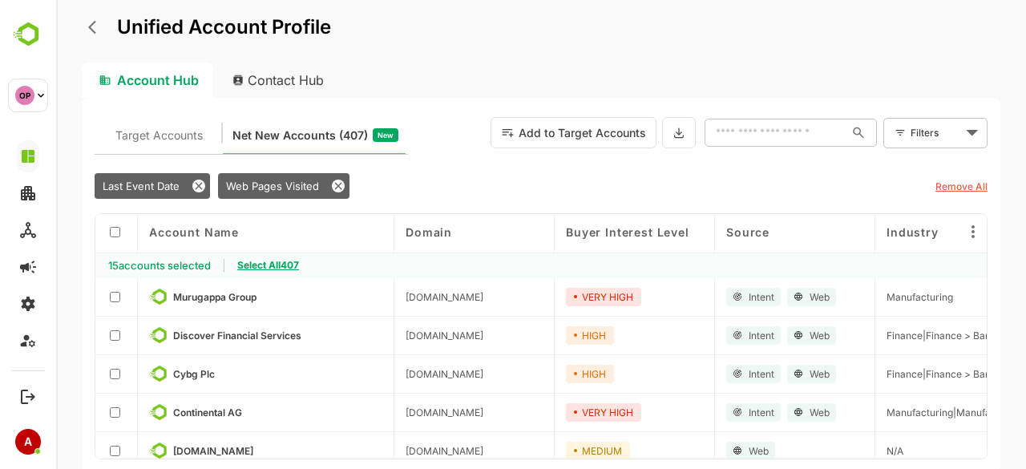
click at [284, 262] on span "Select All 407" at bounding box center [268, 265] width 62 height 12
click at [684, 135] on icon at bounding box center [678, 133] width 13 height 14
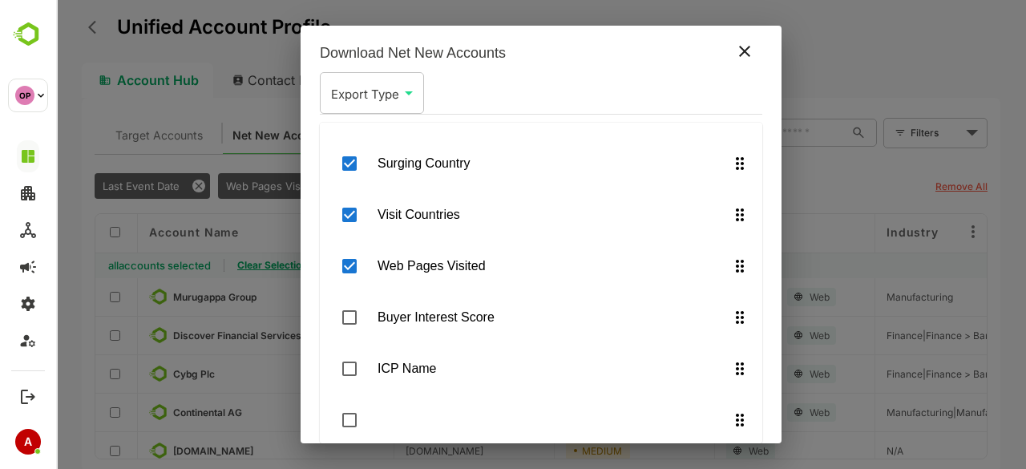
scroll to position [74, 0]
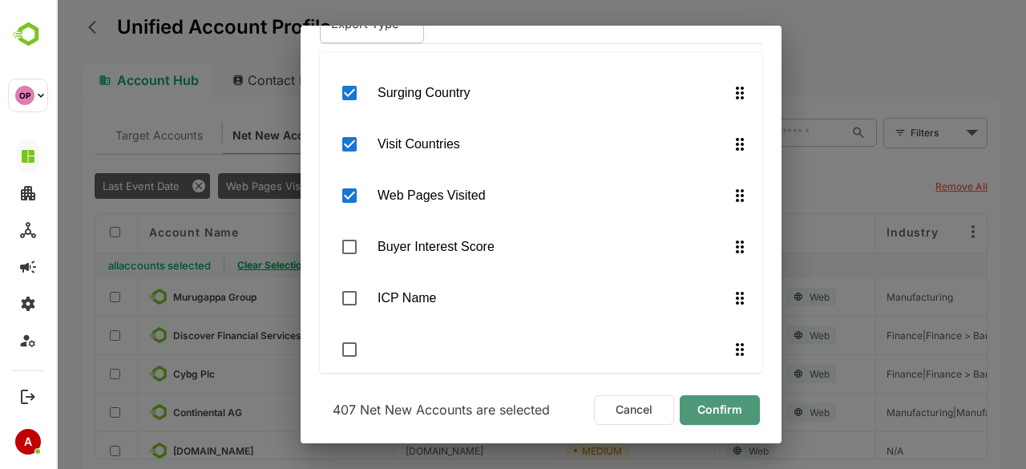
click at [735, 418] on button "Confirm" at bounding box center [720, 410] width 80 height 30
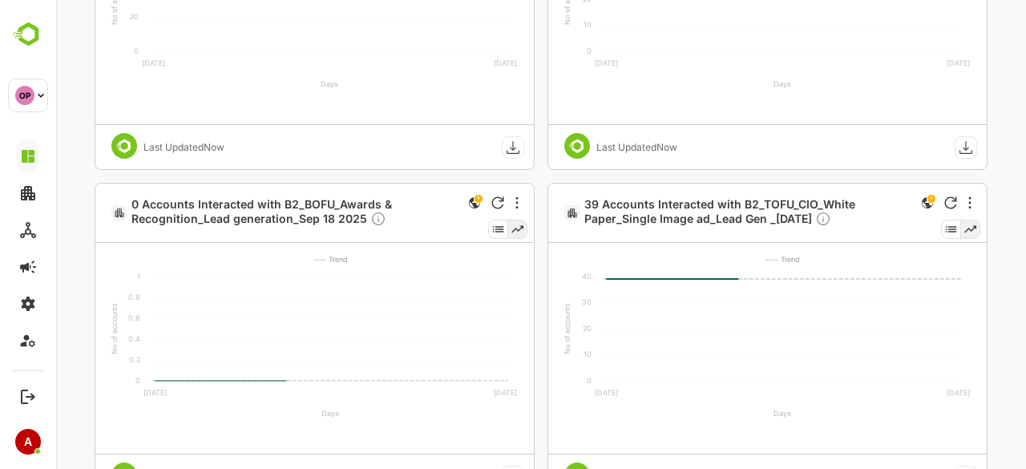
scroll to position [1231, 0]
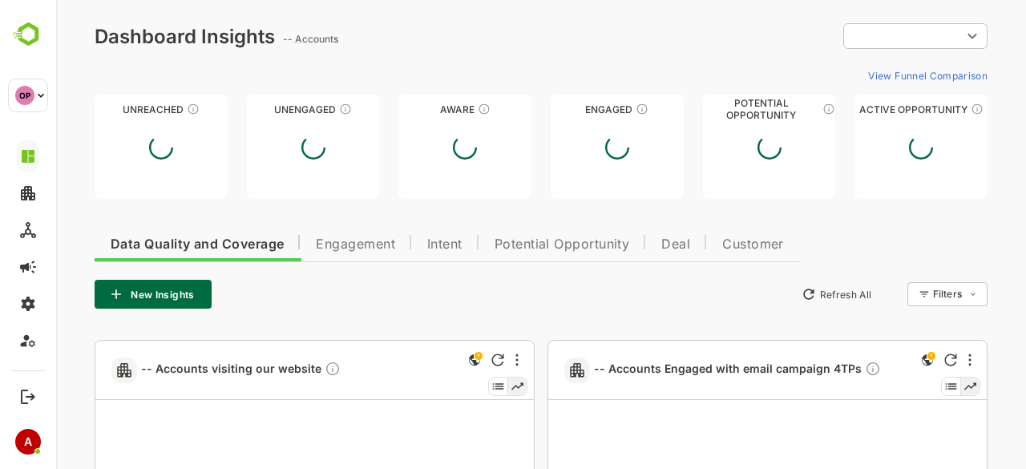
type input "**********"
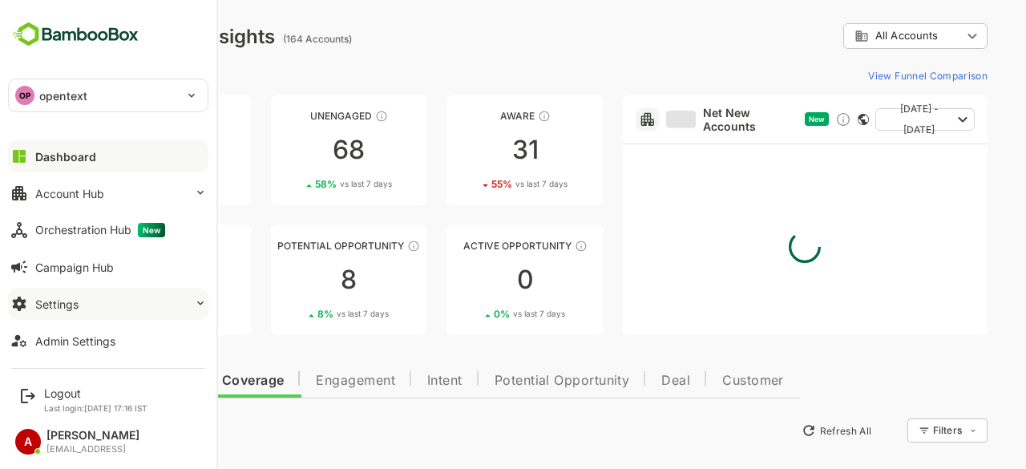
click at [87, 310] on button "Settings" at bounding box center [108, 304] width 200 height 32
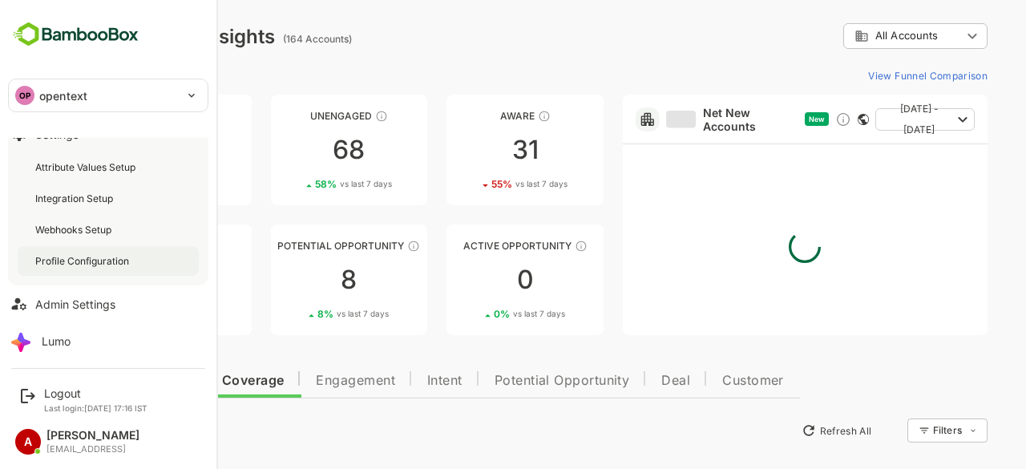
click at [84, 265] on div "Profile Configuration" at bounding box center [83, 261] width 97 height 14
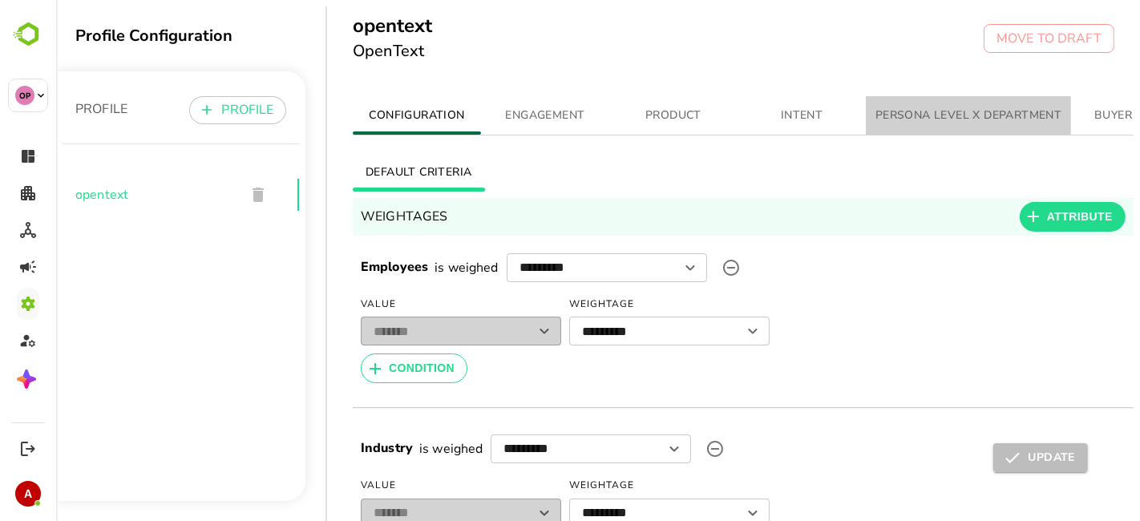
click at [994, 119] on span "PERSONA LEVEL X DEPARTMENT" at bounding box center [967, 116] width 186 height 20
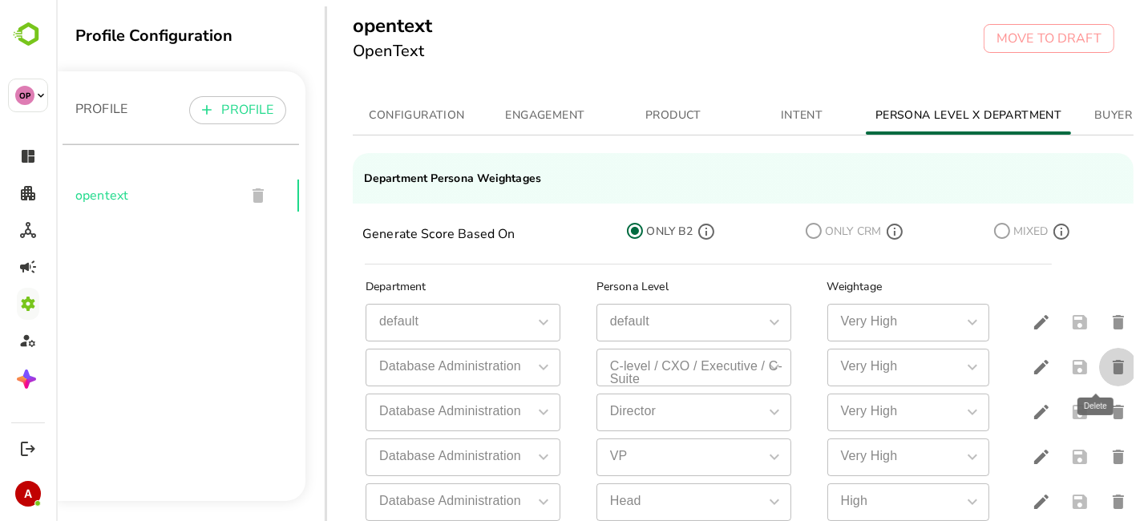
click at [1025, 369] on icon "delete" at bounding box center [1117, 367] width 11 height 14
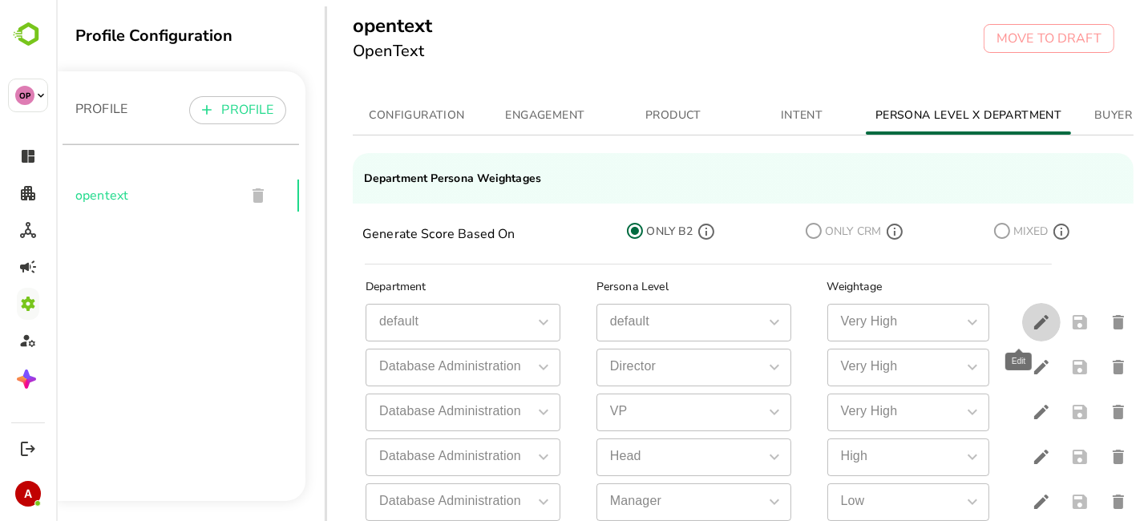
click at [1025, 319] on icon "edit" at bounding box center [1040, 322] width 14 height 14
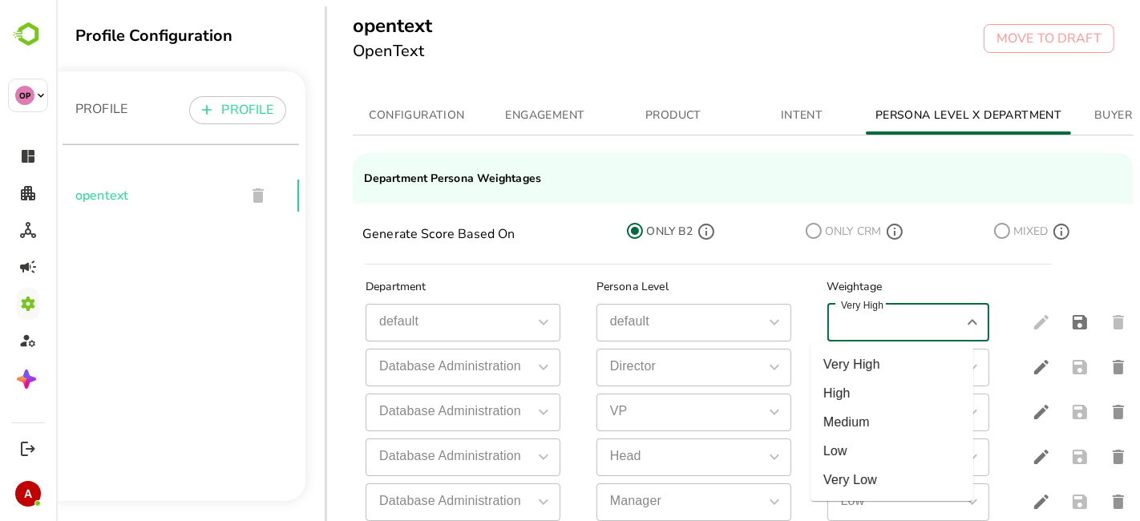
click at [880, 328] on input "Very High" at bounding box center [894, 323] width 127 height 28
click at [872, 460] on li "Low" at bounding box center [891, 451] width 163 height 29
type input "***"
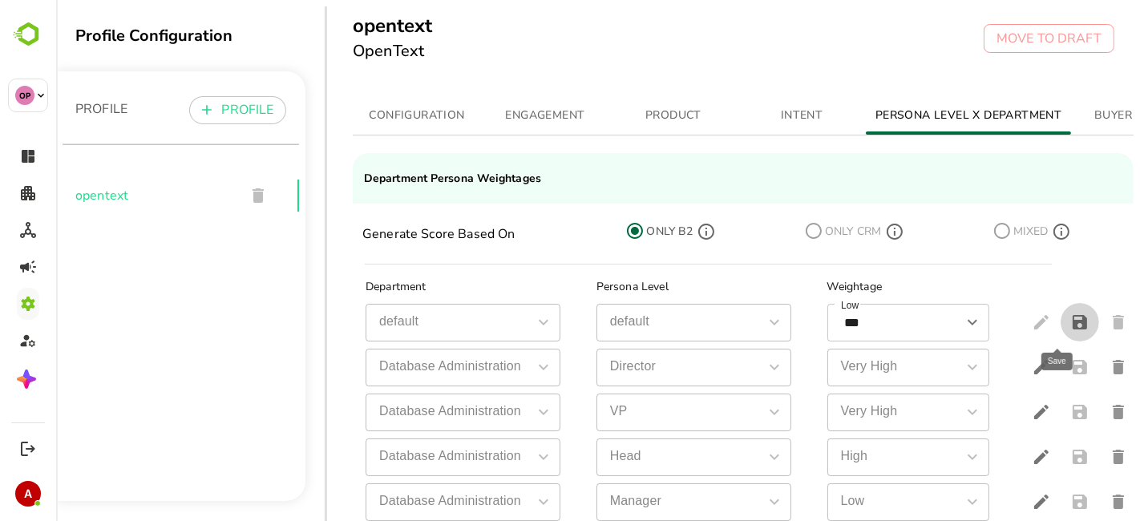
click at [1025, 320] on icon "save" at bounding box center [1079, 322] width 14 height 14
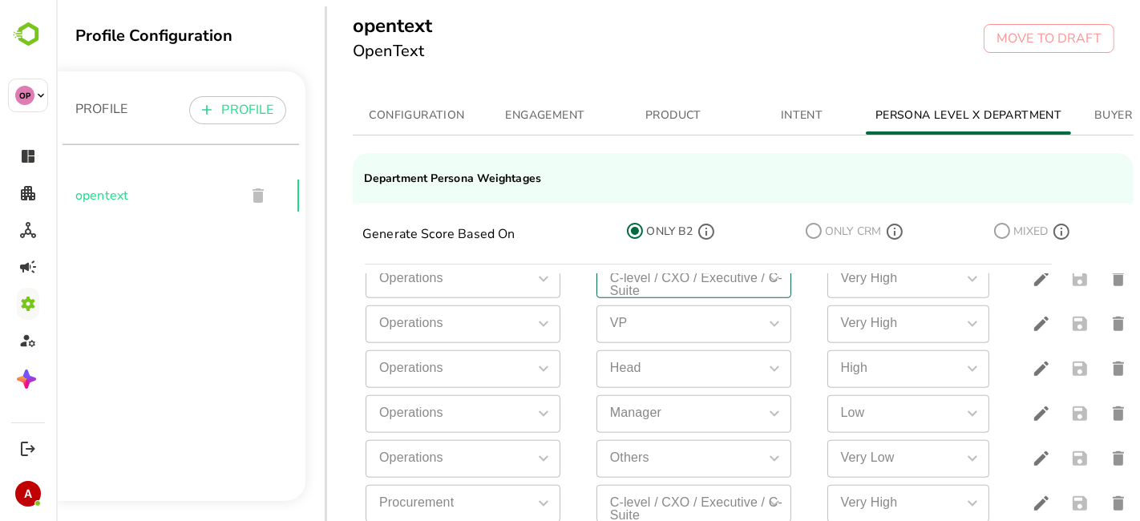
scroll to position [1574, 0]
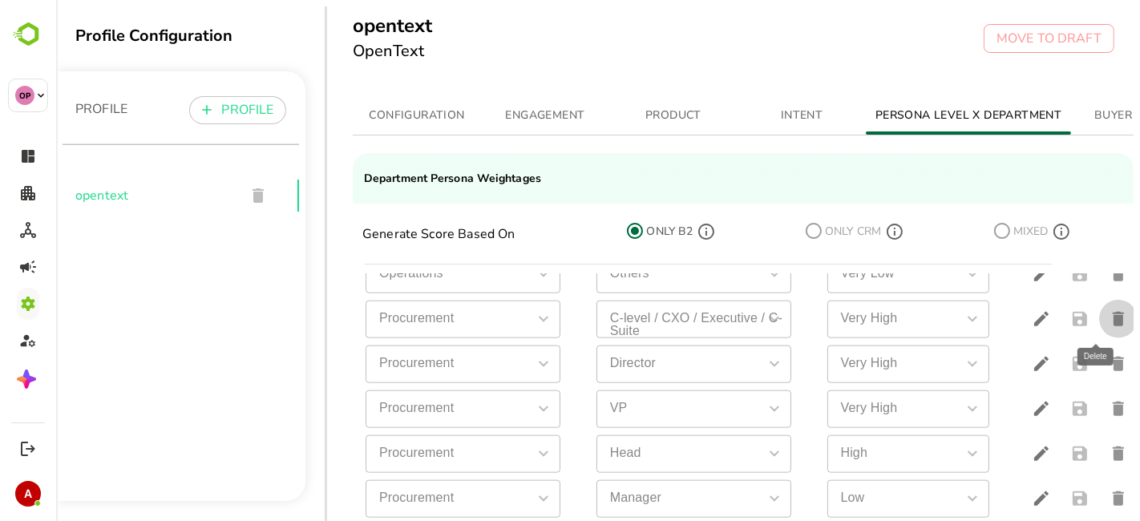
click at [1025, 312] on icon "delete" at bounding box center [1117, 319] width 11 height 14
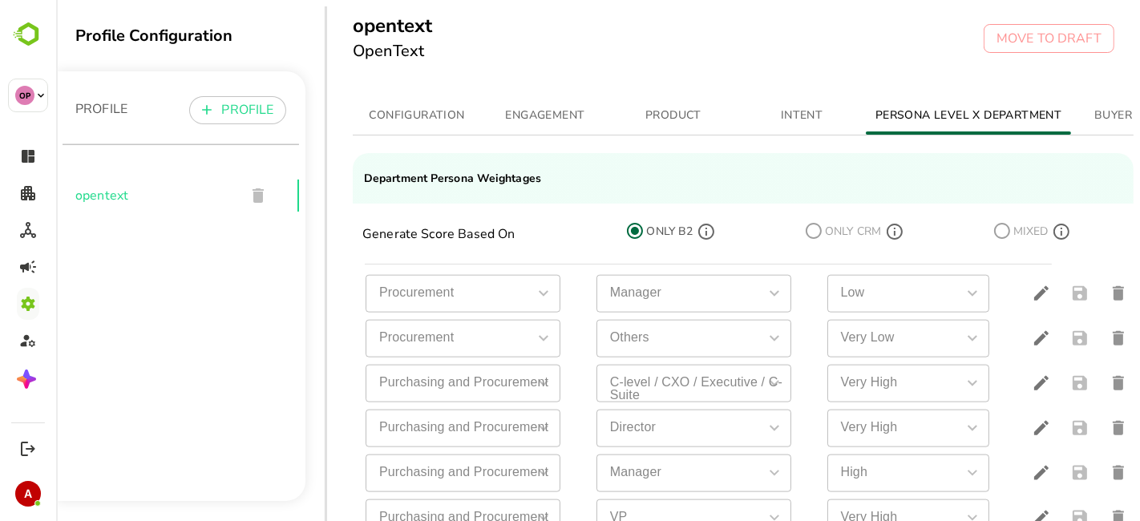
scroll to position [1487, 0]
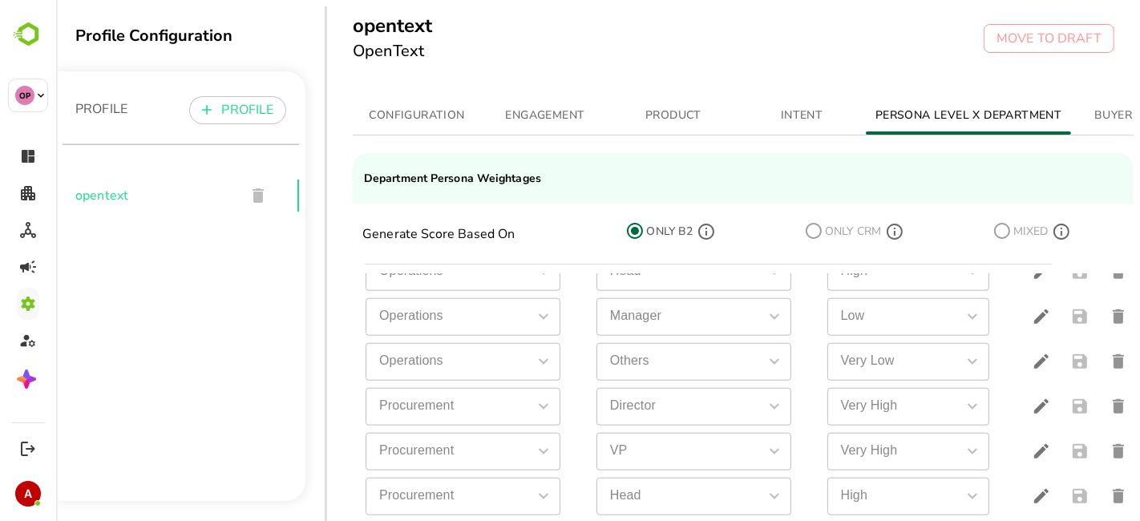
click at [1025, 381] on div "Department Persona Level Weightage default default default default Low *** Low …" at bounding box center [742, 422] width 781 height 297
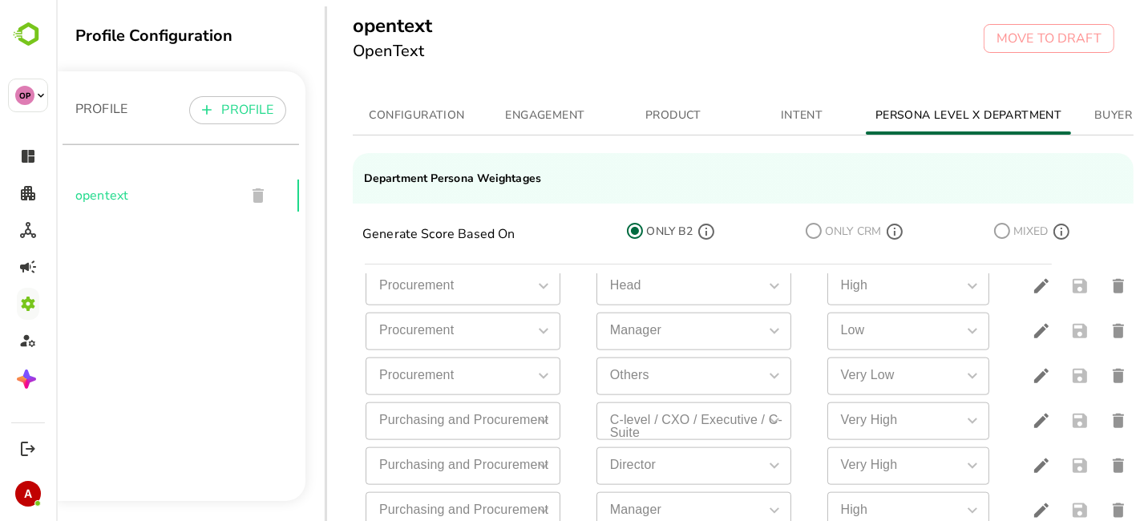
scroll to position [1697, 0]
click at [1025, 417] on icon "delete" at bounding box center [1117, 420] width 19 height 19
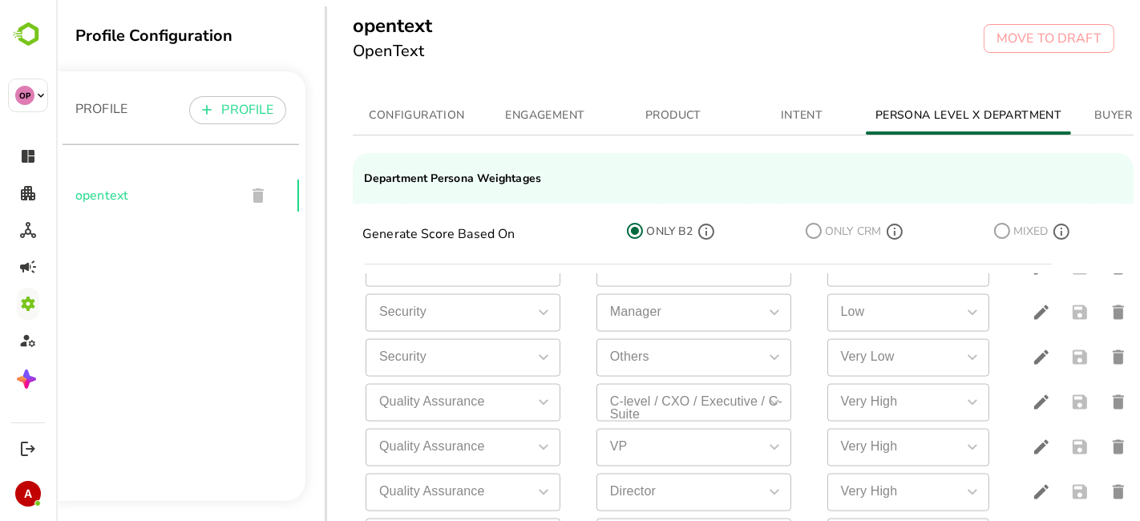
scroll to position [2165, 0]
click at [1025, 400] on icon "delete" at bounding box center [1117, 401] width 11 height 14
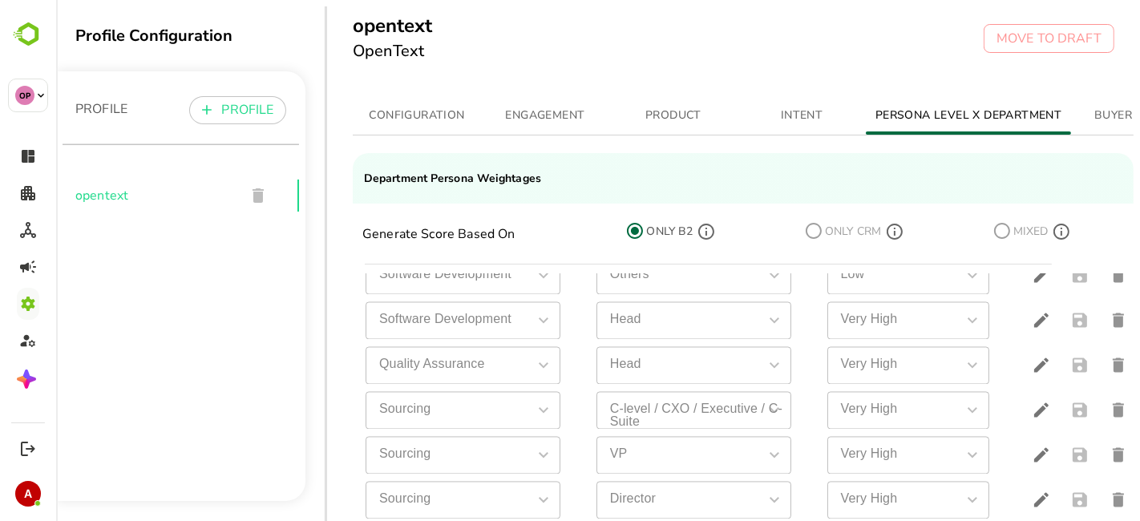
scroll to position [2657, 0]
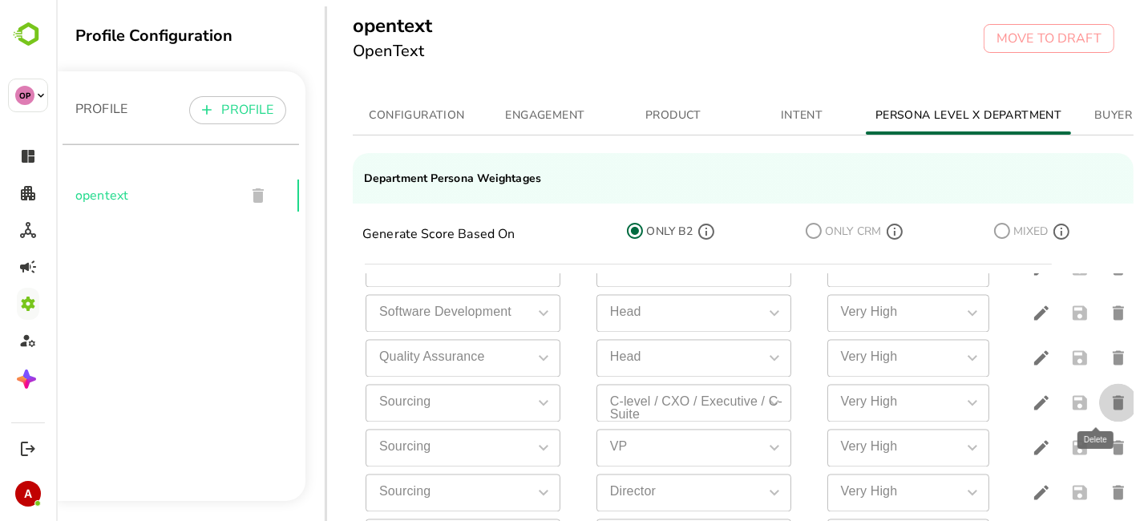
click at [1025, 396] on icon "delete" at bounding box center [1117, 403] width 11 height 14
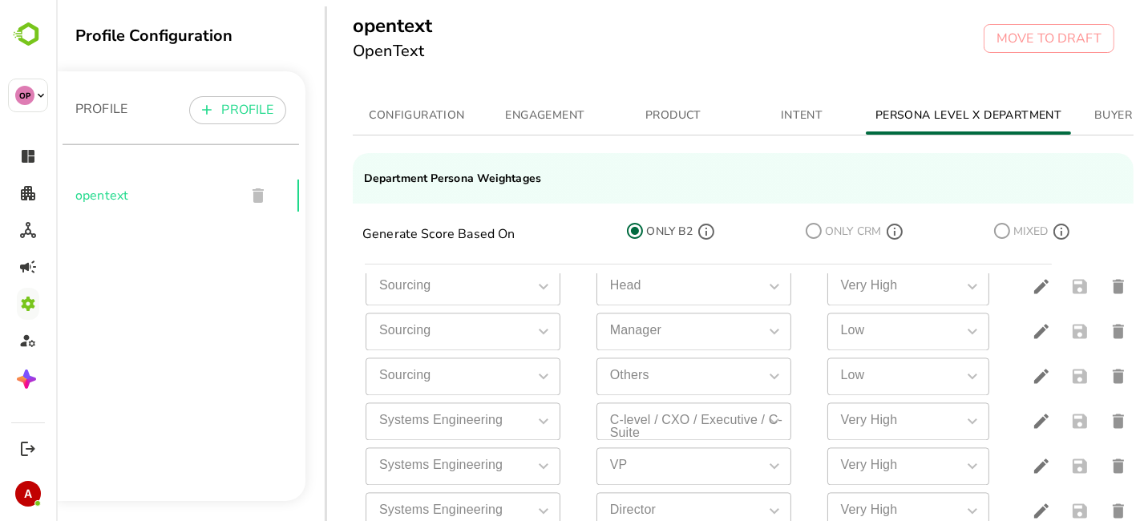
scroll to position [2865, 0]
click at [1025, 420] on icon "delete" at bounding box center [1117, 420] width 11 height 14
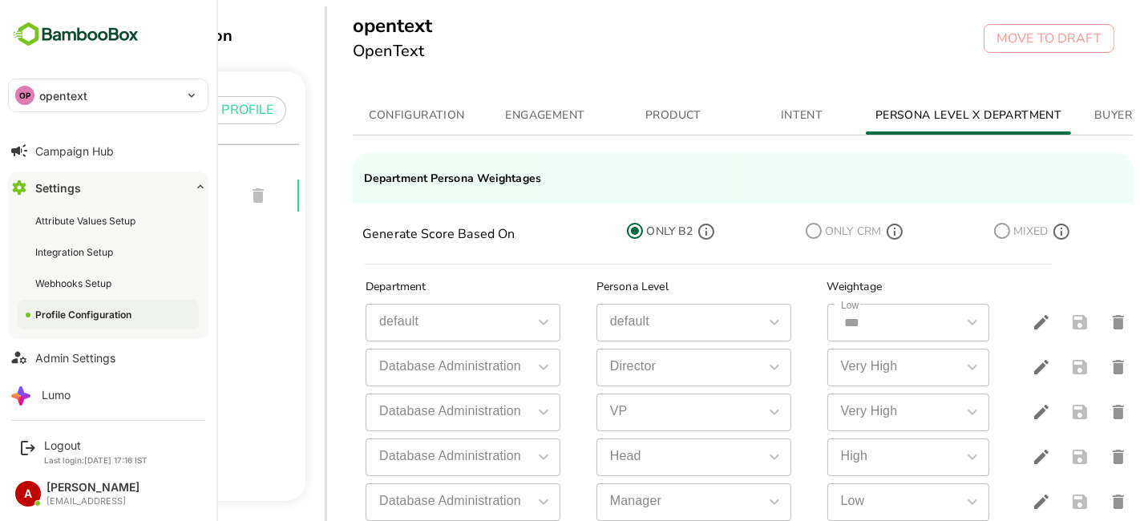
scroll to position [0, 0]
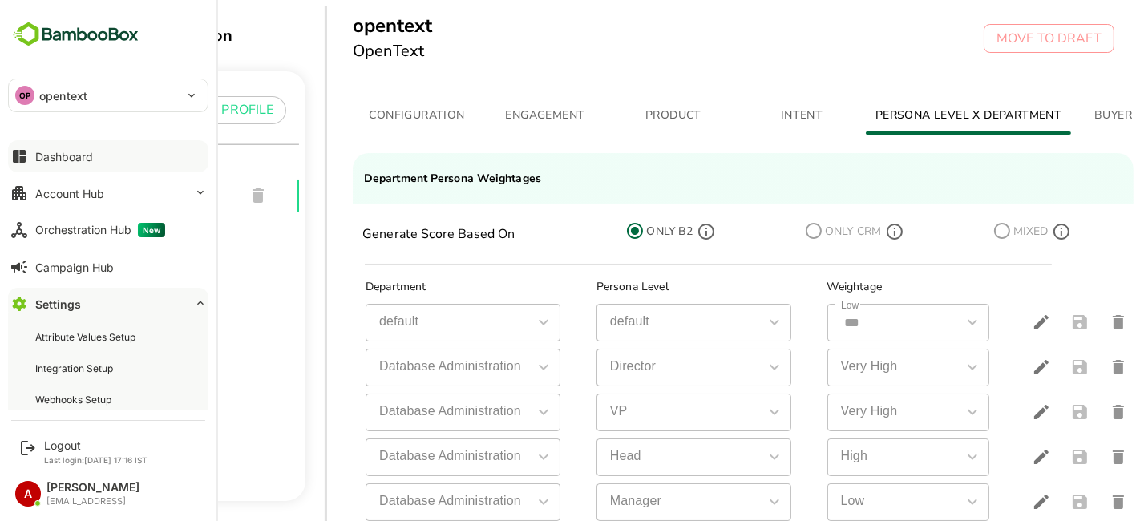
click at [66, 155] on div "Dashboard" at bounding box center [64, 157] width 58 height 14
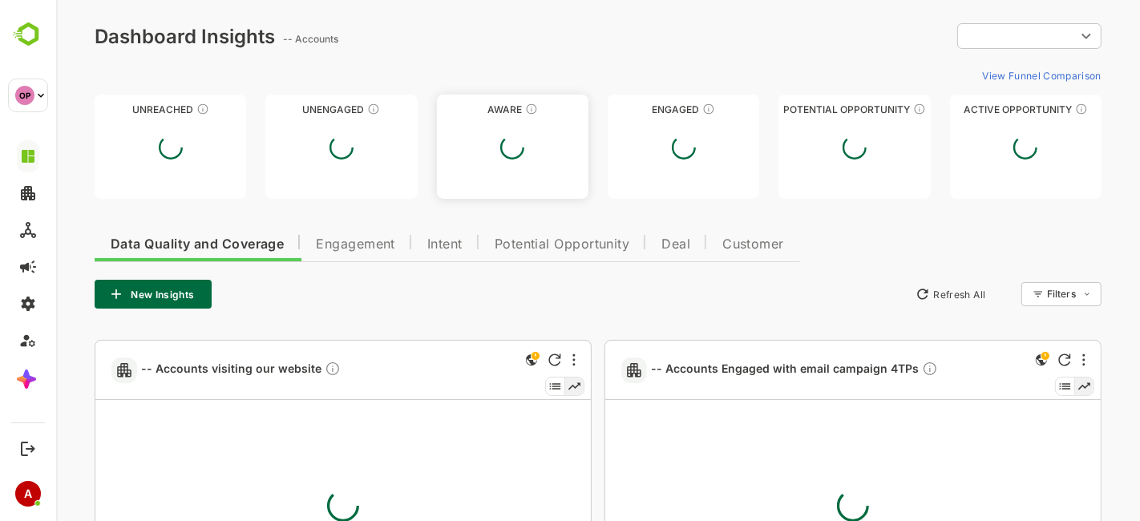
type input "**********"
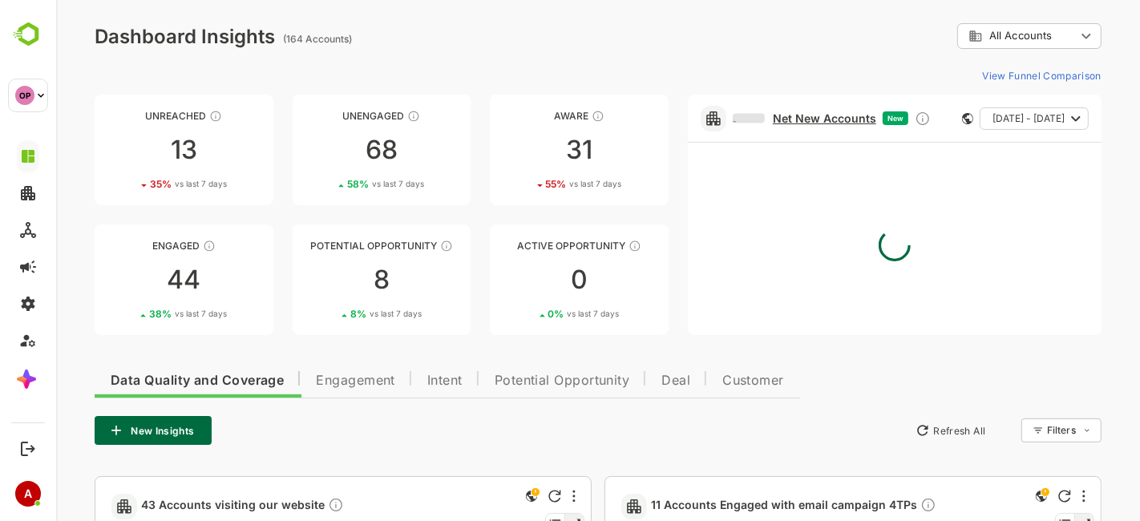
click at [782, 111] on link "Net New Accounts" at bounding box center [803, 118] width 143 height 14
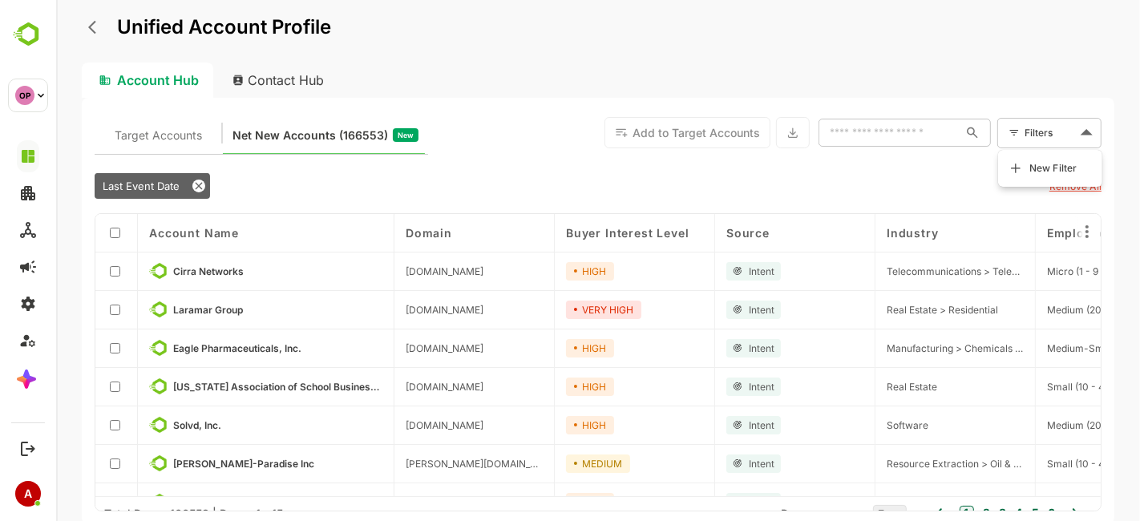
click at [1025, 136] on body "Unified Account Profile Account Hub Contact Hub Target Accounts Net New Account…" at bounding box center [597, 260] width 1084 height 521
click at [1025, 171] on span "New Filter" at bounding box center [1052, 168] width 48 height 19
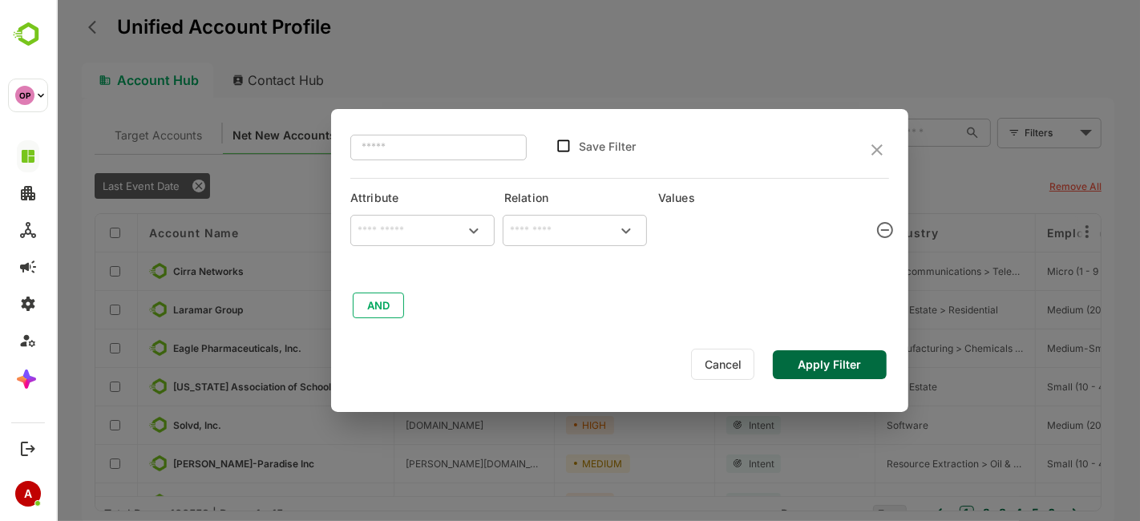
type input "**********"
type input "*******"
click at [884, 236] on icon "clear" at bounding box center [883, 229] width 19 height 19
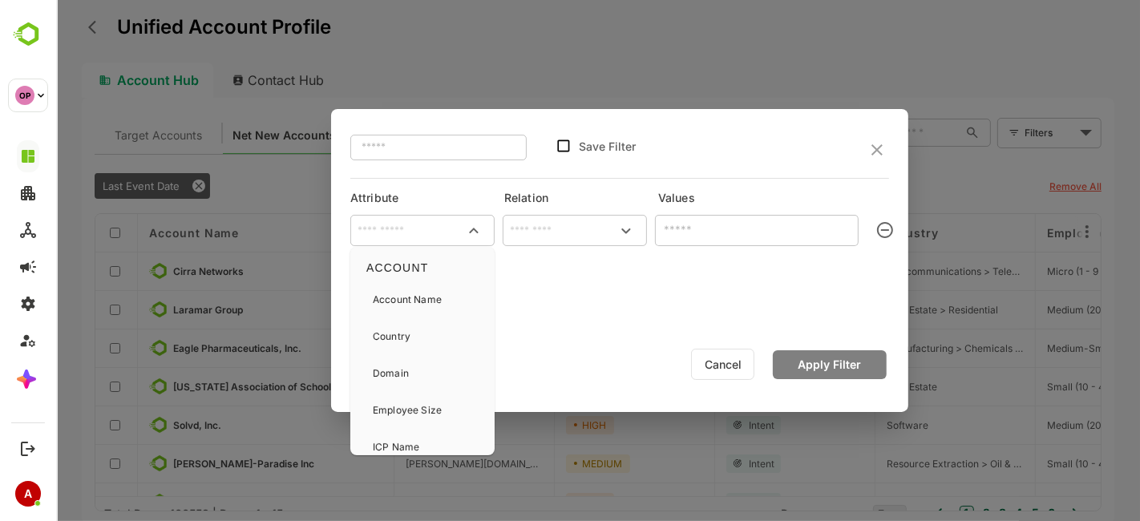
click at [458, 233] on input "text" at bounding box center [422, 231] width 138 height 24
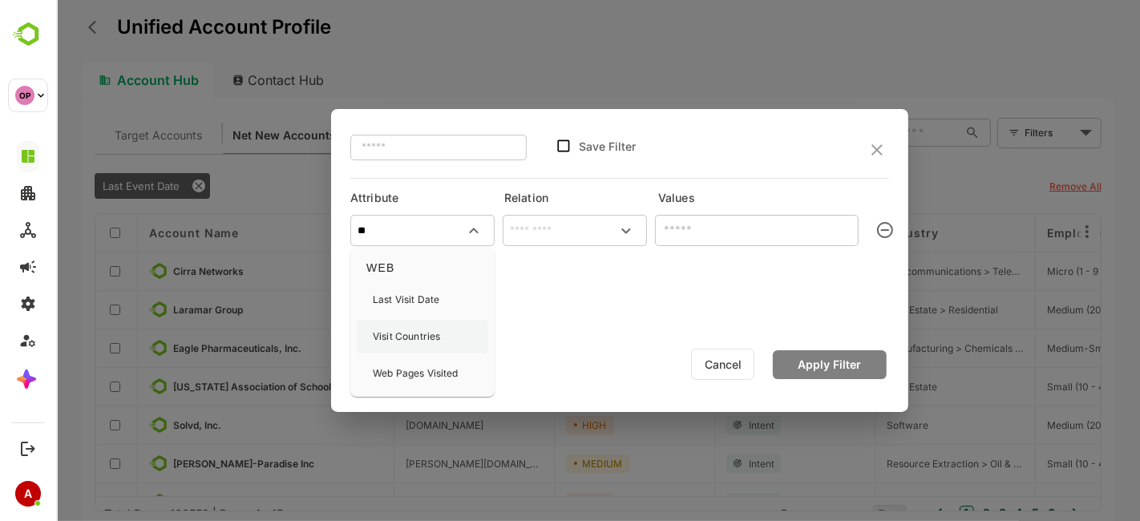
click at [420, 347] on div "Visit Countries" at bounding box center [405, 337] width 67 height 34
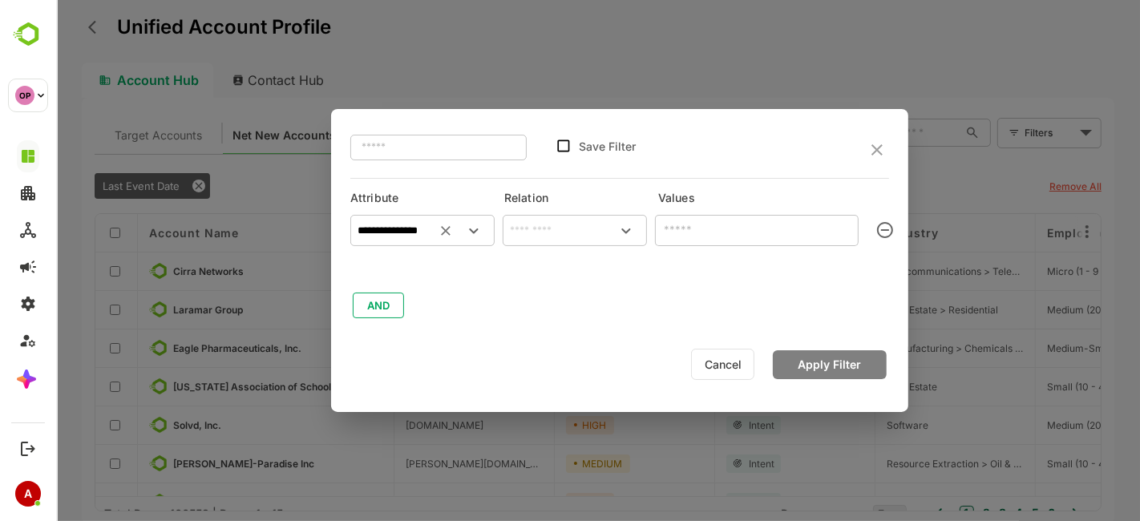
type input "**********"
click at [556, 232] on input "text" at bounding box center [574, 231] width 138 height 24
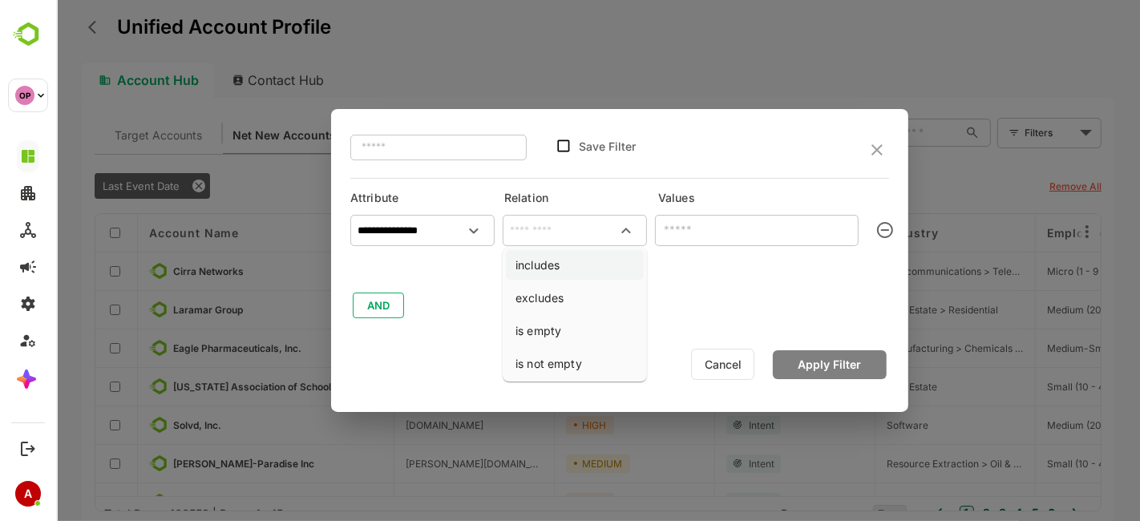
click at [560, 261] on li "includes" at bounding box center [574, 265] width 138 height 30
type input "********"
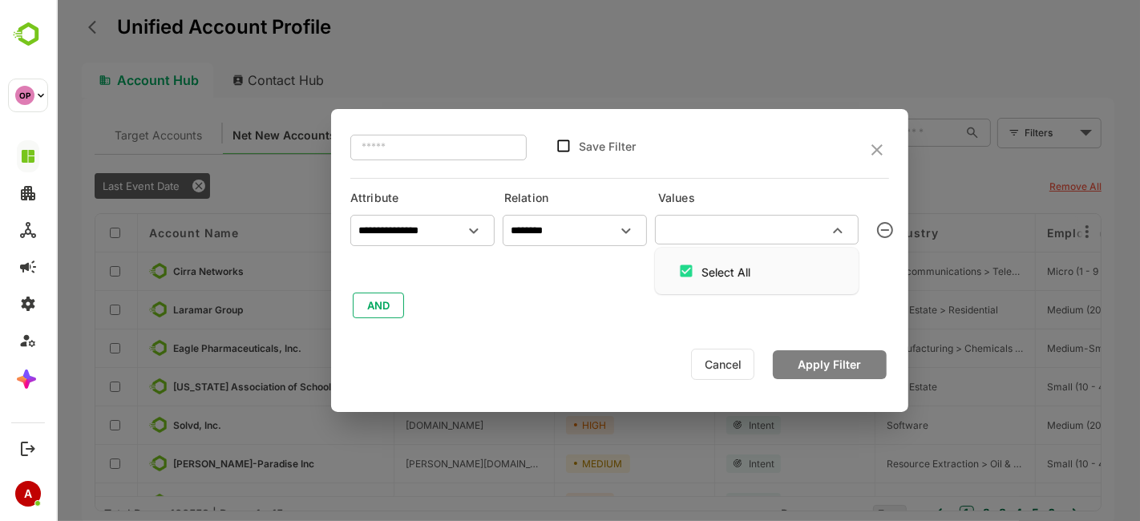
click at [722, 228] on input "text" at bounding box center [743, 229] width 168 height 19
click at [780, 234] on input "text" at bounding box center [743, 229] width 168 height 19
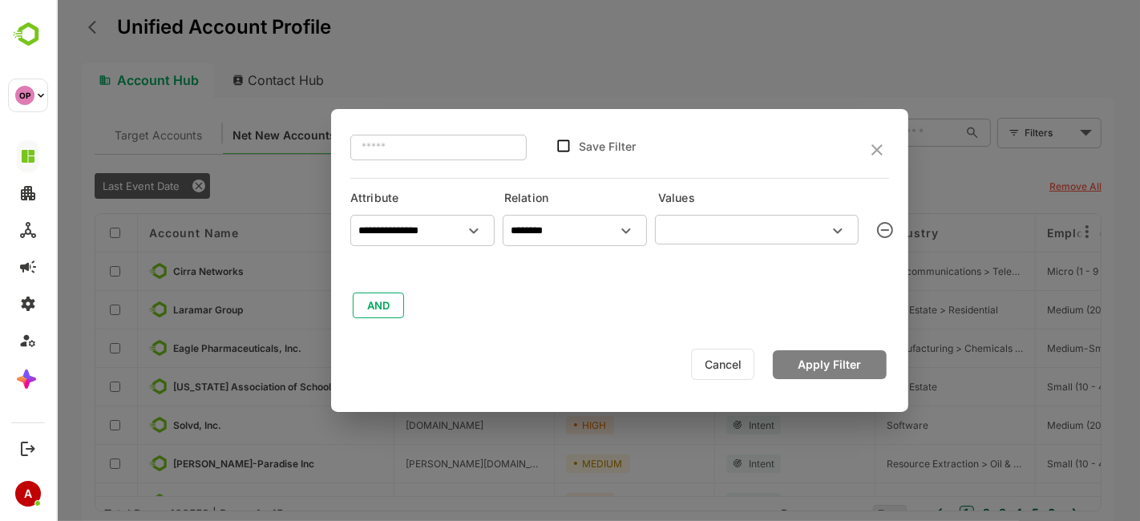
click at [780, 234] on input "text" at bounding box center [743, 229] width 168 height 19
click at [874, 152] on icon "close" at bounding box center [875, 149] width 11 height 11
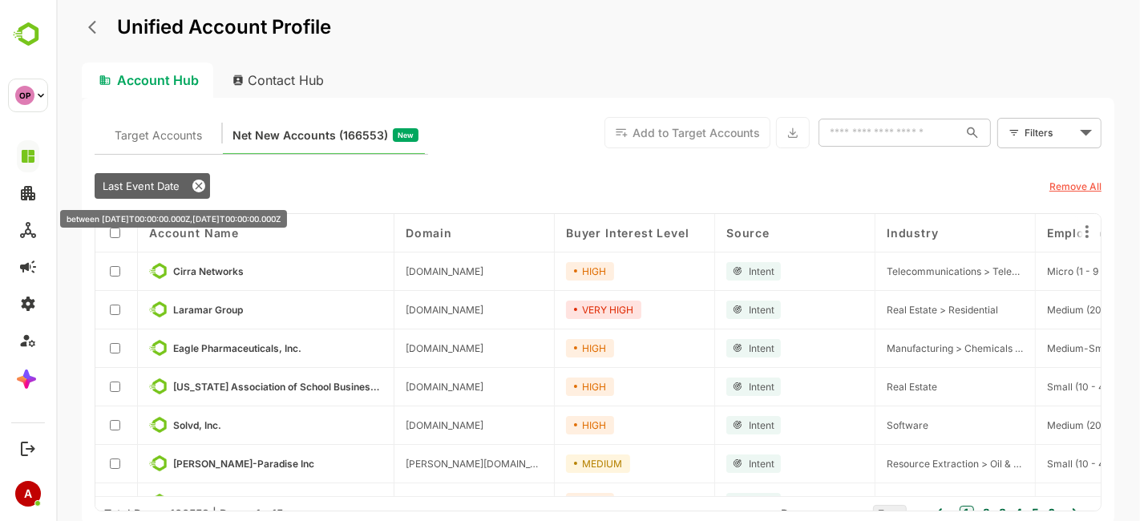
click at [196, 188] on icon at bounding box center [198, 186] width 13 height 13
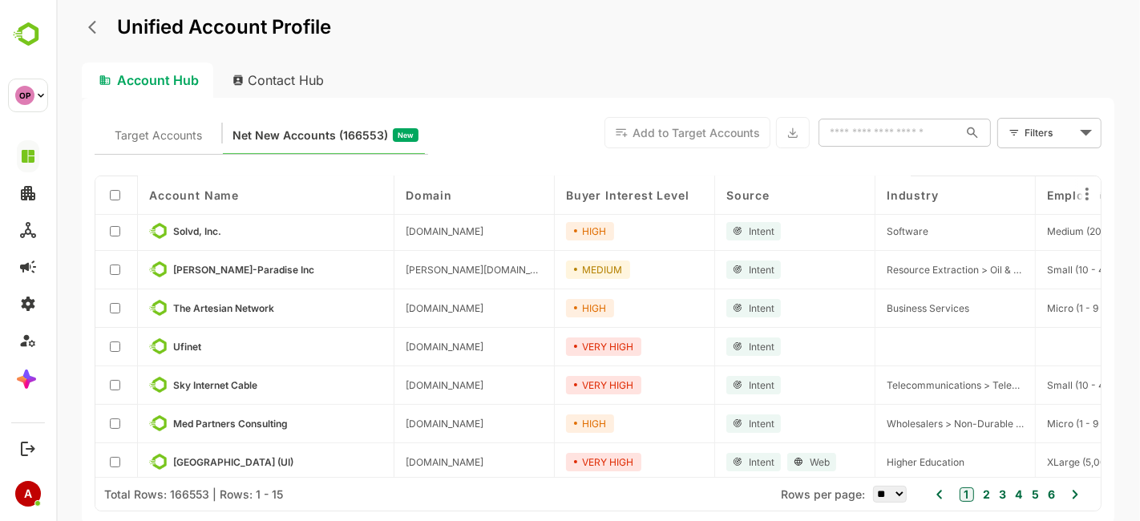
scroll to position [317, 0]
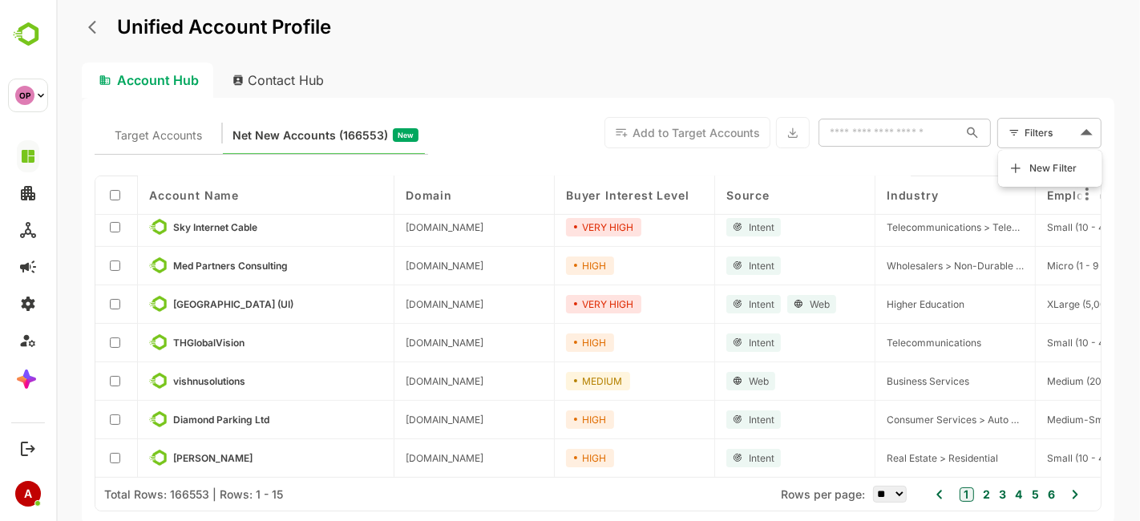
click at [1025, 118] on body "Unified Account Profile Account Hub Contact Hub Target Accounts Net New Account…" at bounding box center [597, 260] width 1084 height 521
click at [1025, 168] on span "New Filter" at bounding box center [1052, 168] width 48 height 19
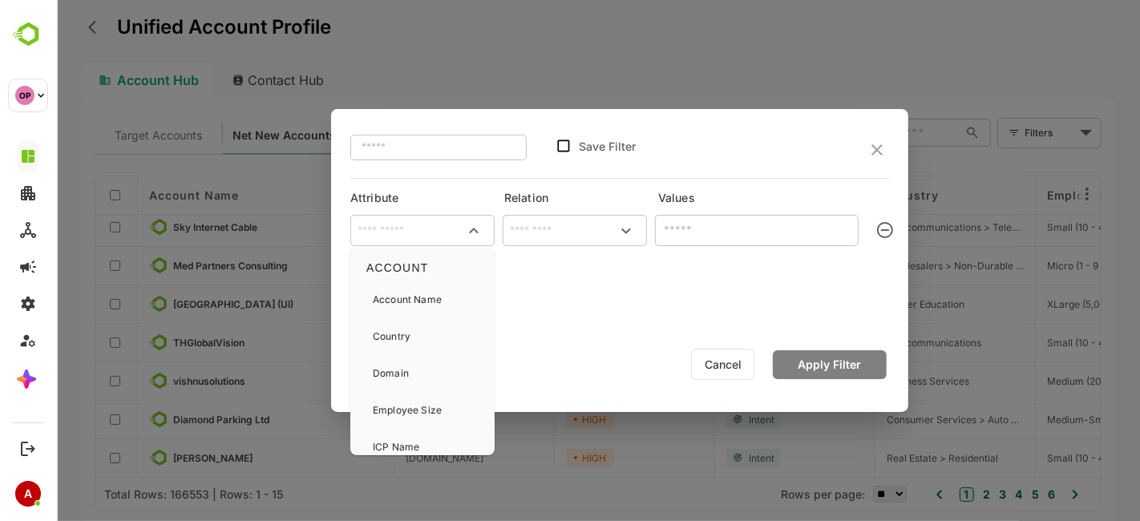
click at [438, 232] on input "text" at bounding box center [422, 231] width 138 height 24
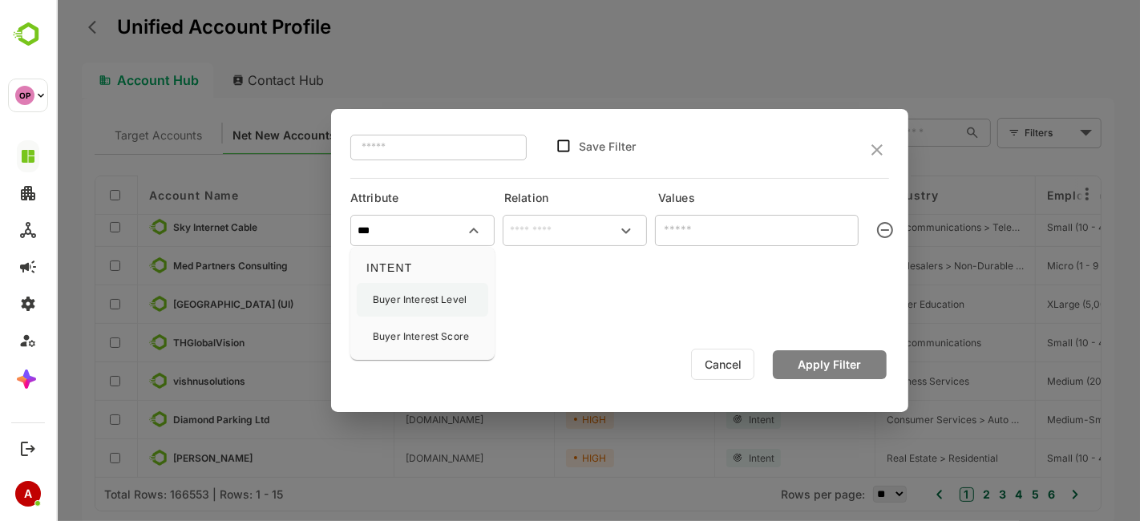
click at [450, 298] on p "Buyer Interest Level" at bounding box center [419, 300] width 94 height 14
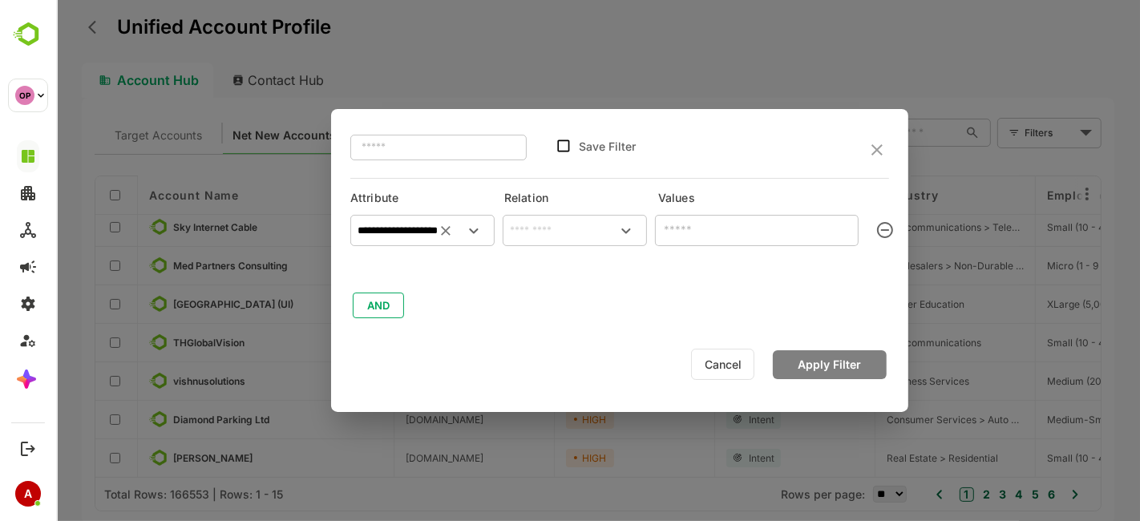
type input "**********"
click at [559, 229] on input "text" at bounding box center [574, 231] width 138 height 24
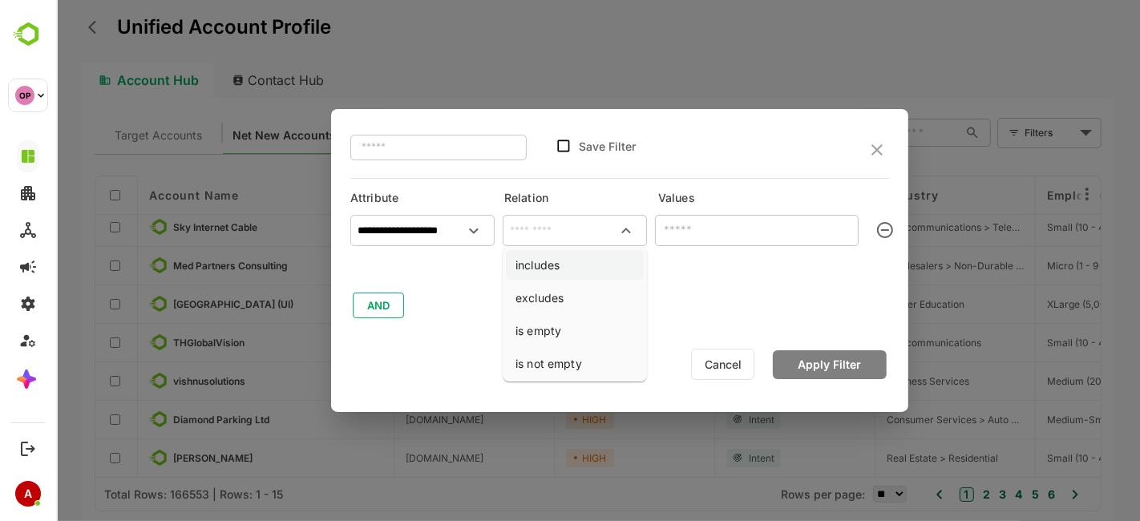
click at [561, 270] on li "includes" at bounding box center [574, 265] width 138 height 30
type input "********"
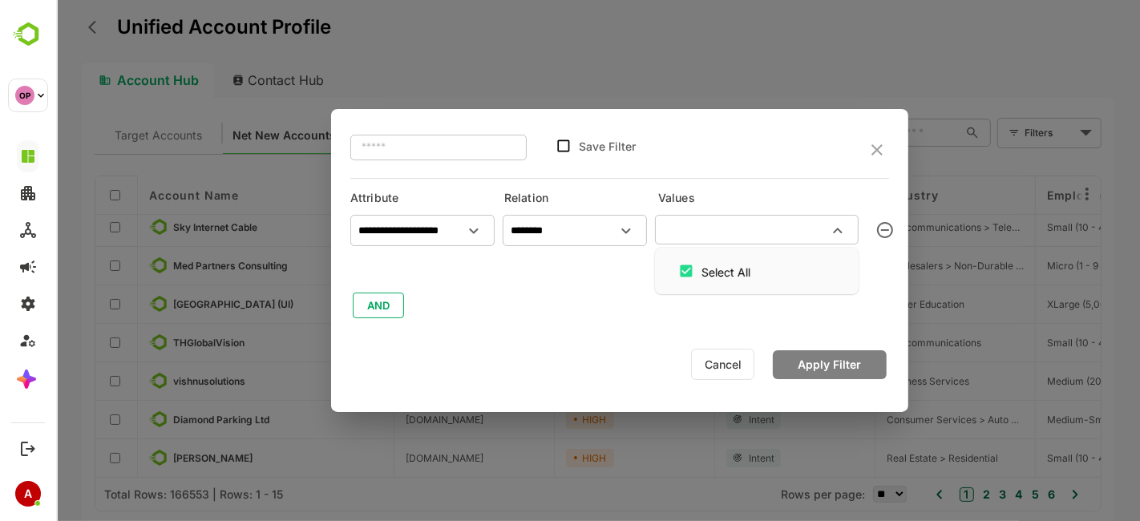
click at [753, 224] on input "text" at bounding box center [743, 229] width 168 height 19
click at [868, 143] on icon "close" at bounding box center [875, 149] width 19 height 19
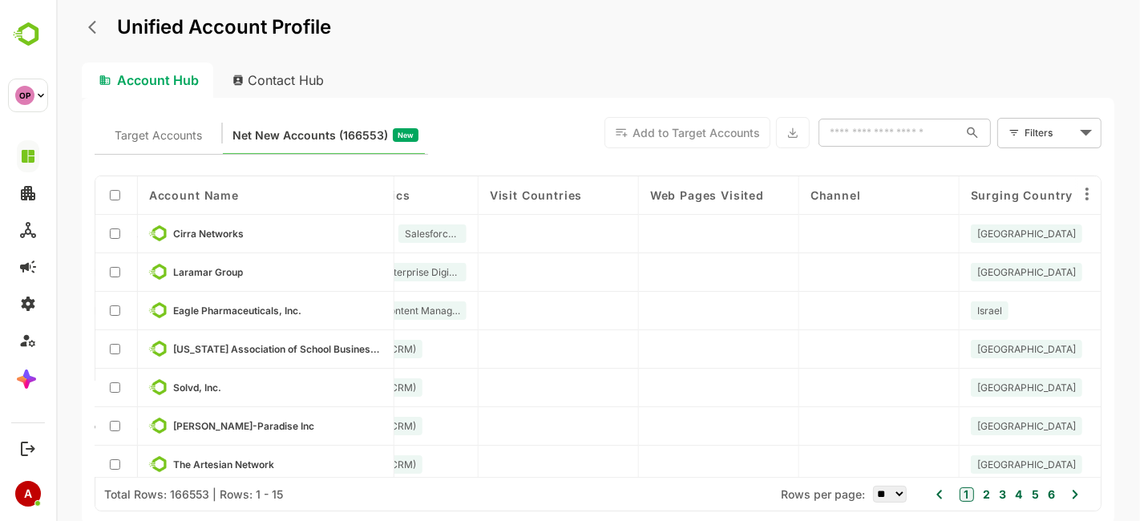
scroll to position [0, 879]
click at [1025, 131] on body "Unified Account Profile Account Hub Contact Hub Target Accounts Net New Account…" at bounding box center [597, 260] width 1084 height 521
click at [1025, 175] on span "New Filter" at bounding box center [1052, 168] width 48 height 19
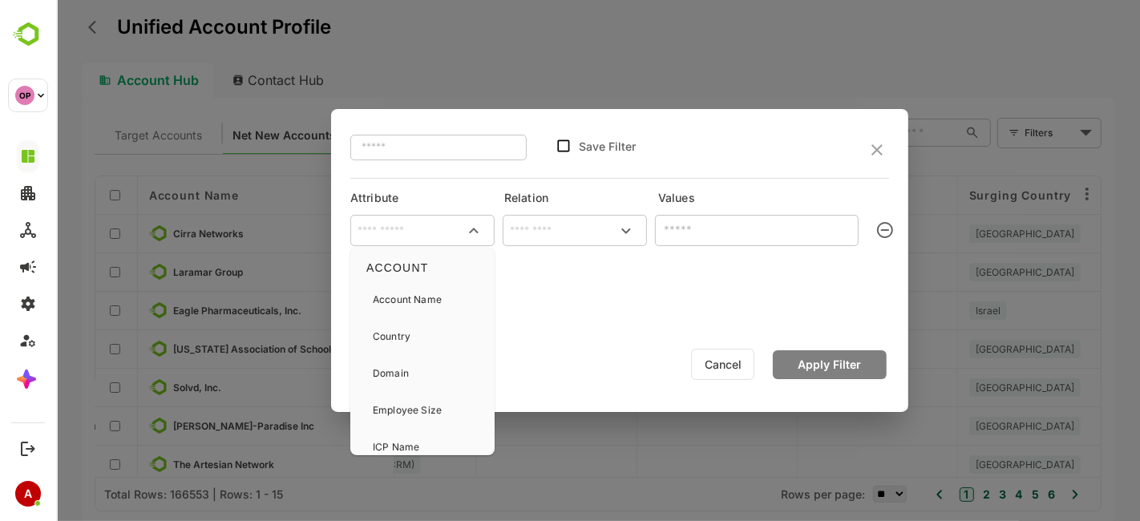
click at [405, 230] on input "text" at bounding box center [422, 231] width 138 height 24
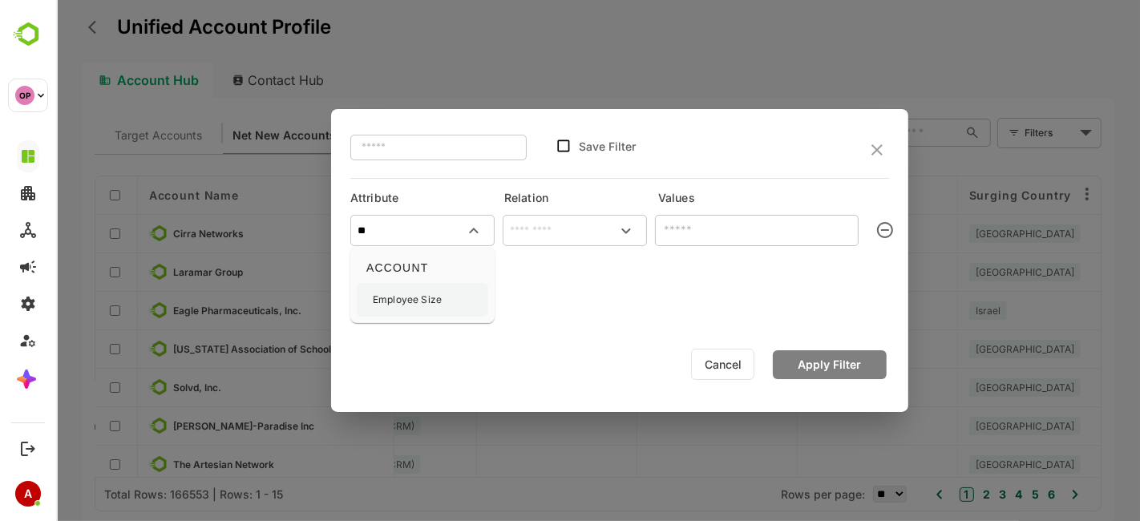
type input "*"
click at [878, 145] on icon "close" at bounding box center [875, 149] width 19 height 19
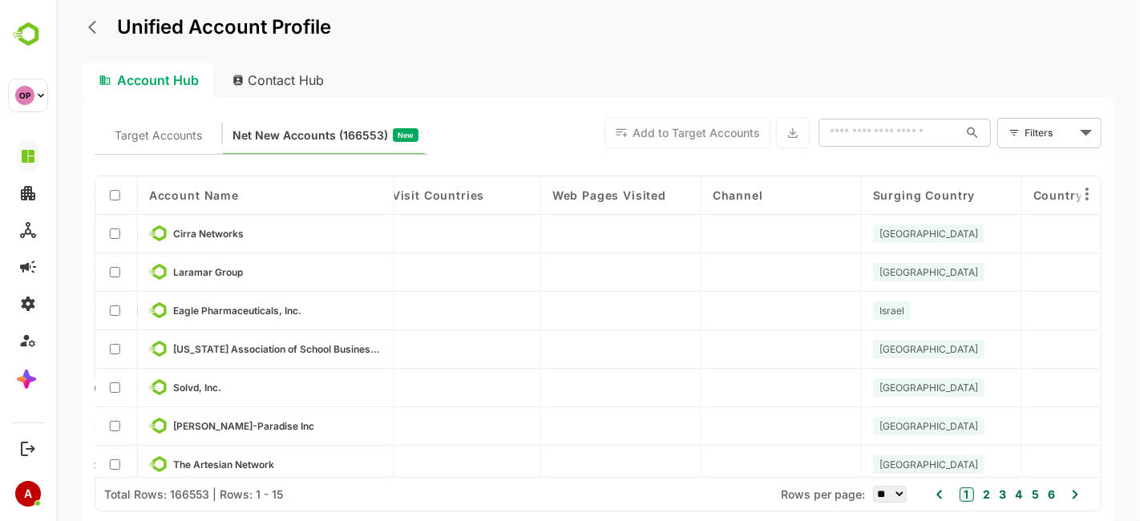
scroll to position [0, 934]
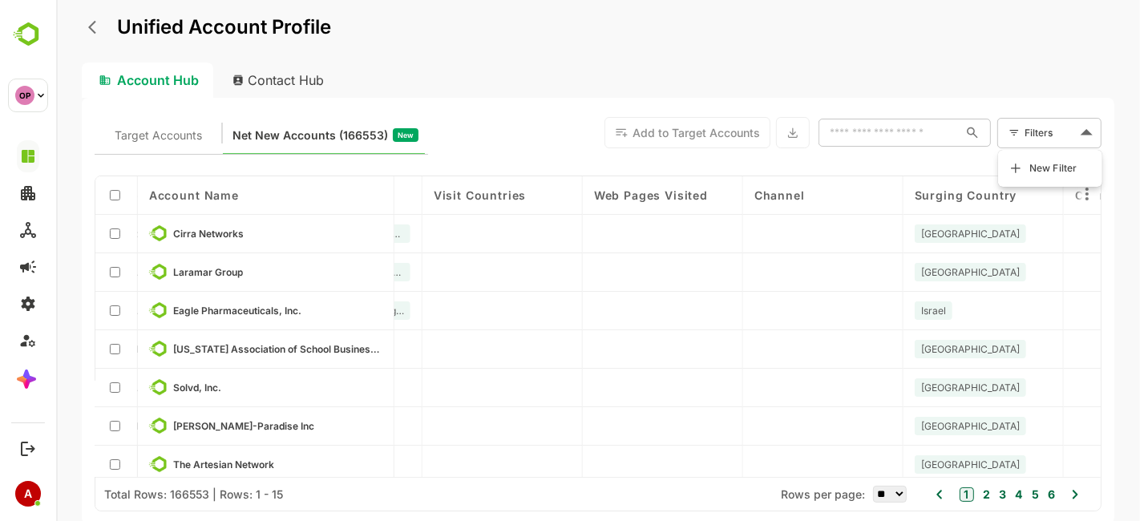
click at [1025, 119] on body "Unified Account Profile Account Hub Contact Hub Target Accounts Net New Account…" at bounding box center [597, 260] width 1084 height 521
click at [1022, 161] on li "New Filter" at bounding box center [1049, 168] width 96 height 29
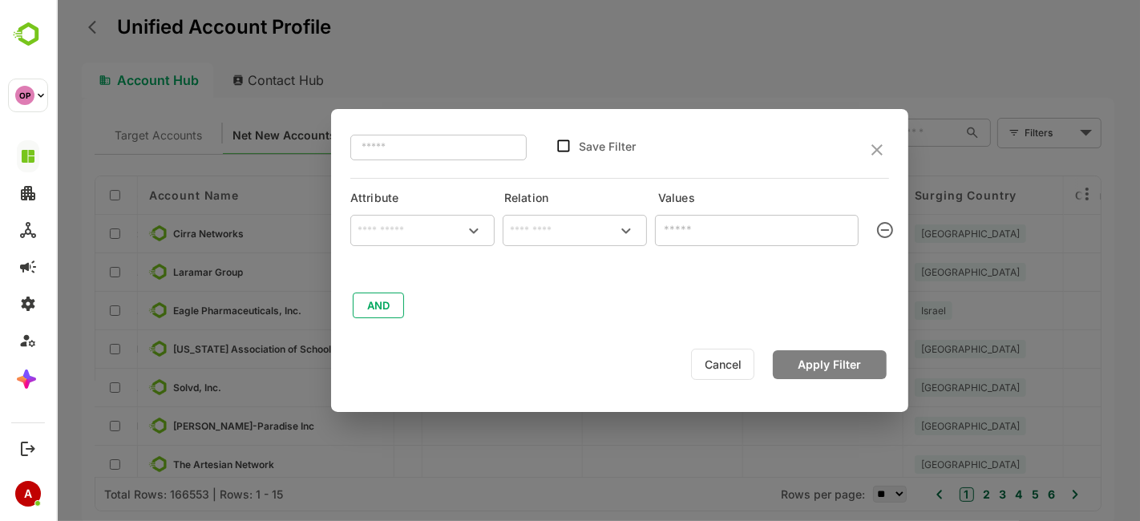
click at [444, 244] on div "​" at bounding box center [421, 230] width 144 height 31
type input "*"
click at [434, 301] on p "Web Pages Visited" at bounding box center [415, 300] width 86 height 14
type input "**********"
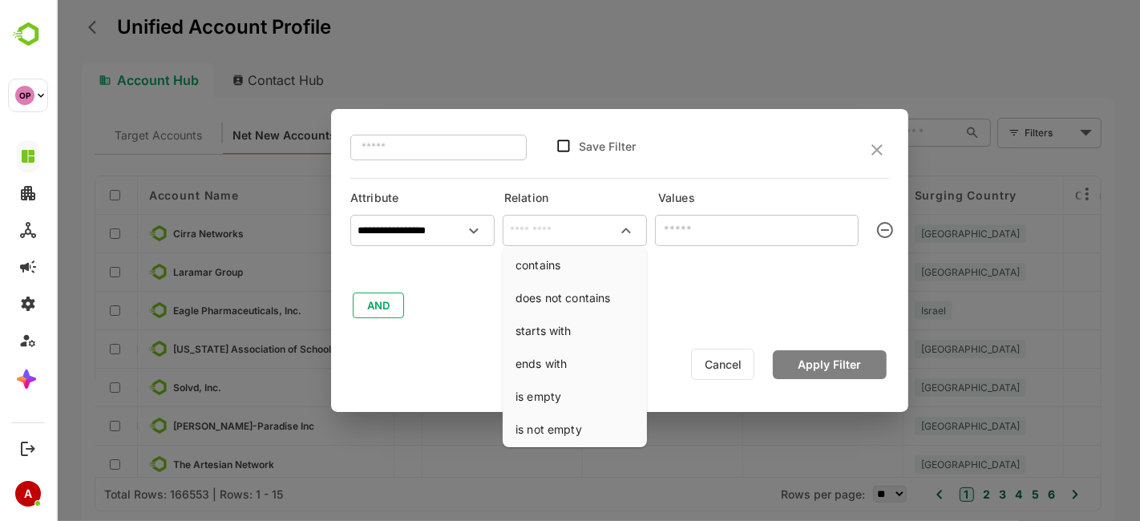
click at [557, 234] on input "text" at bounding box center [574, 231] width 138 height 24
click at [567, 266] on li "contains" at bounding box center [574, 265] width 138 height 30
type input "********"
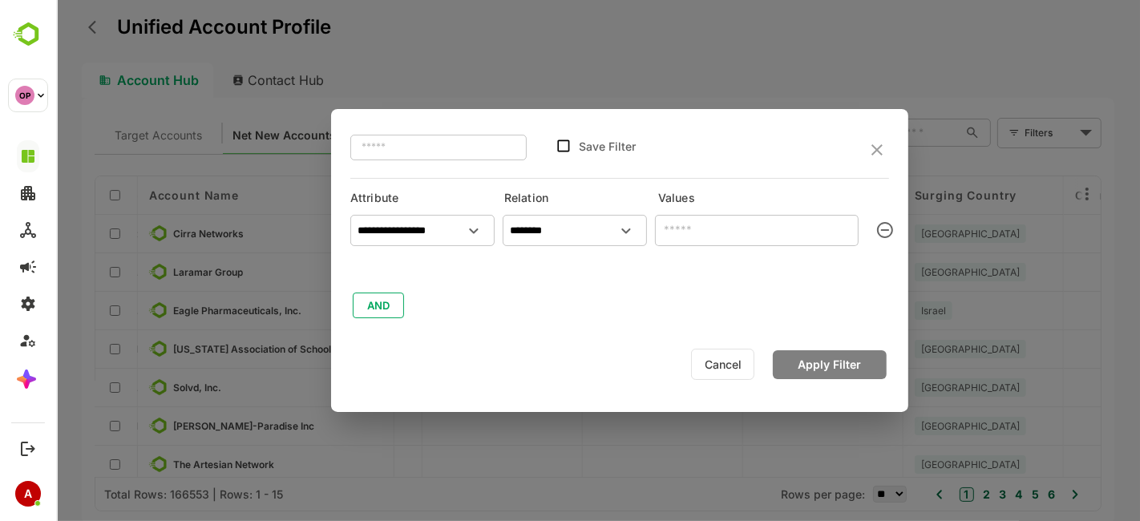
click at [688, 234] on input "text" at bounding box center [756, 230] width 204 height 31
click at [874, 155] on icon "close" at bounding box center [875, 149] width 19 height 19
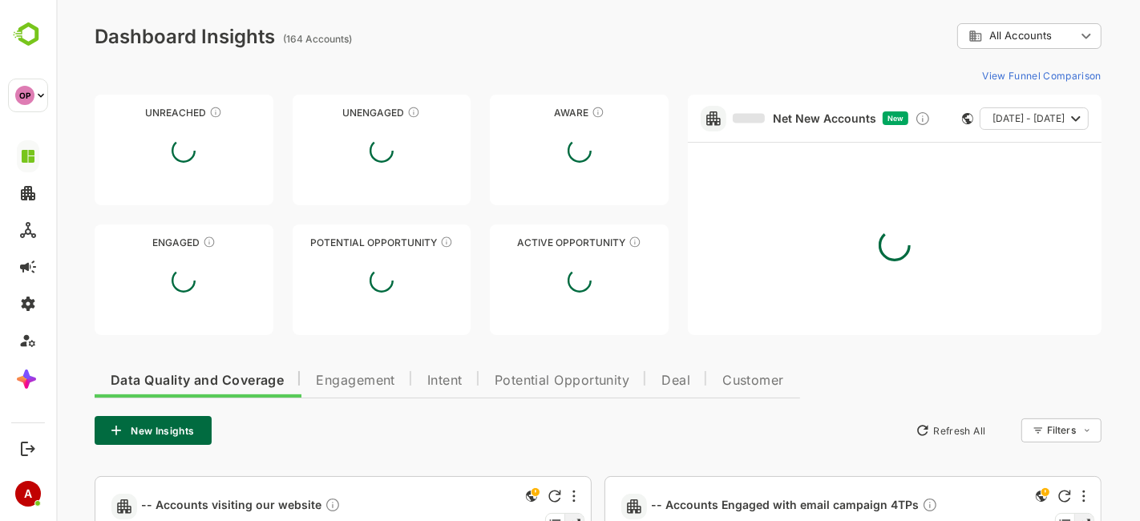
scroll to position [0, 0]
